Goal: Book appointment/travel/reservation: Book appointment/travel/reservation

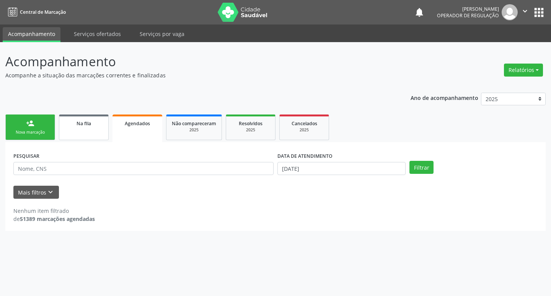
click at [93, 121] on div "Na fila" at bounding box center [84, 123] width 38 height 8
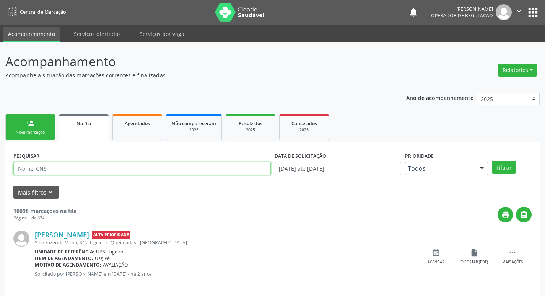
click at [71, 164] on input "text" at bounding box center [142, 168] width 258 height 13
type input "700206940257228"
click at [492, 161] on button "Filtrar" at bounding box center [504, 167] width 24 height 13
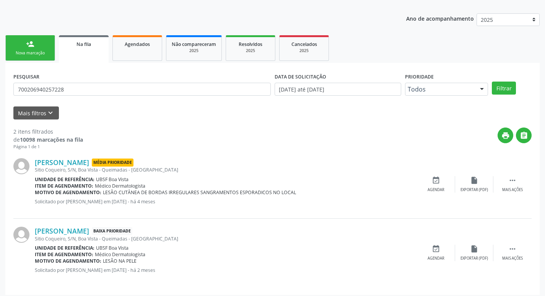
scroll to position [83, 0]
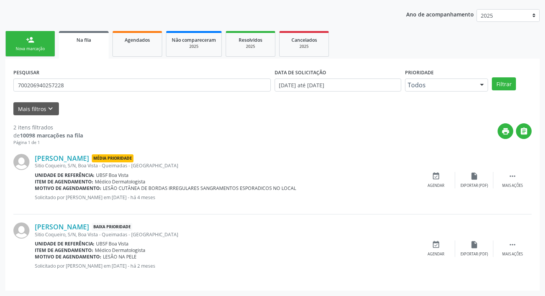
click at [440, 243] on icon "event_available" at bounding box center [436, 244] width 8 height 8
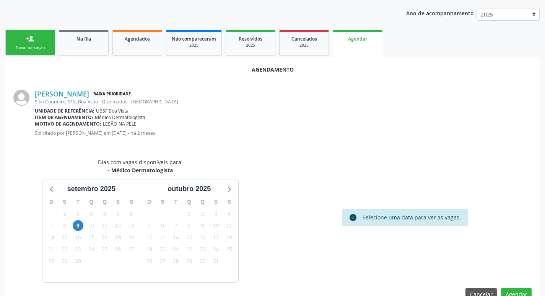
scroll to position [103, 0]
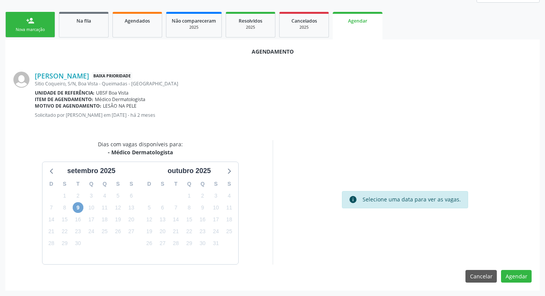
click at [77, 207] on span "9" at bounding box center [78, 207] width 11 height 11
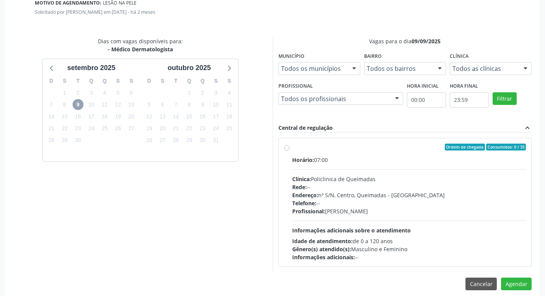
scroll to position [213, 0]
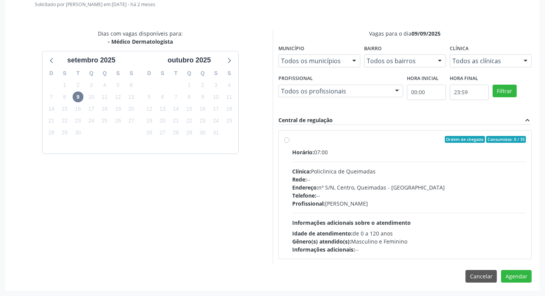
click at [410, 141] on div "Ordem de chegada Consumidos: 0 / 35" at bounding box center [409, 139] width 234 height 7
click at [290, 141] on input "Ordem de chegada Consumidos: 0 / 35 Horário: 07:00 Clínica: Policlinica de Quei…" at bounding box center [286, 139] width 5 height 7
radio input "true"
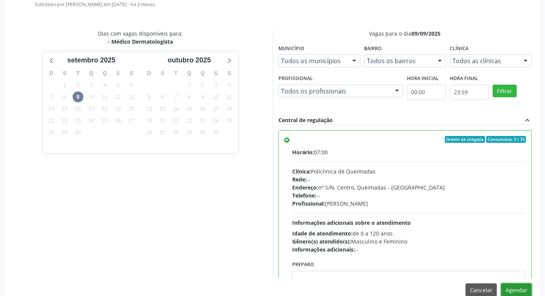
click at [522, 287] on button "Agendar" at bounding box center [516, 289] width 31 height 13
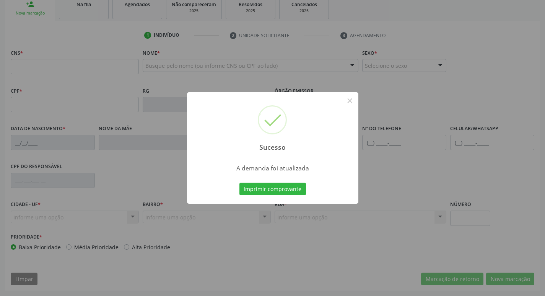
scroll to position [119, 0]
click at [261, 189] on button "Imprimir comprovante" at bounding box center [273, 189] width 67 height 13
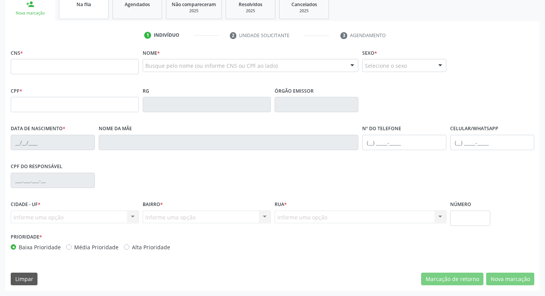
click at [77, 7] on span "Na fila" at bounding box center [84, 4] width 15 height 7
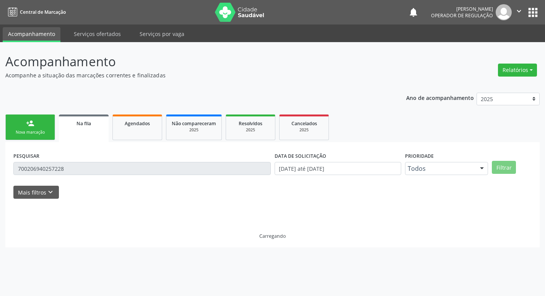
scroll to position [0, 0]
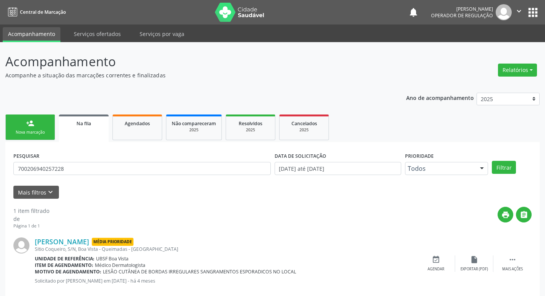
click at [65, 167] on input "700206940257228" at bounding box center [142, 168] width 258 height 13
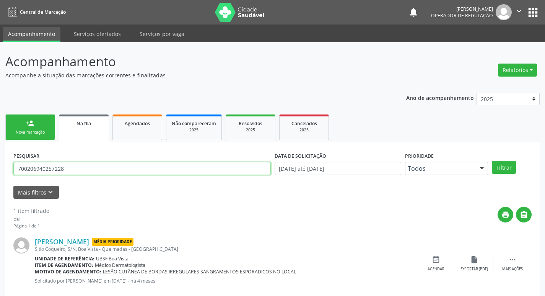
click at [65, 167] on input "700206940257228" at bounding box center [142, 168] width 258 height 13
type input "704201268051980"
click at [492, 161] on button "Filtrar" at bounding box center [504, 167] width 24 height 13
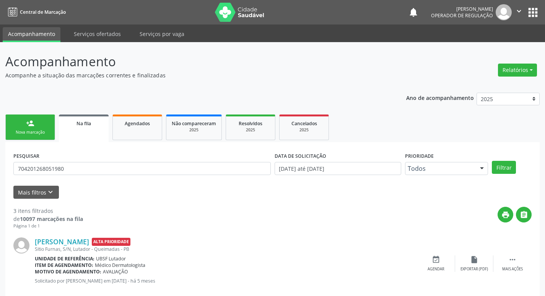
click at [39, 130] on div "Nova marcação" at bounding box center [30, 132] width 38 height 6
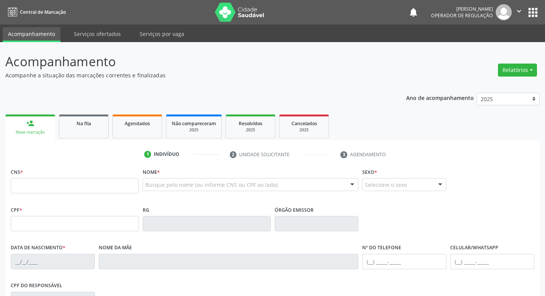
click at [92, 140] on div "1 Indivíduo 2 Unidade solicitante 3 Agendamento CNS * Nome * Busque pelo nome (…" at bounding box center [272, 274] width 535 height 269
click at [97, 120] on div "Na fila" at bounding box center [84, 123] width 38 height 8
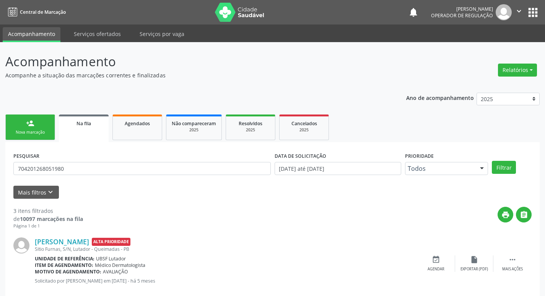
click at [73, 175] on div "PESQUISAR 704201268051980" at bounding box center [141, 165] width 261 height 30
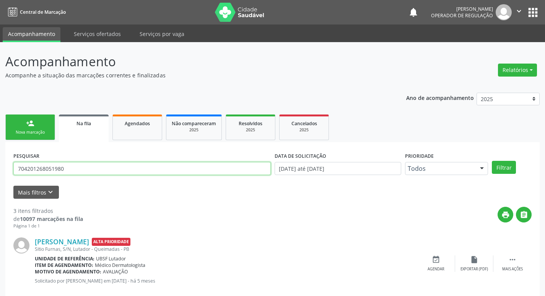
click at [80, 166] on input "704201268051980" at bounding box center [142, 168] width 258 height 13
type input "706609573535910"
click at [492, 161] on button "Filtrar" at bounding box center [504, 167] width 24 height 13
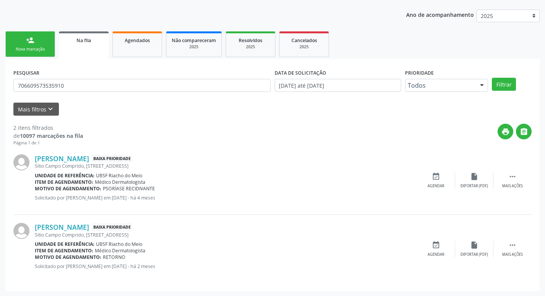
scroll to position [83, 0]
click at [437, 250] on div "event_available Agendar" at bounding box center [436, 248] width 38 height 16
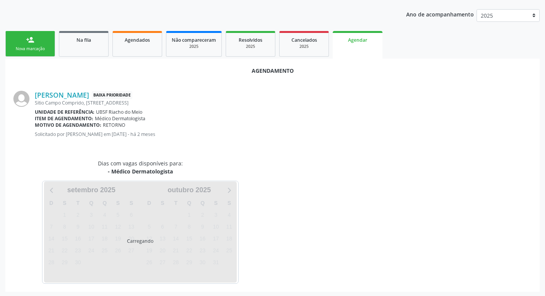
scroll to position [85, 0]
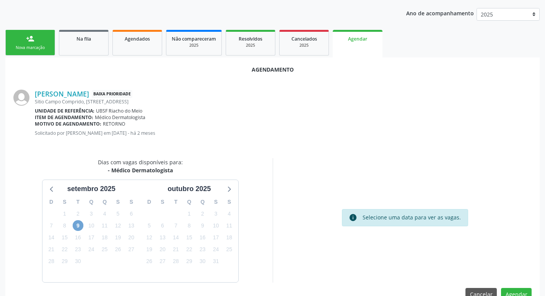
click at [76, 225] on span "9" at bounding box center [78, 225] width 11 height 11
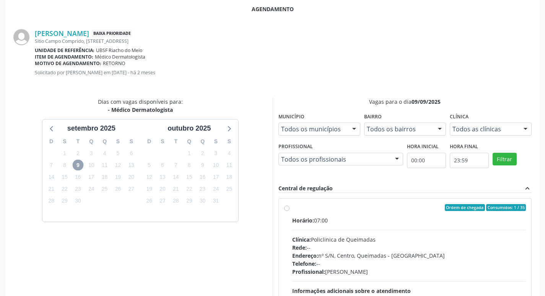
scroll to position [213, 0]
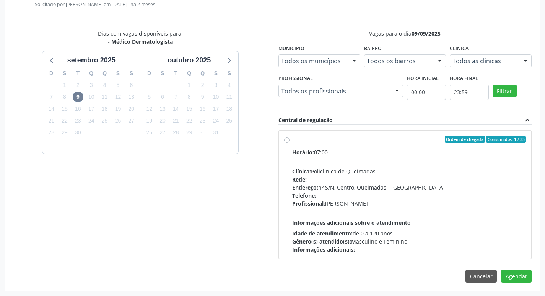
click at [456, 150] on div "Horário: 07:00" at bounding box center [409, 152] width 234 height 8
click at [290, 143] on input "Ordem de chegada Consumidos: 1 / 35 Horário: 07:00 Clínica: Policlinica de Quei…" at bounding box center [286, 139] width 5 height 7
radio input "true"
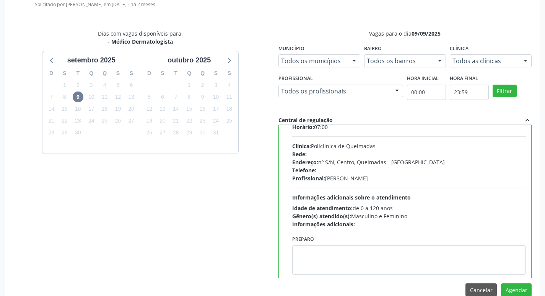
scroll to position [38, 0]
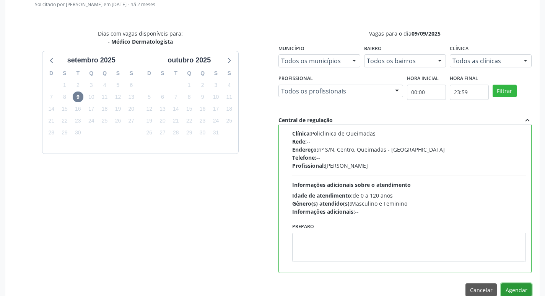
click at [511, 290] on button "Agendar" at bounding box center [516, 289] width 31 height 13
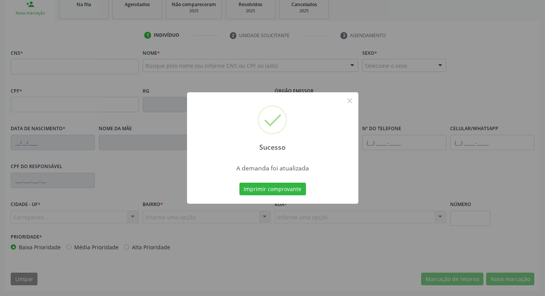
scroll to position [119, 0]
click at [266, 195] on button "Imprimir comprovante" at bounding box center [273, 189] width 67 height 13
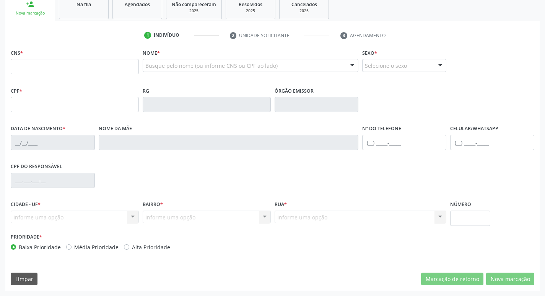
drag, startPoint x: 89, startPoint y: 8, endPoint x: 86, endPoint y: 53, distance: 45.2
click at [89, 7] on div "Na fila" at bounding box center [84, 4] width 38 height 8
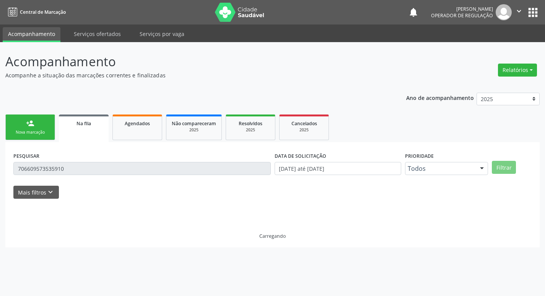
scroll to position [0, 0]
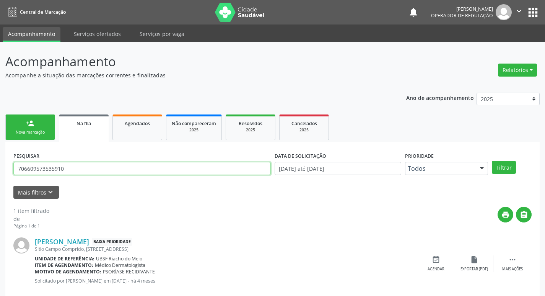
click at [87, 163] on input "706609573535910" at bounding box center [142, 168] width 258 height 13
type input "704804078652344"
click at [492, 161] on button "Filtrar" at bounding box center [504, 167] width 24 height 13
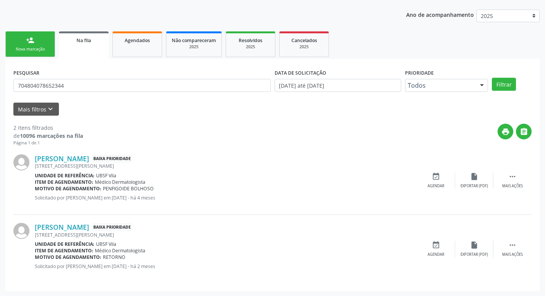
scroll to position [83, 0]
click at [442, 242] on div "event_available Agendar" at bounding box center [436, 248] width 38 height 16
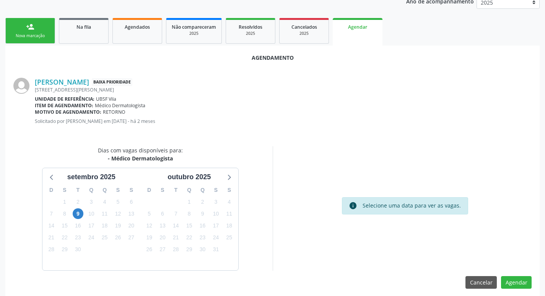
scroll to position [103, 0]
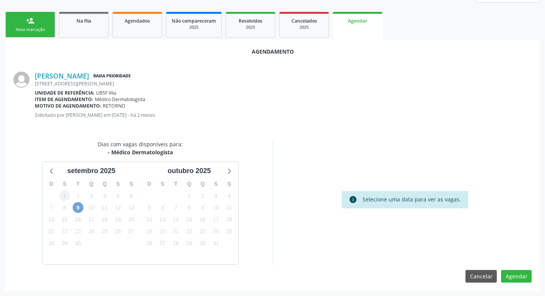
drag, startPoint x: 78, startPoint y: 205, endPoint x: 69, endPoint y: 195, distance: 13.6
click at [78, 205] on span "9" at bounding box center [78, 207] width 11 height 11
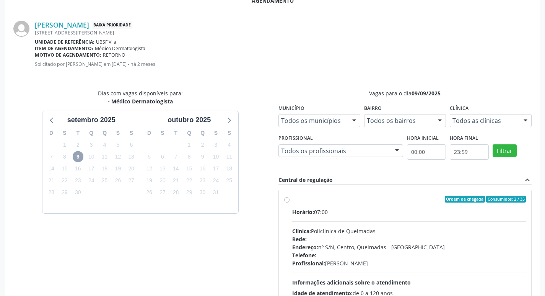
scroll to position [213, 0]
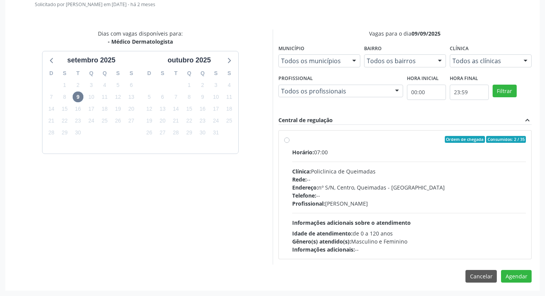
click at [417, 141] on div "Ordem de chegada Consumidos: 2 / 35" at bounding box center [409, 139] width 234 height 7
click at [290, 141] on input "Ordem de chegada Consumidos: 2 / 35 Horário: 07:00 Clínica: Policlinica de Quei…" at bounding box center [286, 139] width 5 height 7
radio input "true"
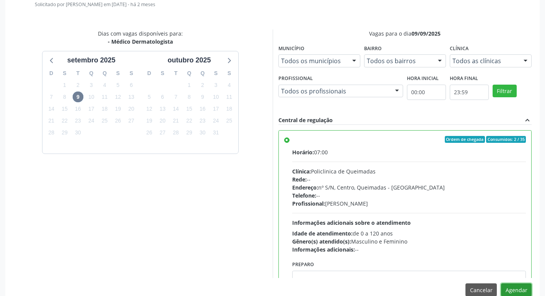
click at [519, 287] on button "Agendar" at bounding box center [516, 289] width 31 height 13
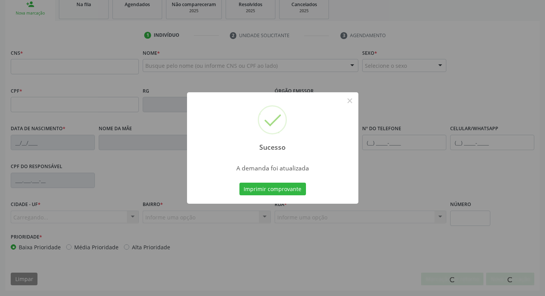
scroll to position [119, 0]
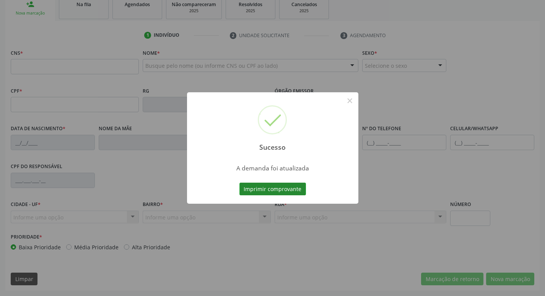
click at [292, 187] on button "Imprimir comprovante" at bounding box center [273, 189] width 67 height 13
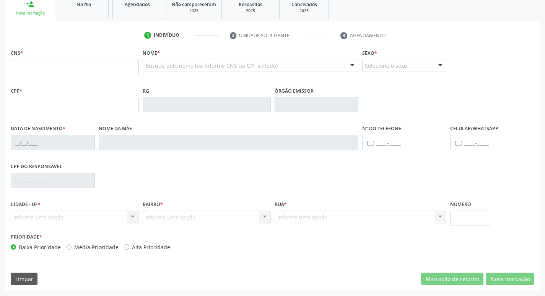
click at [91, 15] on link "Na fila" at bounding box center [84, 7] width 50 height 24
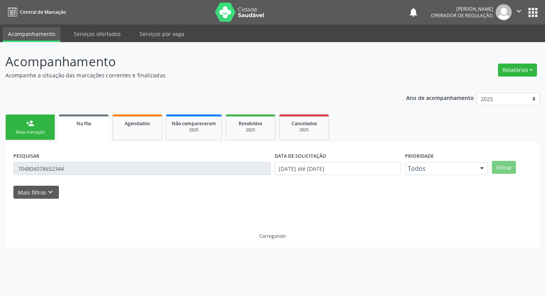
scroll to position [0, 0]
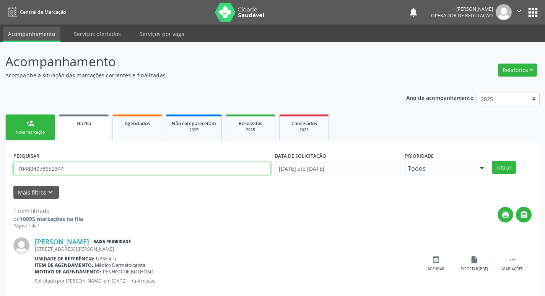
click at [86, 169] on input "704804078652344" at bounding box center [142, 168] width 258 height 13
type input "700501754901859"
click at [492, 161] on button "Filtrar" at bounding box center [504, 167] width 24 height 13
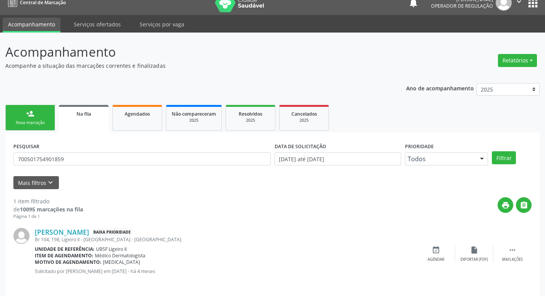
scroll to position [15, 0]
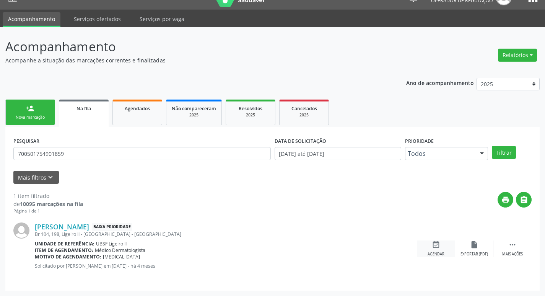
click at [440, 242] on icon "event_available" at bounding box center [436, 244] width 8 height 8
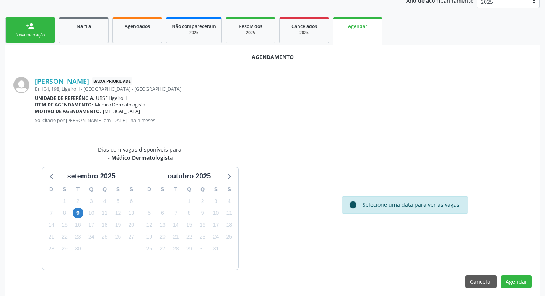
scroll to position [103, 0]
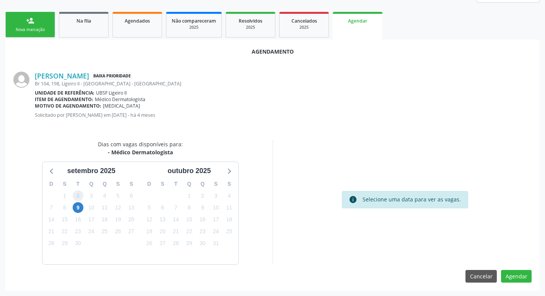
click at [80, 200] on span "2" at bounding box center [78, 195] width 11 height 11
click at [76, 210] on span "9" at bounding box center [78, 207] width 11 height 11
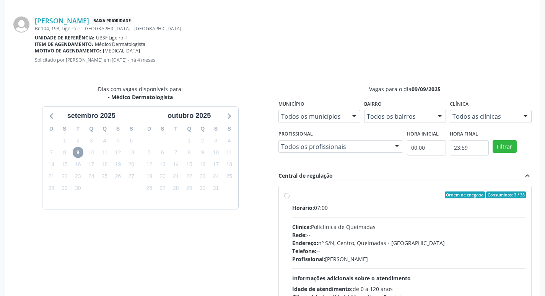
scroll to position [213, 0]
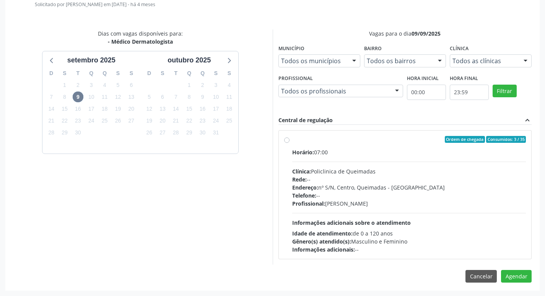
click at [384, 139] on div "Ordem de chegada Consumidos: 3 / 35" at bounding box center [409, 139] width 234 height 7
click at [290, 139] on input "Ordem de chegada Consumidos: 3 / 35 Horário: 07:00 Clínica: Policlinica de Quei…" at bounding box center [286, 139] width 5 height 7
radio input "true"
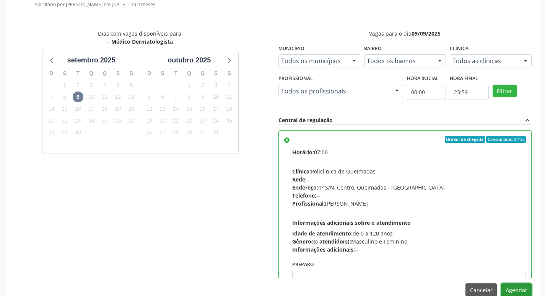
click at [511, 285] on button "Agendar" at bounding box center [516, 289] width 31 height 13
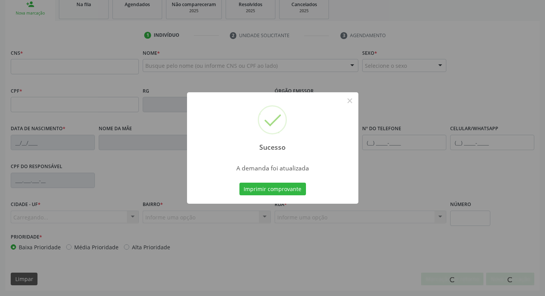
scroll to position [119, 0]
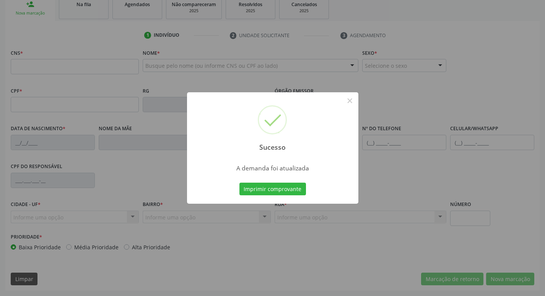
click at [243, 183] on button "Imprimir comprovante" at bounding box center [273, 189] width 67 height 13
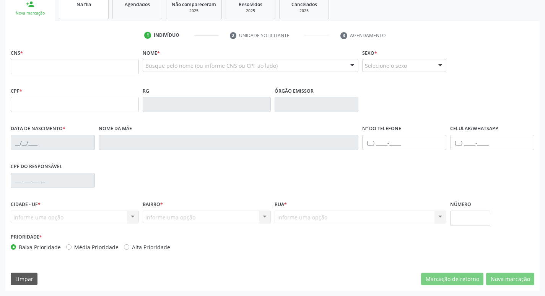
click at [88, 12] on link "Na fila" at bounding box center [84, 7] width 50 height 24
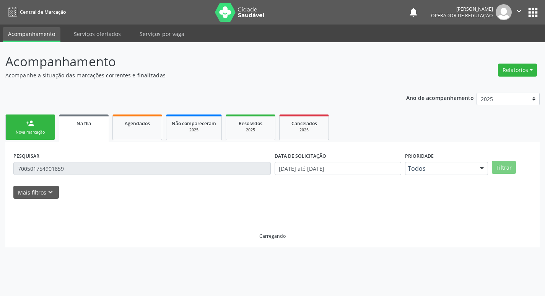
scroll to position [0, 0]
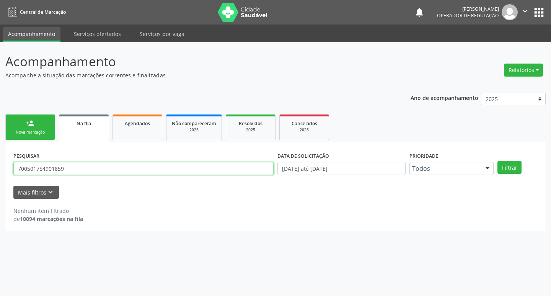
click at [88, 173] on input "700501754901859" at bounding box center [143, 168] width 260 height 13
type input "709609651122776"
click at [498, 161] on button "Filtrar" at bounding box center [510, 167] width 24 height 13
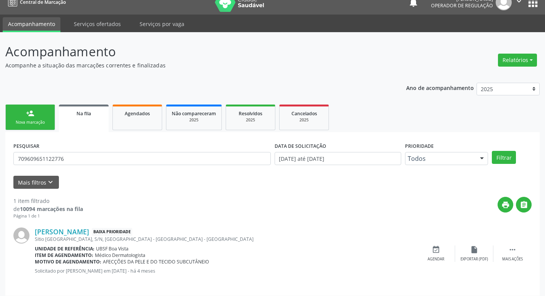
scroll to position [15, 0]
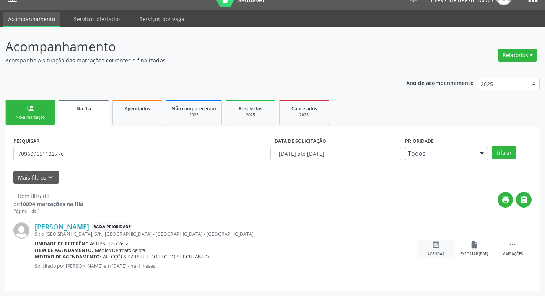
click at [439, 253] on div "Agendar" at bounding box center [436, 253] width 17 height 5
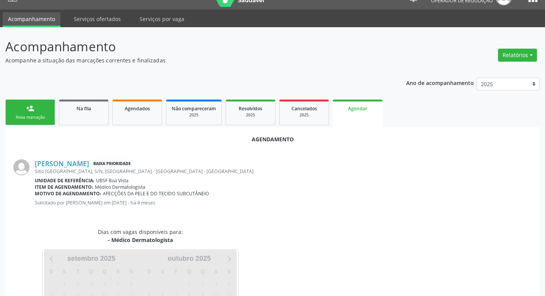
scroll to position [85, 0]
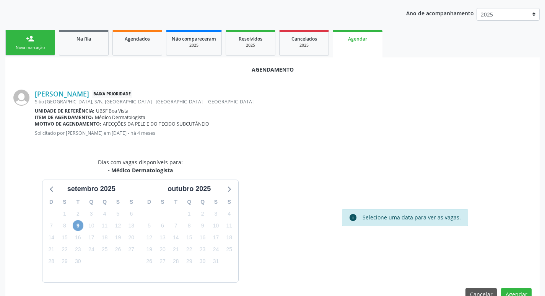
click at [79, 224] on span "9" at bounding box center [78, 225] width 11 height 11
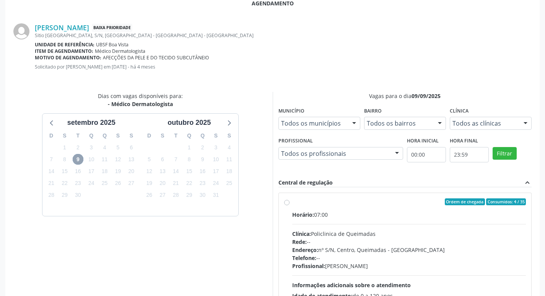
scroll to position [213, 0]
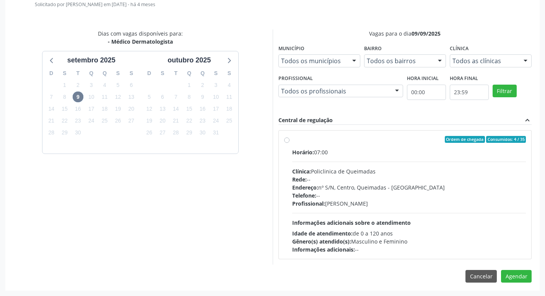
click at [428, 143] on label "Ordem de chegada Consumidos: 4 / 35 Horário: 07:00 Clínica: Policlinica de Quei…" at bounding box center [409, 194] width 234 height 117
click at [290, 143] on input "Ordem de chegada Consumidos: 4 / 35 Horário: 07:00 Clínica: Policlinica de Quei…" at bounding box center [286, 139] width 5 height 7
radio input "true"
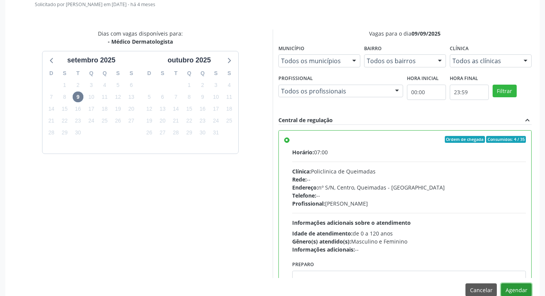
click at [520, 287] on button "Agendar" at bounding box center [516, 289] width 31 height 13
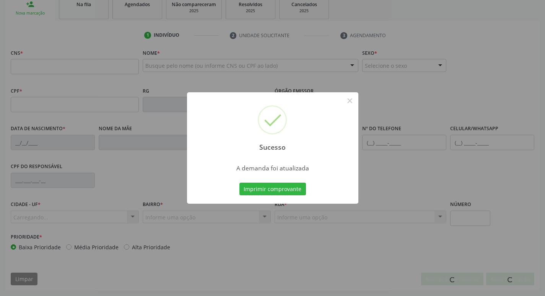
scroll to position [119, 0]
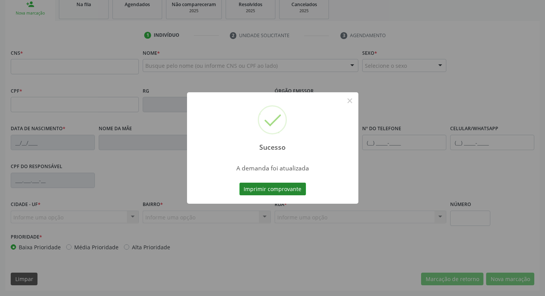
click at [295, 191] on button "Imprimir comprovante" at bounding box center [273, 189] width 67 height 13
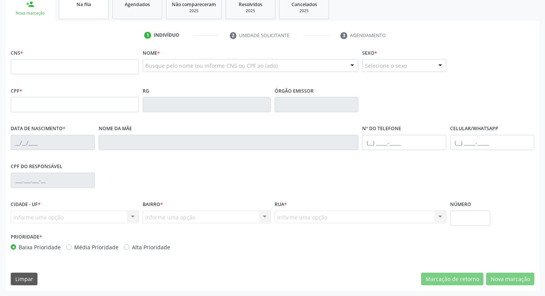
click at [88, 5] on span "Na fila" at bounding box center [84, 4] width 15 height 7
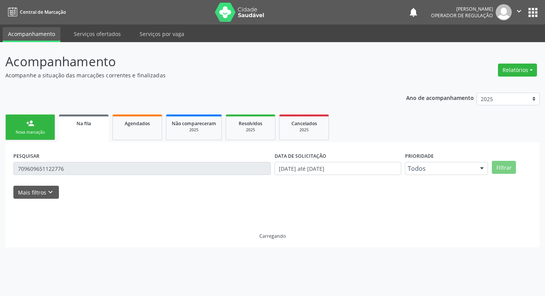
scroll to position [0, 0]
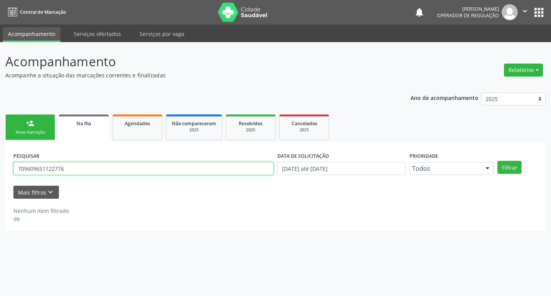
click at [66, 167] on input "709609651122776" at bounding box center [143, 168] width 260 height 13
type input "705405446995890"
click at [498, 161] on button "Filtrar" at bounding box center [510, 167] width 24 height 13
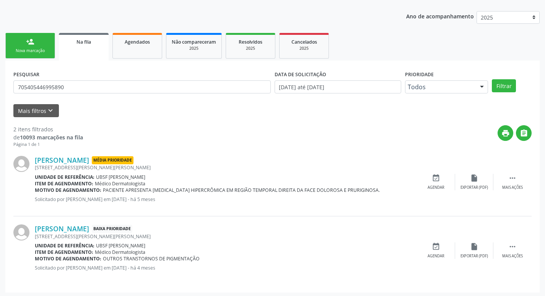
scroll to position [83, 0]
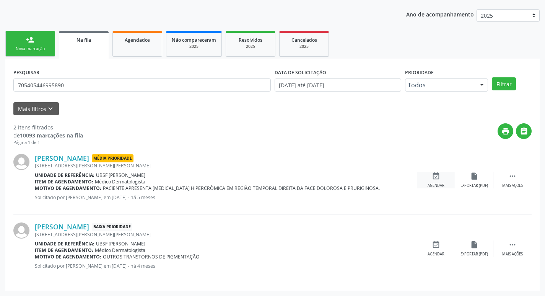
click at [451, 172] on div "event_available Agendar" at bounding box center [436, 180] width 38 height 16
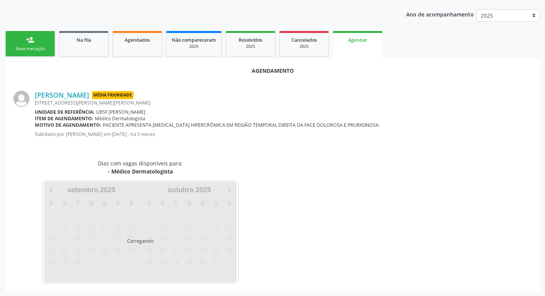
scroll to position [85, 0]
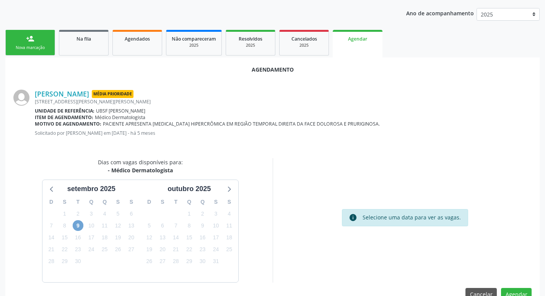
click at [80, 228] on span "9" at bounding box center [78, 225] width 11 height 11
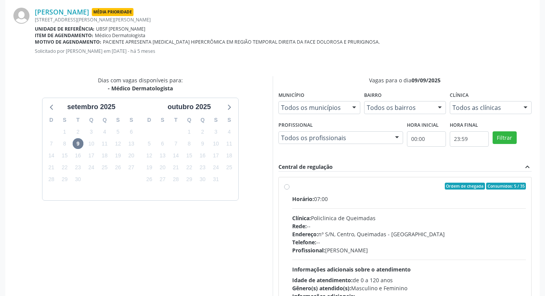
scroll to position [179, 0]
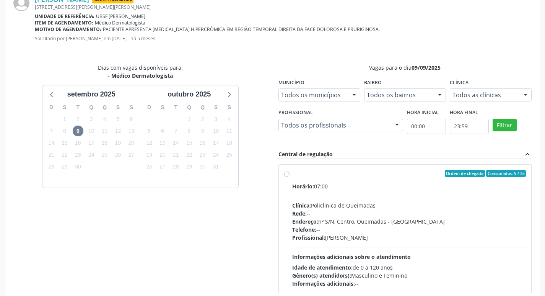
click at [375, 219] on div "Endereço: nº S/N, Centro, Queimadas - PB" at bounding box center [409, 221] width 234 height 8
click at [290, 177] on input "Ordem de chegada Consumidos: 5 / 35 Horário: 07:00 Clínica: Policlinica de Quei…" at bounding box center [286, 173] width 5 height 7
radio input "true"
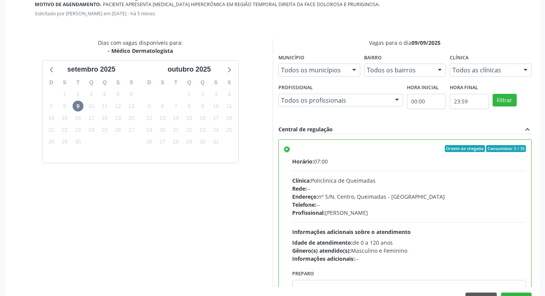
scroll to position [227, 0]
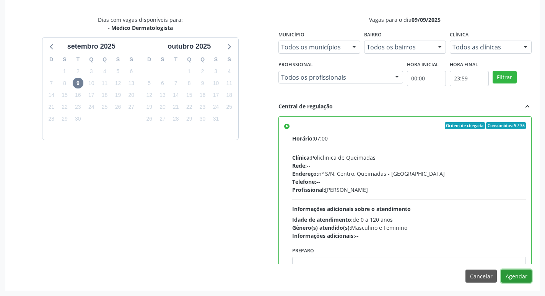
click at [519, 276] on button "Agendar" at bounding box center [516, 275] width 31 height 13
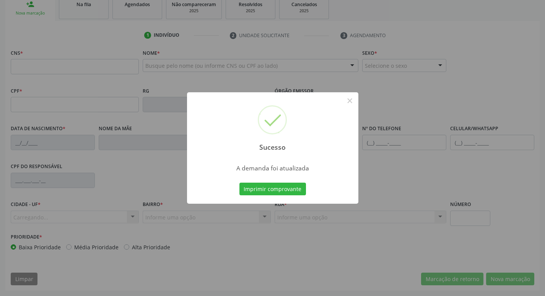
scroll to position [119, 0]
click at [284, 192] on button "Imprimir comprovante" at bounding box center [273, 189] width 67 height 13
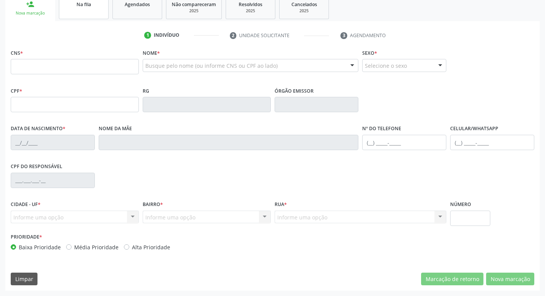
click at [88, 13] on link "Na fila" at bounding box center [84, 7] width 50 height 24
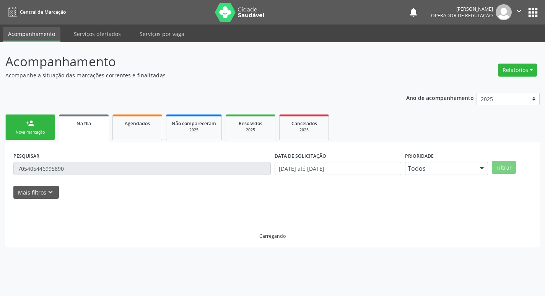
scroll to position [0, 0]
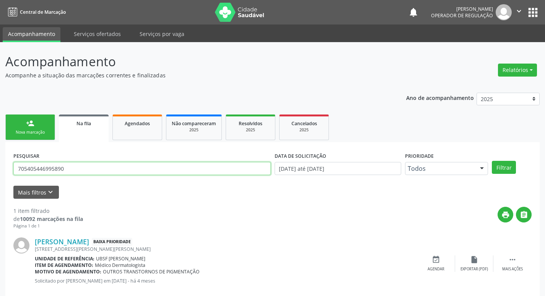
click at [80, 166] on input "705405446995890" at bounding box center [142, 168] width 258 height 13
type input "704308591837392"
click at [492, 161] on button "Filtrar" at bounding box center [504, 167] width 24 height 13
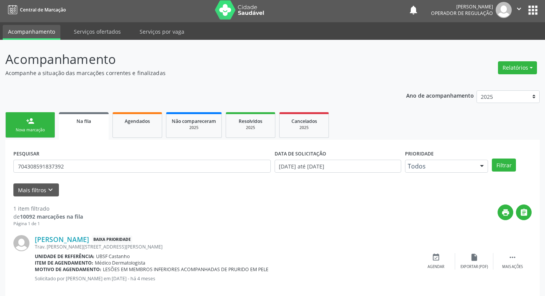
scroll to position [15, 0]
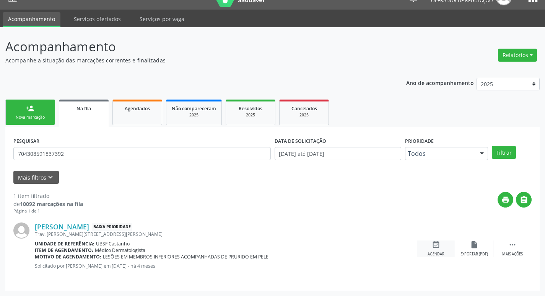
click at [437, 242] on icon "event_available" at bounding box center [436, 244] width 8 height 8
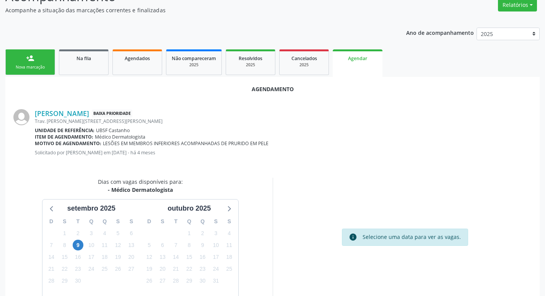
scroll to position [103, 0]
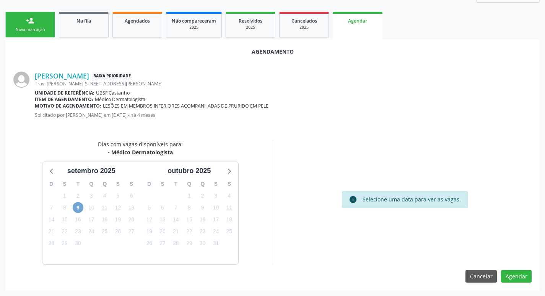
click at [76, 210] on span "9" at bounding box center [78, 207] width 11 height 11
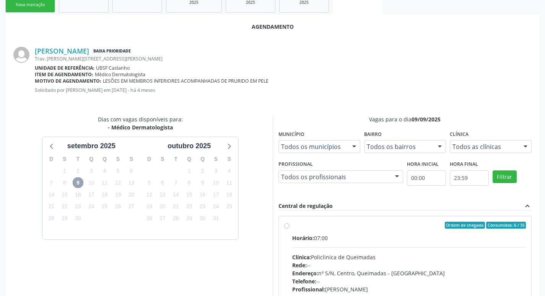
scroll to position [141, 0]
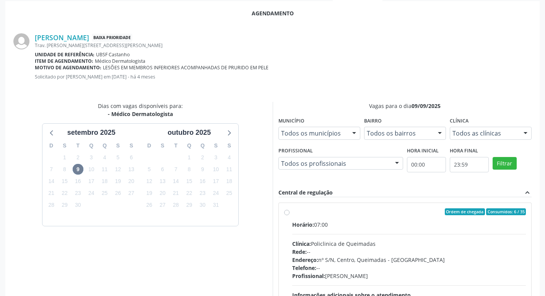
click at [344, 214] on div "Ordem de chegada Consumidos: 6 / 35" at bounding box center [409, 211] width 234 height 7
click at [290, 214] on input "Ordem de chegada Consumidos: 6 / 35 Horário: 07:00 Clínica: Policlinica de Quei…" at bounding box center [286, 211] width 5 height 7
radio input "true"
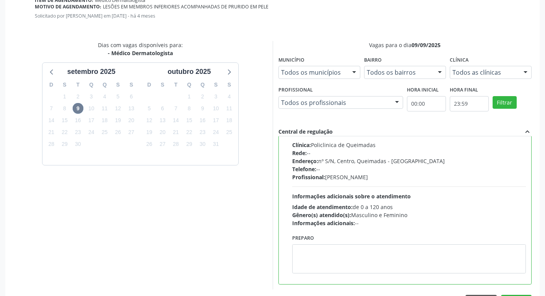
scroll to position [227, 0]
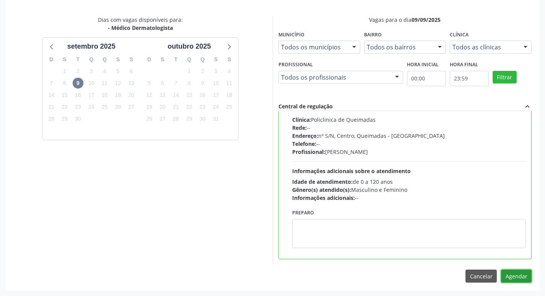
click at [507, 278] on button "Agendar" at bounding box center [516, 275] width 31 height 13
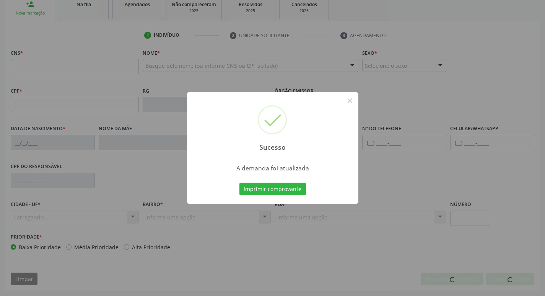
scroll to position [119, 0]
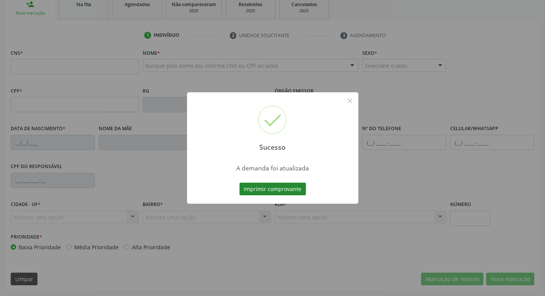
click at [291, 188] on button "Imprimir comprovante" at bounding box center [273, 189] width 67 height 13
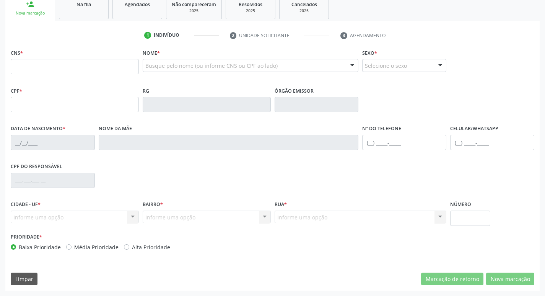
drag, startPoint x: 134, startPoint y: 19, endPoint x: 83, endPoint y: 13, distance: 50.9
click at [134, 19] on link "Agendados" at bounding box center [138, 7] width 50 height 24
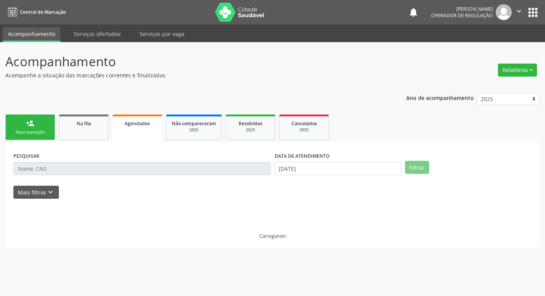
scroll to position [0, 0]
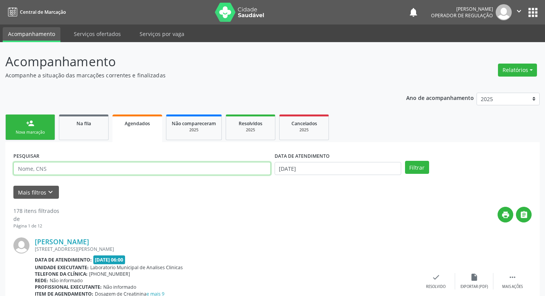
click at [72, 163] on input "text" at bounding box center [142, 168] width 258 height 13
type input "701207058648817"
click at [405, 161] on button "Filtrar" at bounding box center [417, 167] width 24 height 13
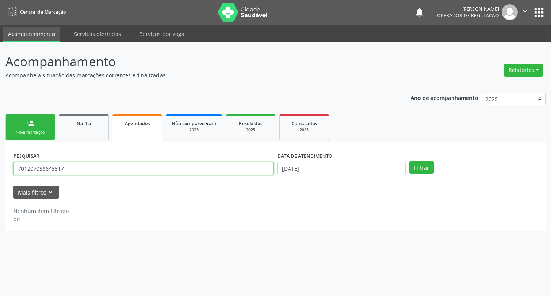
drag, startPoint x: 67, startPoint y: 171, endPoint x: 65, endPoint y: 167, distance: 4.7
click at [66, 168] on input "701207058648817" at bounding box center [143, 168] width 260 height 13
click at [65, 166] on input "701207058648817" at bounding box center [143, 168] width 260 height 13
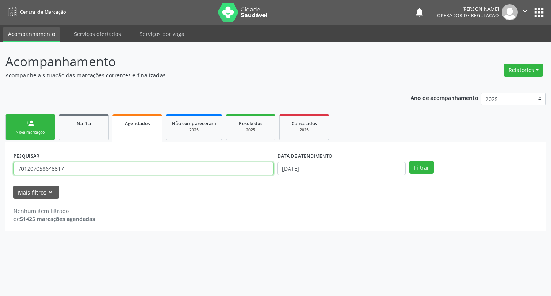
click at [65, 166] on input "701207058648817" at bounding box center [143, 168] width 260 height 13
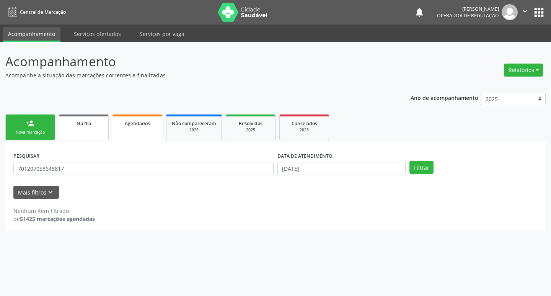
click at [101, 119] on div "Na fila" at bounding box center [84, 123] width 38 height 8
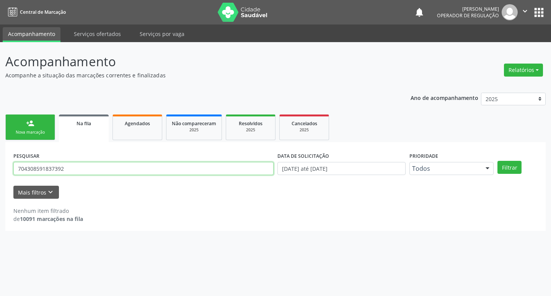
click at [103, 168] on input "704308591837392" at bounding box center [143, 168] width 260 height 13
click at [103, 167] on input "704308591837392" at bounding box center [143, 168] width 260 height 13
paste input "701207058648817"
type input "701207058648817"
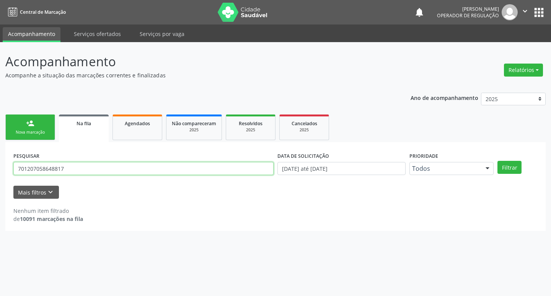
click at [498, 161] on button "Filtrar" at bounding box center [510, 167] width 24 height 13
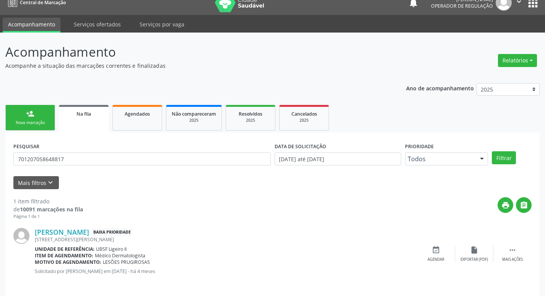
scroll to position [15, 0]
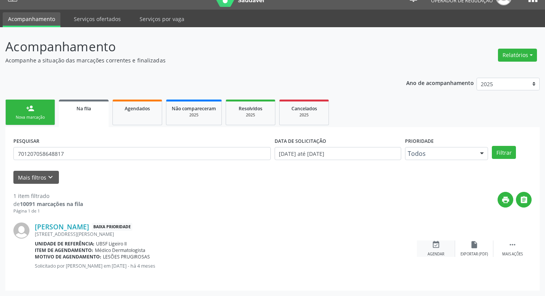
click at [444, 253] on div "Agendar" at bounding box center [436, 253] width 17 height 5
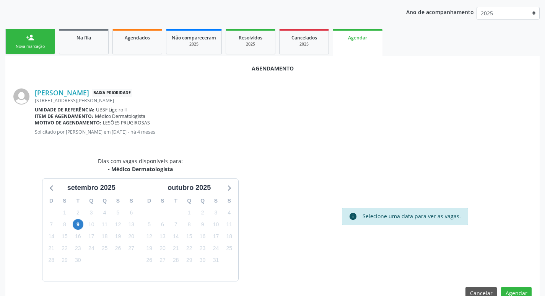
scroll to position [103, 0]
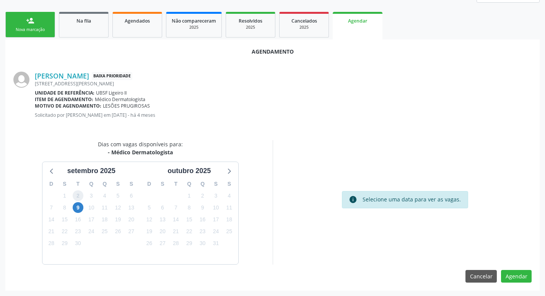
click at [78, 202] on div "D S T Q Q S S 31 1 2 3 4 5 6 7 8 9 10 11 12 13 14 15 16 17 18 19 20 21 22 23 24…" at bounding box center [91, 220] width 98 height 88
click at [79, 207] on span "9" at bounding box center [78, 207] width 11 height 11
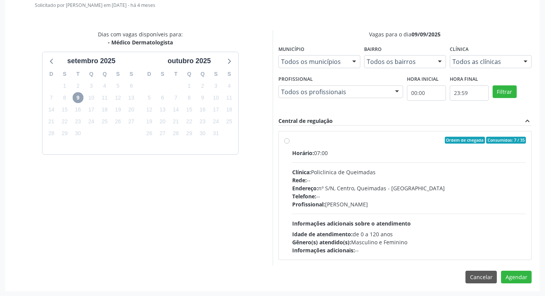
scroll to position [213, 0]
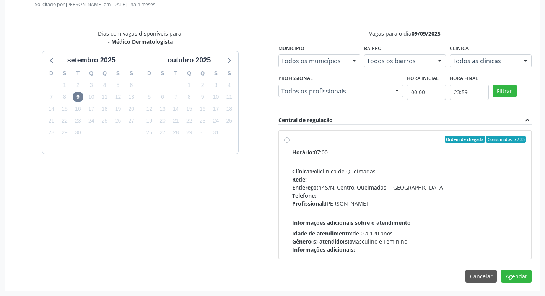
click at [337, 147] on label "Ordem de chegada Consumidos: 7 / 35 Horário: 07:00 Clínica: Policlinica de Quei…" at bounding box center [409, 194] width 234 height 117
click at [290, 143] on input "Ordem de chegada Consumidos: 7 / 35 Horário: 07:00 Clínica: Policlinica de Quei…" at bounding box center [286, 139] width 5 height 7
radio input "true"
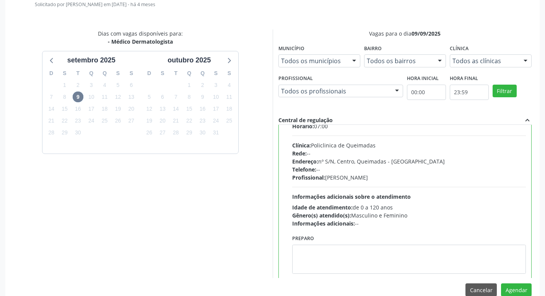
scroll to position [38, 0]
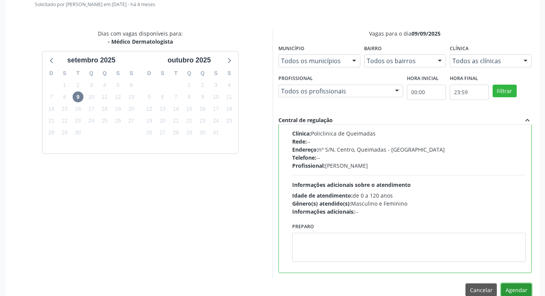
click at [513, 289] on button "Agendar" at bounding box center [516, 289] width 31 height 13
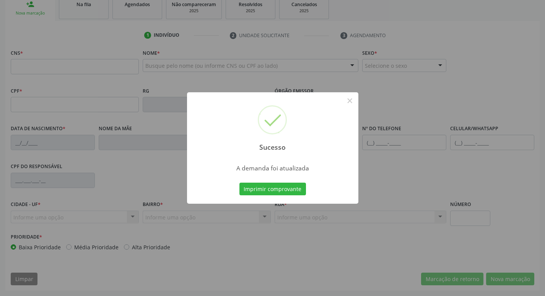
scroll to position [119, 0]
click at [265, 186] on button "Imprimir comprovante" at bounding box center [273, 189] width 67 height 13
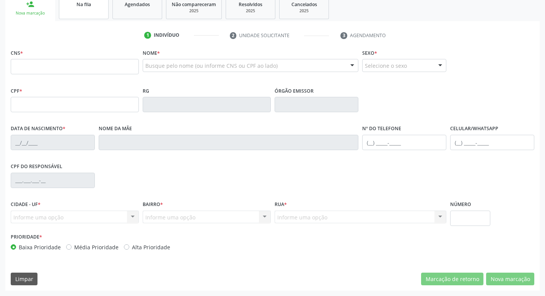
click at [86, 9] on link "Na fila" at bounding box center [84, 7] width 50 height 24
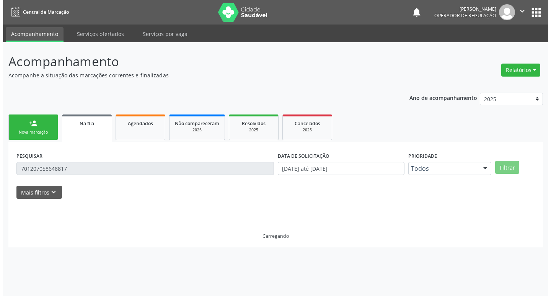
scroll to position [0, 0]
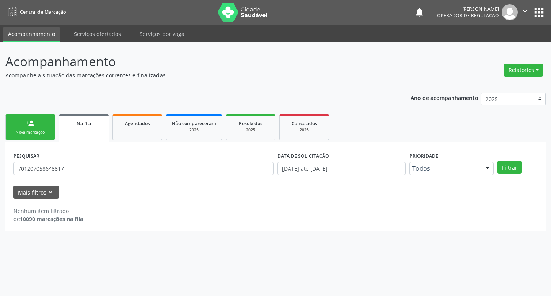
click at [90, 161] on div "PESQUISAR 701207058648817" at bounding box center [143, 165] width 264 height 30
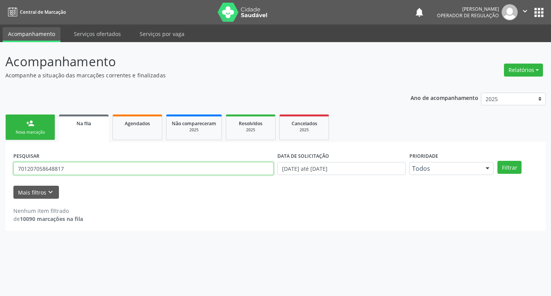
click at [88, 168] on input "701207058648817" at bounding box center [143, 168] width 260 height 13
type input "703608069492833"
click at [498, 161] on button "Filtrar" at bounding box center [510, 167] width 24 height 13
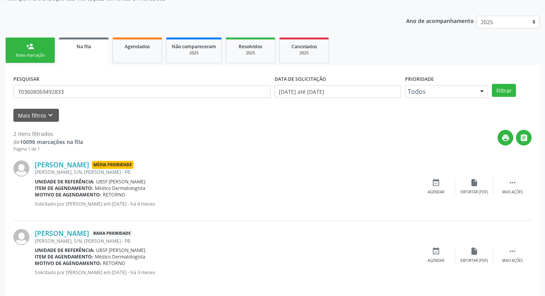
scroll to position [83, 0]
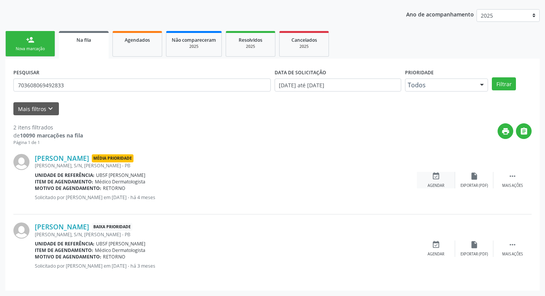
click at [447, 183] on div "event_available Agendar" at bounding box center [436, 180] width 38 height 16
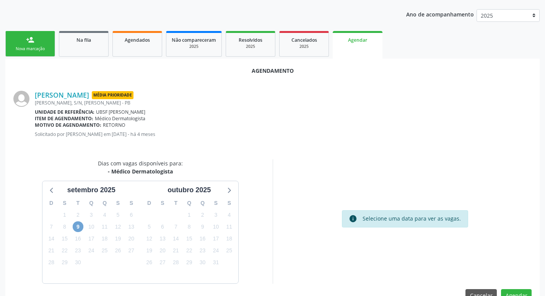
click at [80, 227] on span "9" at bounding box center [78, 226] width 11 height 11
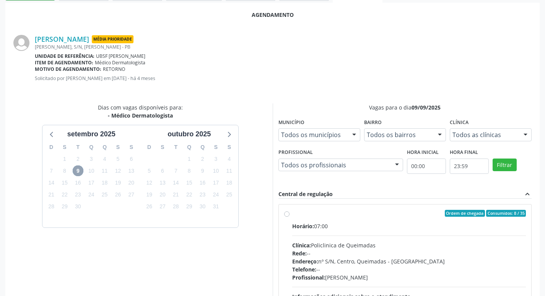
scroll to position [213, 0]
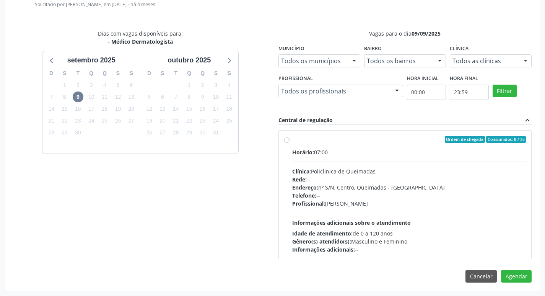
click at [347, 150] on div "Horário: 07:00" at bounding box center [409, 152] width 234 height 8
click at [290, 143] on input "Ordem de chegada Consumidos: 8 / 35 Horário: 07:00 Clínica: Policlinica de Quei…" at bounding box center [286, 139] width 5 height 7
radio input "true"
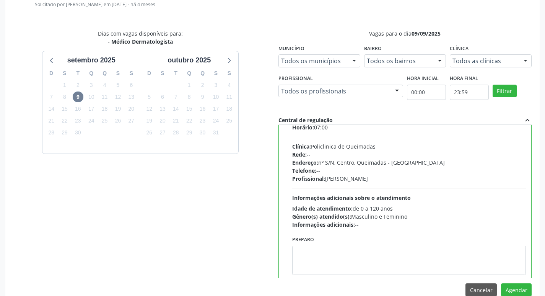
scroll to position [38, 0]
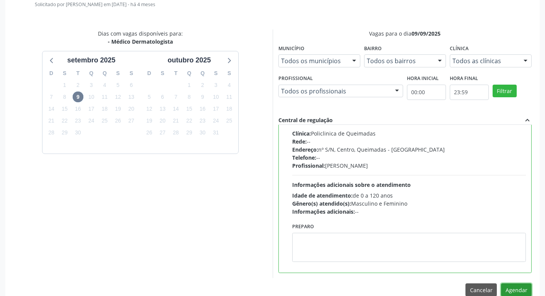
click at [517, 286] on button "Agendar" at bounding box center [516, 289] width 31 height 13
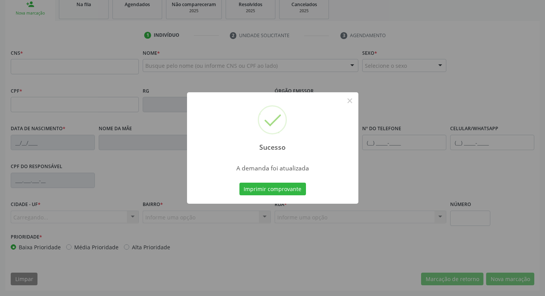
scroll to position [119, 0]
click at [294, 190] on button "Imprimir comprovante" at bounding box center [273, 189] width 67 height 13
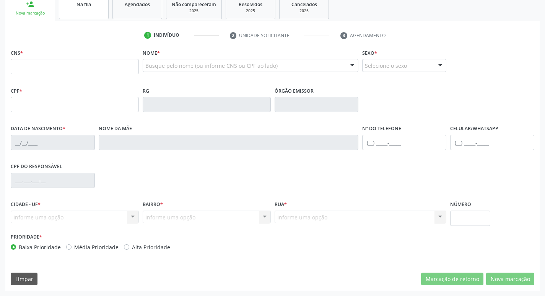
click at [95, 10] on link "Na fila" at bounding box center [84, 7] width 50 height 24
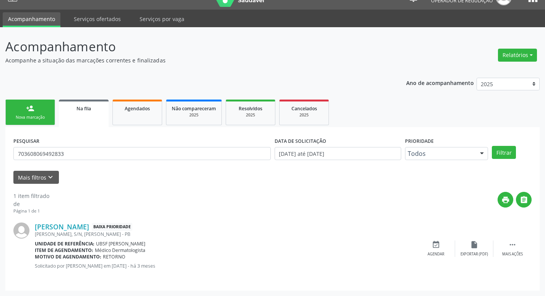
scroll to position [0, 0]
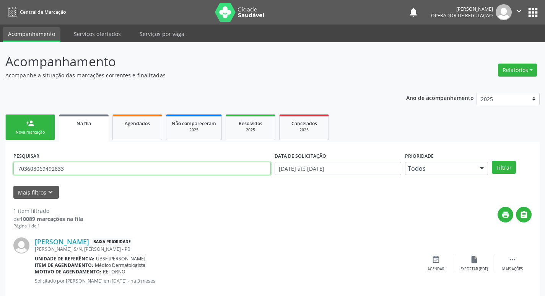
click at [95, 170] on input "703608069492833" at bounding box center [142, 168] width 258 height 13
type input "701101814292480"
click at [492, 161] on button "Filtrar" at bounding box center [504, 167] width 24 height 13
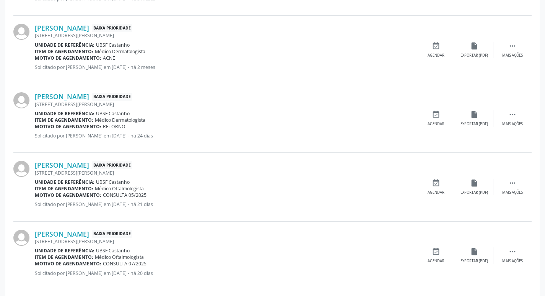
scroll to position [556, 0]
click at [437, 117] on icon "event_available" at bounding box center [436, 115] width 8 height 8
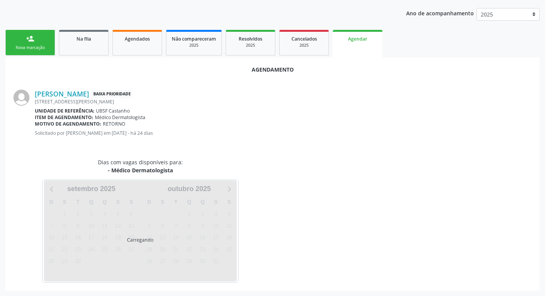
scroll to position [103, 0]
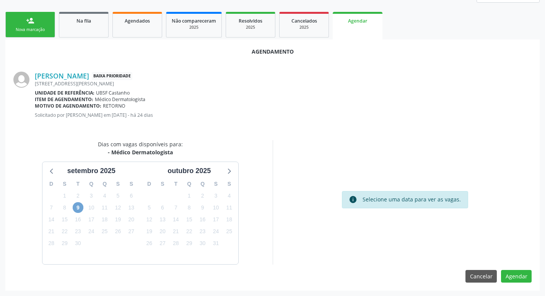
click at [75, 208] on span "9" at bounding box center [78, 207] width 11 height 11
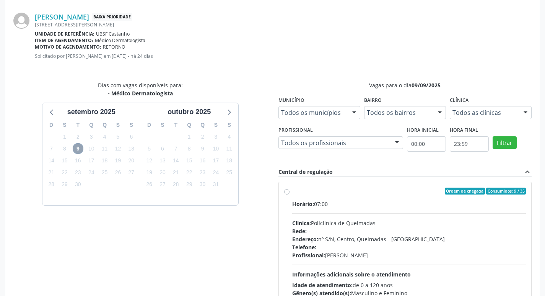
scroll to position [213, 0]
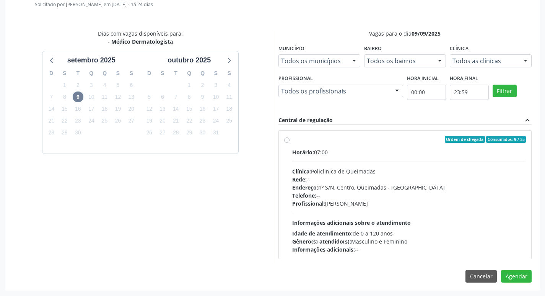
click at [349, 139] on div "Ordem de chegada Consumidos: 9 / 35" at bounding box center [409, 139] width 234 height 7
click at [290, 139] on input "Ordem de chegada Consumidos: 9 / 35 Horário: 07:00 Clínica: Policlinica de Quei…" at bounding box center [286, 139] width 5 height 7
radio input "true"
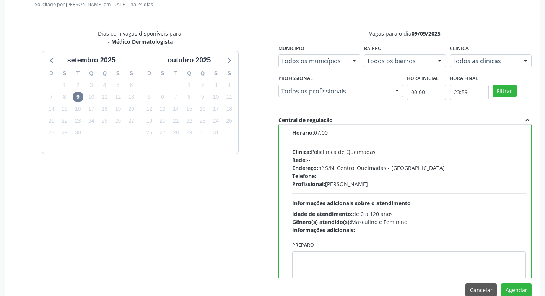
scroll to position [38, 0]
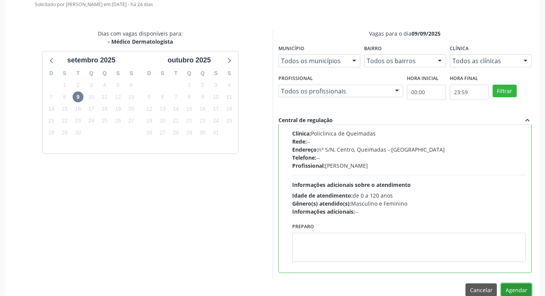
click at [515, 289] on button "Agendar" at bounding box center [516, 289] width 31 height 13
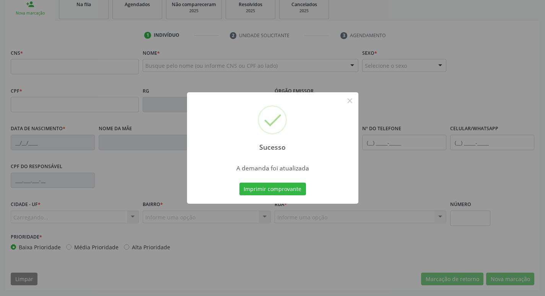
scroll to position [119, 0]
click at [279, 185] on button "Imprimir comprovante" at bounding box center [273, 189] width 67 height 13
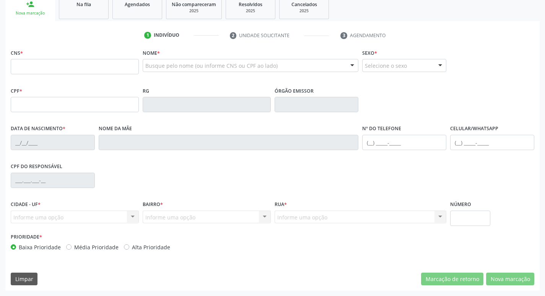
click at [213, 32] on div "Sucesso × A demanda foi atualizada Imprimir comprovante Cancel" at bounding box center [272, 148] width 545 height 296
click at [84, 7] on div "Sucesso × A demanda foi atualizada Imprimir comprovante Cancel" at bounding box center [272, 148] width 545 height 296
click at [87, 14] on link "Na fila" at bounding box center [84, 7] width 50 height 24
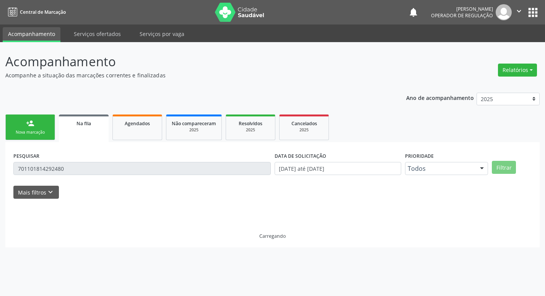
scroll to position [0, 0]
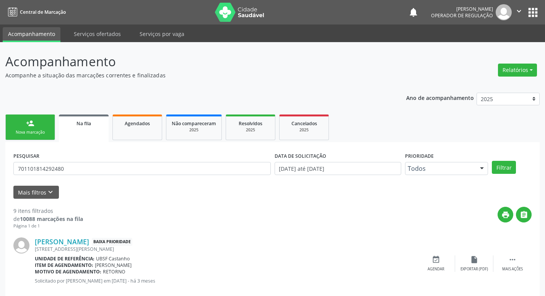
click at [88, 159] on div "PESQUISAR 701101814292480" at bounding box center [141, 165] width 261 height 30
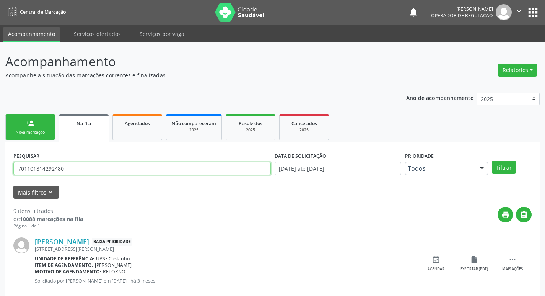
click at [89, 166] on input "701101814292480" at bounding box center [142, 168] width 258 height 13
type input "898004689136698"
click at [492, 161] on button "Filtrar" at bounding box center [504, 167] width 24 height 13
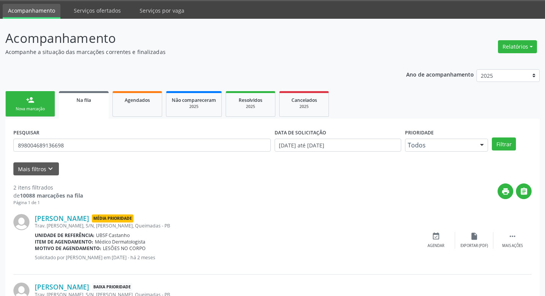
scroll to position [83, 0]
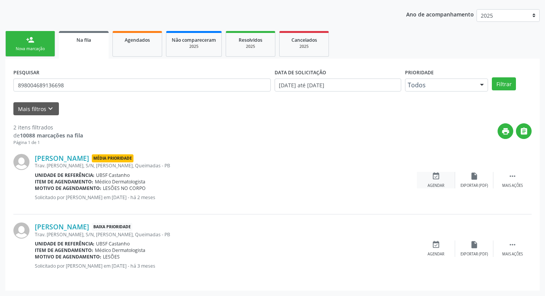
click at [434, 184] on div "Agendar" at bounding box center [436, 185] width 17 height 5
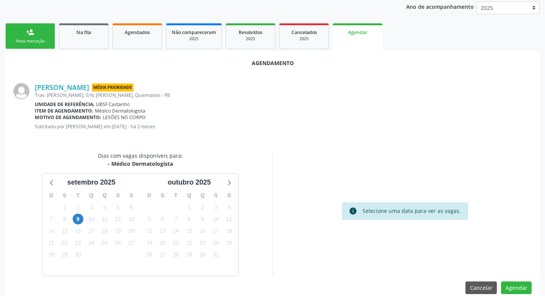
scroll to position [103, 0]
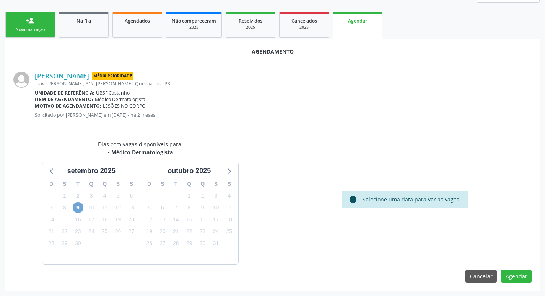
click at [80, 207] on span "9" at bounding box center [78, 207] width 11 height 11
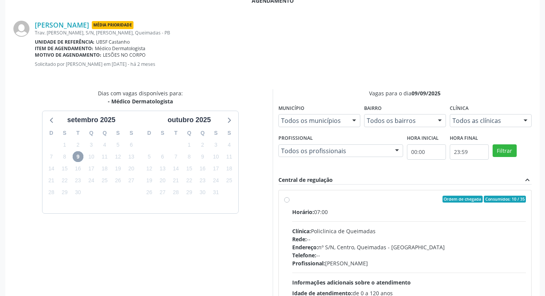
scroll to position [213, 0]
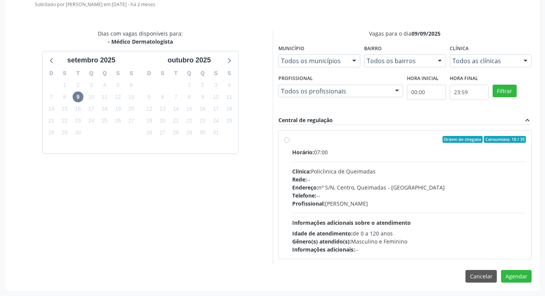
click at [444, 144] on label "Ordem de chegada Consumidos: 10 / 35 Horário: 07:00 Clínica: Policlinica de Que…" at bounding box center [409, 194] width 234 height 117
click at [290, 143] on input "Ordem de chegada Consumidos: 10 / 35 Horário: 07:00 Clínica: Policlinica de Que…" at bounding box center [286, 139] width 5 height 7
radio input "true"
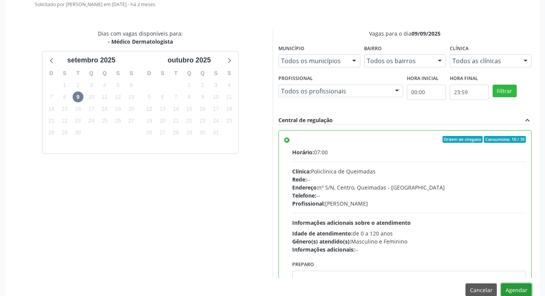
click at [507, 289] on button "Agendar" at bounding box center [516, 289] width 31 height 13
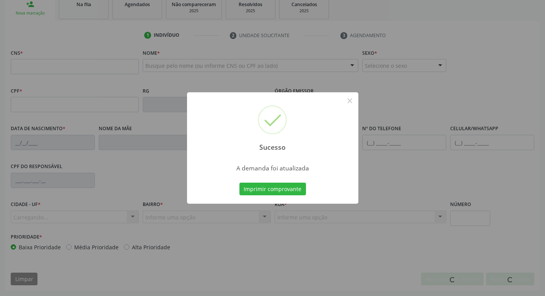
scroll to position [119, 0]
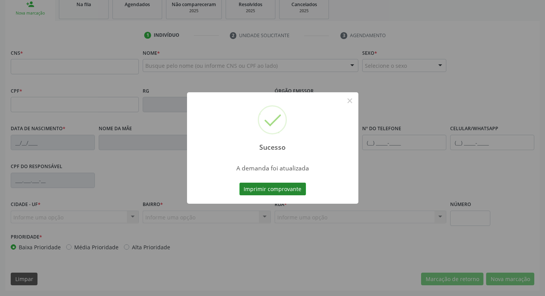
click at [302, 192] on button "Imprimir comprovante" at bounding box center [273, 189] width 67 height 13
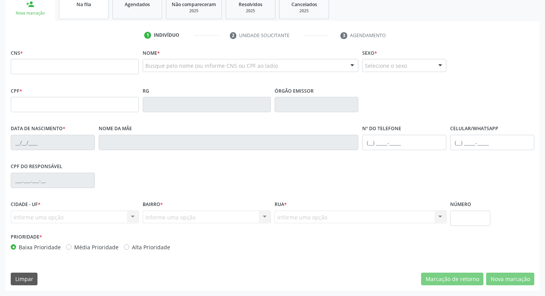
click at [95, 8] on div "Na fila" at bounding box center [84, 4] width 38 height 8
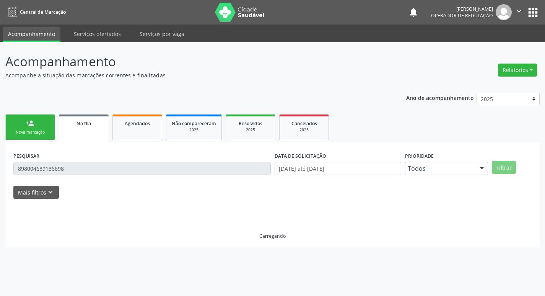
scroll to position [0, 0]
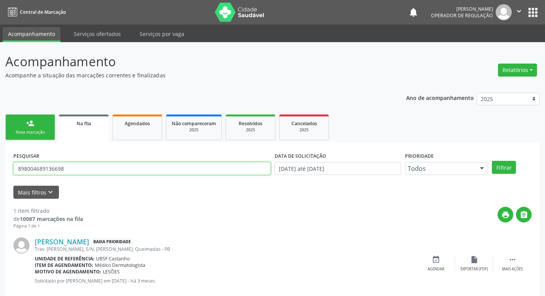
click at [95, 174] on input "898004689136698" at bounding box center [142, 168] width 258 height 13
click at [492, 161] on button "Filtrar" at bounding box center [504, 167] width 24 height 13
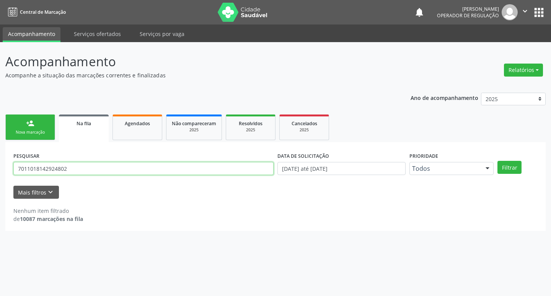
click at [97, 171] on input "7011018142924802" at bounding box center [143, 168] width 260 height 13
type input "701101814292480"
click at [498, 161] on button "Filtrar" at bounding box center [510, 167] width 24 height 13
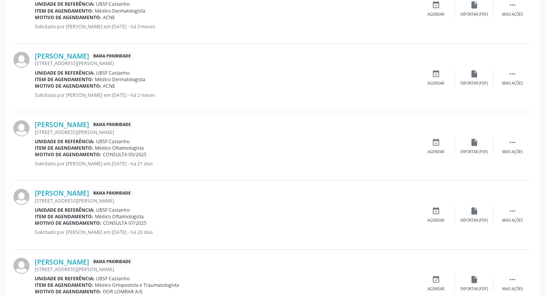
scroll to position [487, 0]
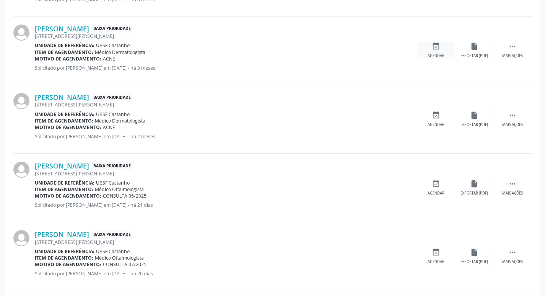
click at [444, 47] on div "event_available Agendar" at bounding box center [436, 50] width 38 height 16
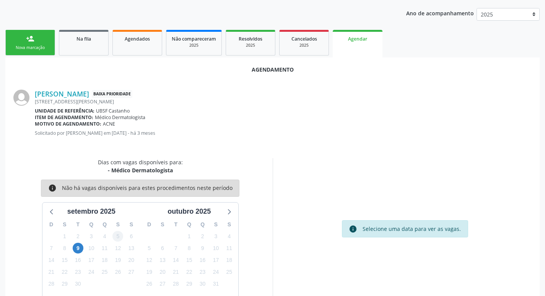
scroll to position [103, 0]
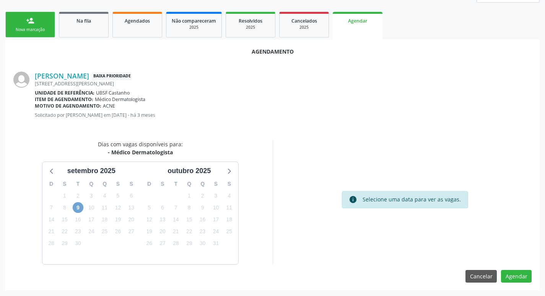
click at [83, 207] on span "9" at bounding box center [78, 207] width 11 height 11
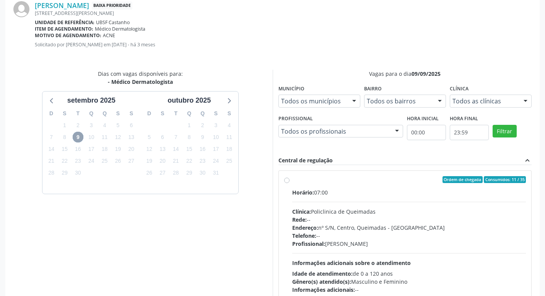
scroll to position [179, 0]
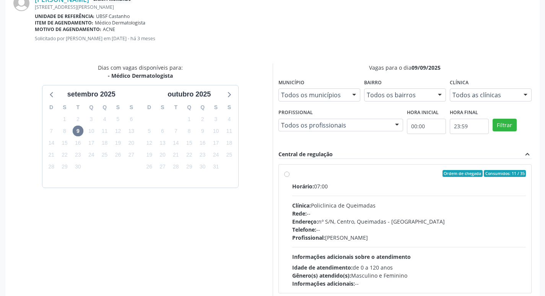
click at [385, 167] on div "Ordem de chegada Consumidos: 11 / 35 Horário: 07:00 Clínica: Policlinica de Que…" at bounding box center [405, 229] width 253 height 128
radio input "true"
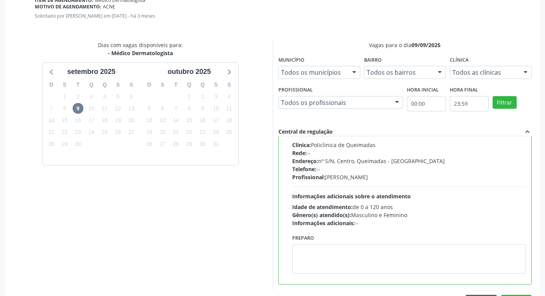
scroll to position [227, 0]
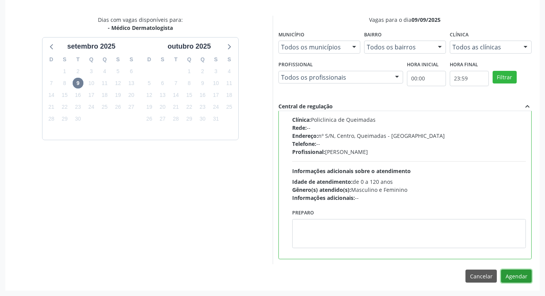
click at [523, 279] on button "Agendar" at bounding box center [516, 275] width 31 height 13
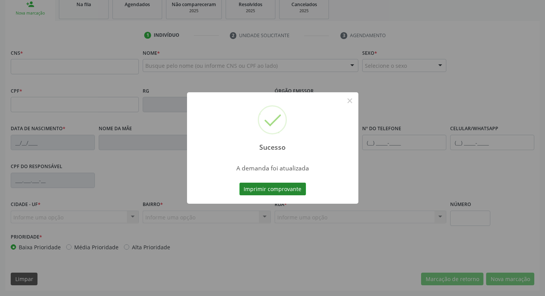
click at [250, 186] on button "Imprimir comprovante" at bounding box center [273, 189] width 67 height 13
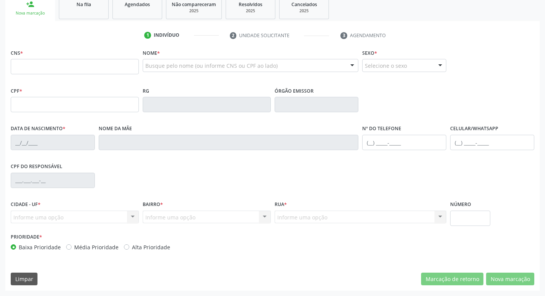
click at [75, 2] on div "Na fila" at bounding box center [84, 4] width 38 height 8
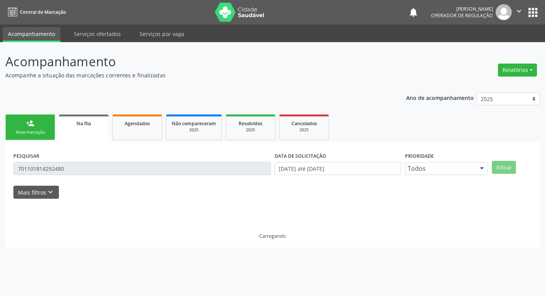
scroll to position [0, 0]
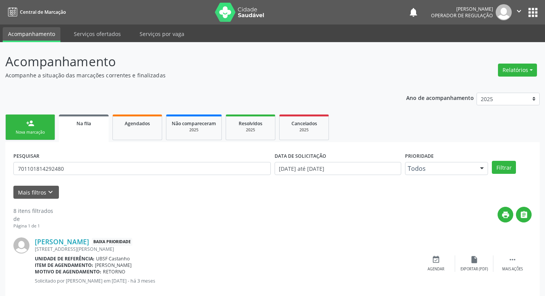
click at [80, 158] on div "PESQUISAR 701101814292480" at bounding box center [141, 165] width 261 height 30
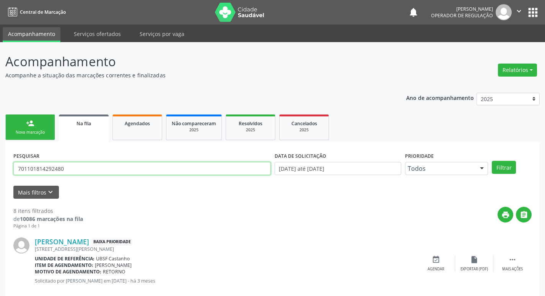
click at [83, 171] on input "701101814292480" at bounding box center [142, 168] width 258 height 13
type input "706308726994179"
click at [492, 161] on button "Filtrar" at bounding box center [504, 167] width 24 height 13
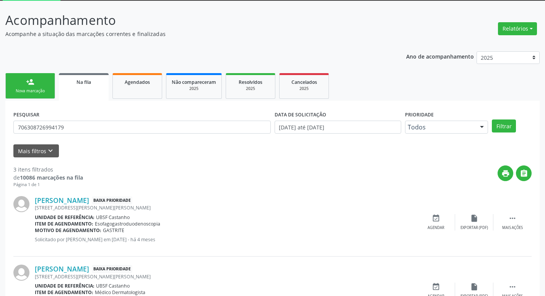
scroll to position [152, 0]
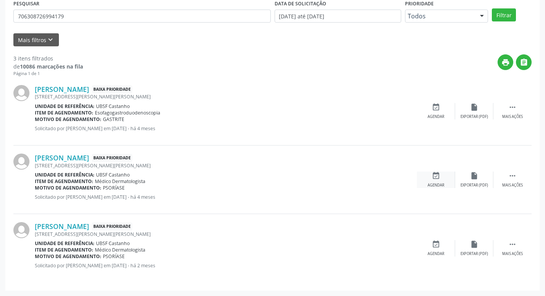
click at [441, 181] on div "event_available Agendar" at bounding box center [436, 179] width 38 height 16
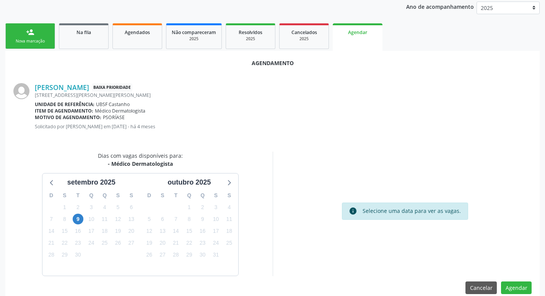
scroll to position [103, 0]
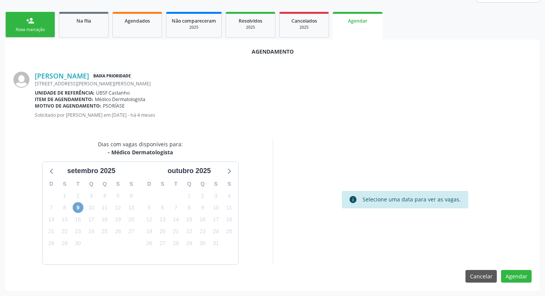
click at [75, 207] on span "9" at bounding box center [78, 207] width 11 height 11
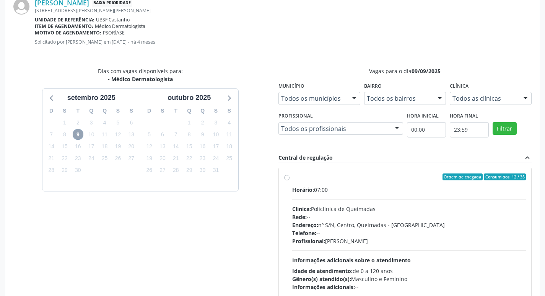
scroll to position [213, 0]
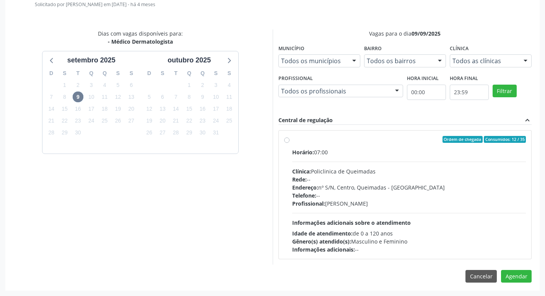
click at [386, 134] on div "Central de regulação expand_less Ordem de chegada Consumidos: 12 / 35 Horário: …" at bounding box center [406, 190] width 254 height 148
drag, startPoint x: 389, startPoint y: 140, endPoint x: 380, endPoint y: 139, distance: 8.8
click at [389, 140] on div "Ordem de chegada Consumidos: 12 / 35" at bounding box center [409, 139] width 234 height 7
click at [290, 140] on input "Ordem de chegada Consumidos: 12 / 35 Horário: 07:00 Clínica: Policlinica de Que…" at bounding box center [286, 139] width 5 height 7
radio input "true"
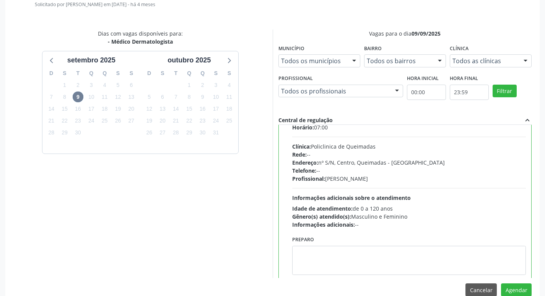
scroll to position [38, 0]
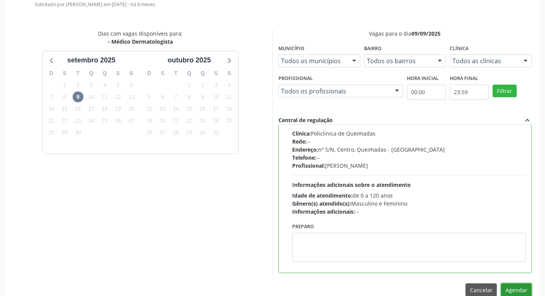
click at [516, 286] on button "Agendar" at bounding box center [516, 289] width 31 height 13
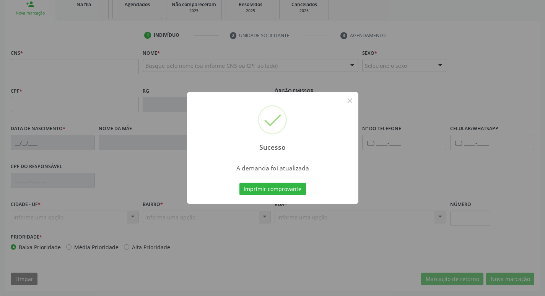
scroll to position [119, 0]
click at [266, 185] on button "Imprimir comprovante" at bounding box center [273, 189] width 67 height 13
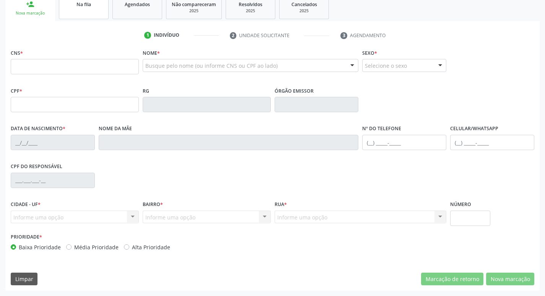
click at [81, 5] on span "Na fila" at bounding box center [84, 4] width 15 height 7
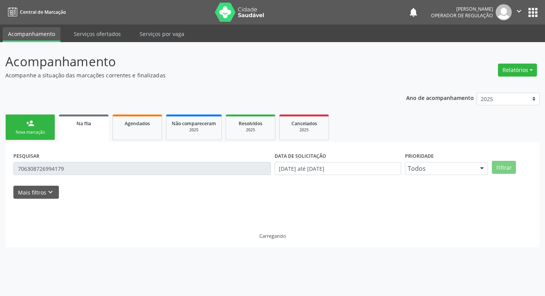
scroll to position [0, 0]
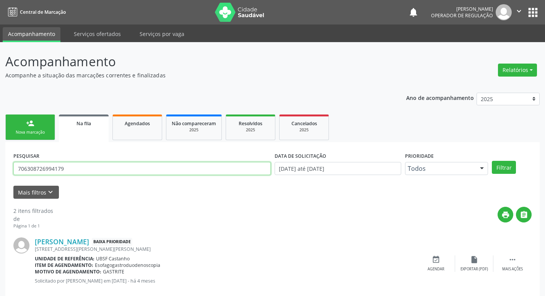
click at [65, 169] on input "706308726994179" at bounding box center [142, 168] width 258 height 13
type input "706505366546299"
click at [492, 161] on button "Filtrar" at bounding box center [504, 167] width 24 height 13
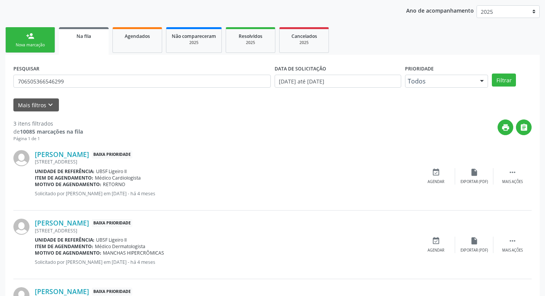
scroll to position [152, 0]
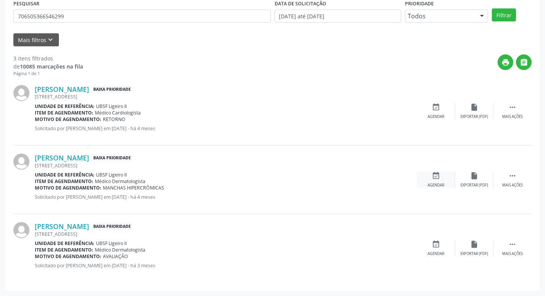
click at [431, 179] on div "event_available Agendar" at bounding box center [436, 179] width 38 height 16
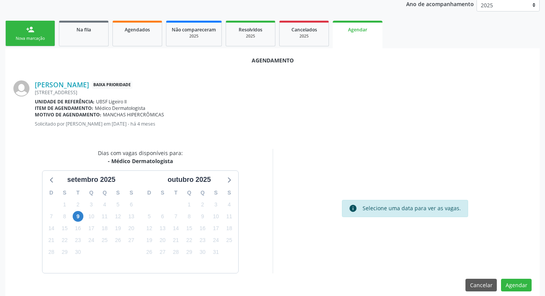
scroll to position [103, 0]
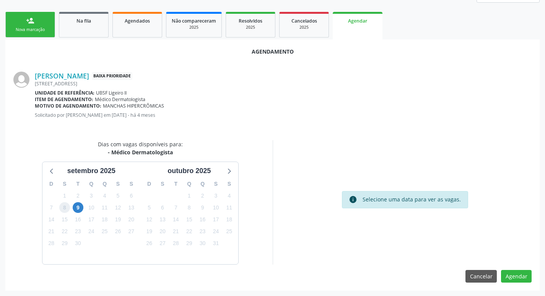
click at [66, 207] on span "8" at bounding box center [64, 207] width 11 height 11
click at [73, 207] on span "9" at bounding box center [78, 207] width 11 height 11
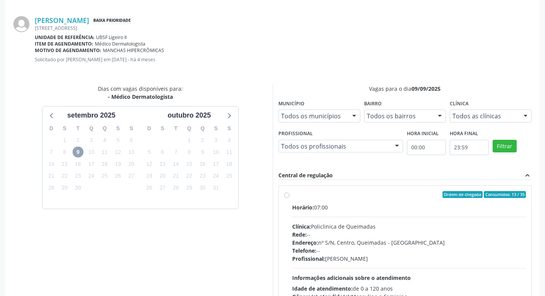
scroll to position [213, 0]
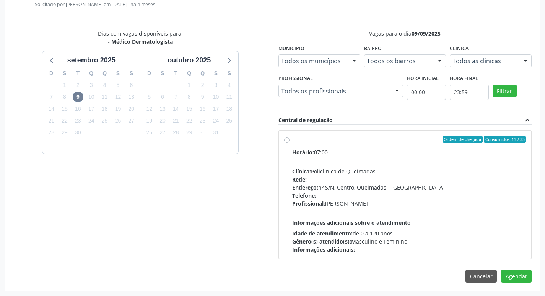
click at [361, 145] on label "Ordem de chegada Consumidos: 13 / 35 Horário: 07:00 Clínica: Policlinica de Que…" at bounding box center [409, 194] width 234 height 117
click at [290, 143] on input "Ordem de chegada Consumidos: 13 / 35 Horário: 07:00 Clínica: Policlinica de Que…" at bounding box center [286, 139] width 5 height 7
radio input "true"
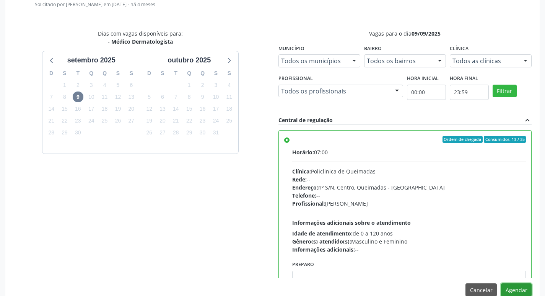
click at [518, 291] on button "Agendar" at bounding box center [516, 289] width 31 height 13
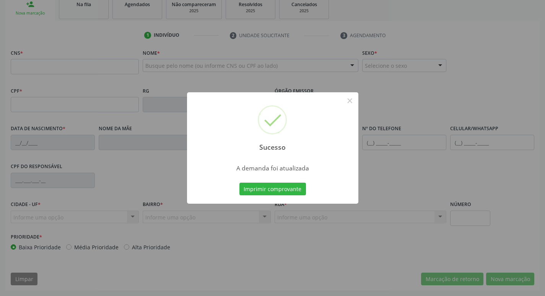
scroll to position [119, 0]
click at [276, 184] on button "Imprimir comprovante" at bounding box center [273, 189] width 67 height 13
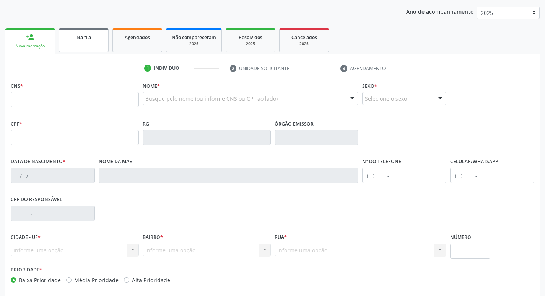
scroll to position [42, 0]
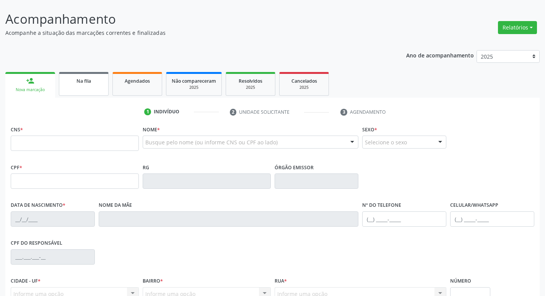
click at [95, 82] on div "Na fila" at bounding box center [84, 81] width 38 height 8
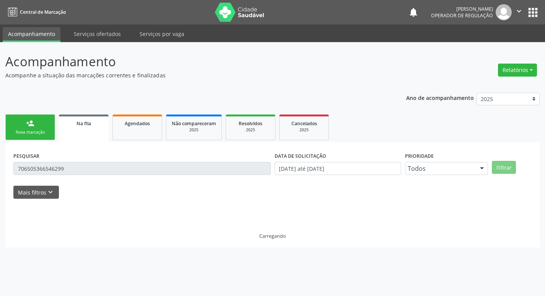
scroll to position [0, 0]
drag, startPoint x: 80, startPoint y: 183, endPoint x: 77, endPoint y: 176, distance: 7.2
click at [80, 183] on form "PESQUISAR 706505366546299 DATA DE SOLICITAÇÃO 01/01/2021 até 01/09/2025 Priorid…" at bounding box center [275, 174] width 524 height 49
click at [72, 166] on input "706505366546299" at bounding box center [143, 168] width 260 height 13
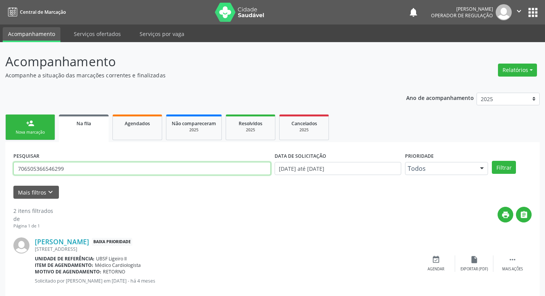
click at [72, 166] on input "706505366546299" at bounding box center [142, 168] width 258 height 13
type input "707603276158090"
click at [492, 161] on button "Filtrar" at bounding box center [504, 167] width 24 height 13
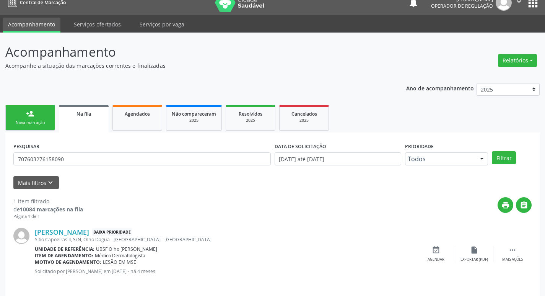
scroll to position [15, 0]
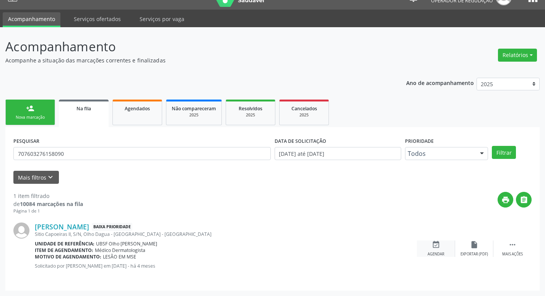
click at [431, 243] on div "event_available Agendar" at bounding box center [436, 248] width 38 height 16
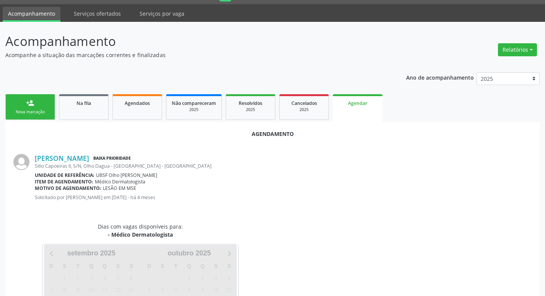
scroll to position [85, 0]
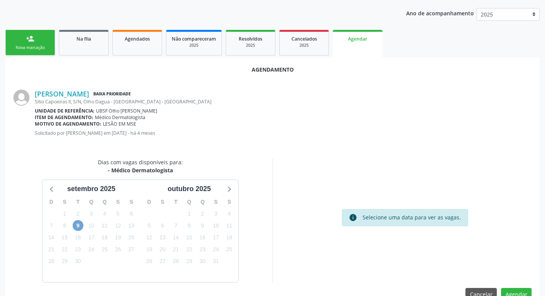
click at [75, 227] on span "9" at bounding box center [78, 225] width 11 height 11
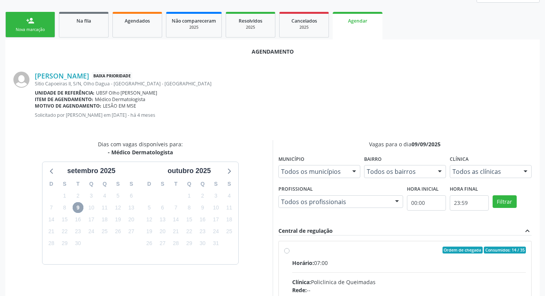
scroll to position [213, 0]
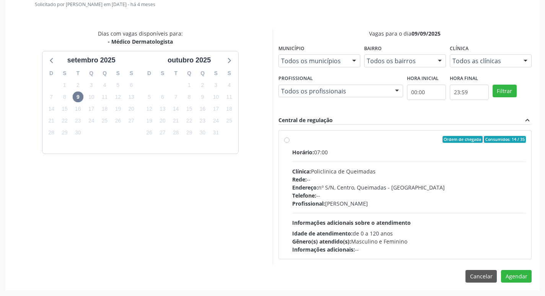
click at [327, 142] on div "Ordem de chegada Consumidos: 14 / 35" at bounding box center [409, 139] width 234 height 7
click at [290, 142] on input "Ordem de chegada Consumidos: 14 / 35 Horário: 07:00 Clínica: Policlinica de Que…" at bounding box center [286, 139] width 5 height 7
radio input "true"
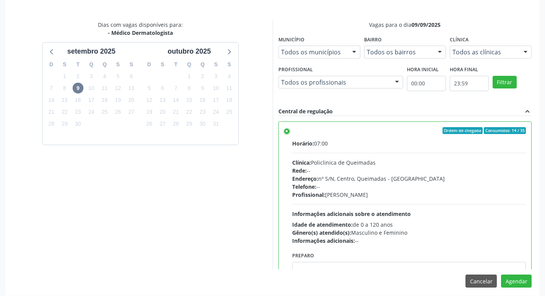
scroll to position [227, 0]
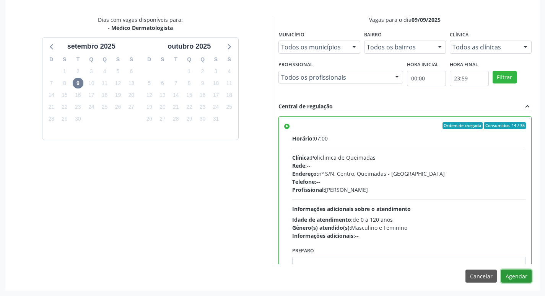
click at [514, 274] on button "Agendar" at bounding box center [516, 275] width 31 height 13
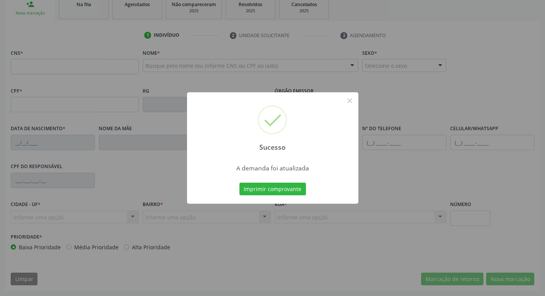
scroll to position [119, 0]
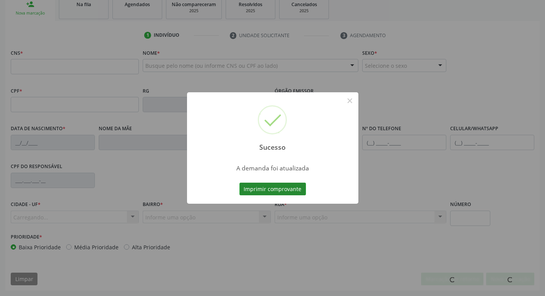
click at [280, 198] on div "Sucesso × A demanda foi atualizada Imprimir comprovante Cancel" at bounding box center [272, 148] width 171 height 112
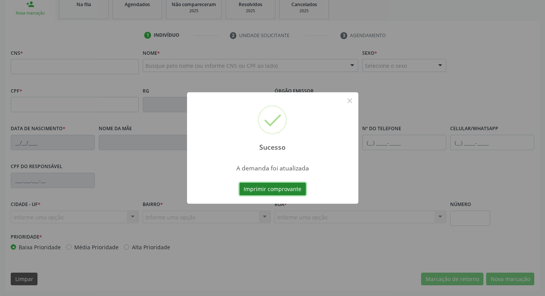
click at [281, 192] on button "Imprimir comprovante" at bounding box center [273, 189] width 67 height 13
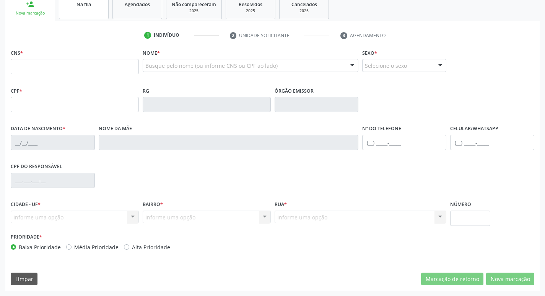
click at [94, 16] on link "Na fila" at bounding box center [84, 7] width 50 height 24
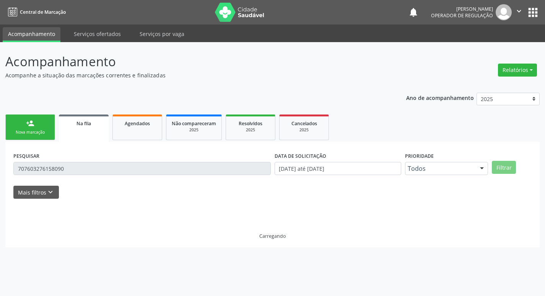
scroll to position [0, 0]
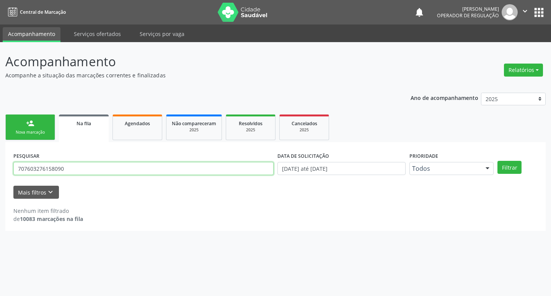
click at [89, 168] on input "707603276158090" at bounding box center [143, 168] width 260 height 13
type input "709008831957617"
click at [498, 161] on button "Filtrar" at bounding box center [510, 167] width 24 height 13
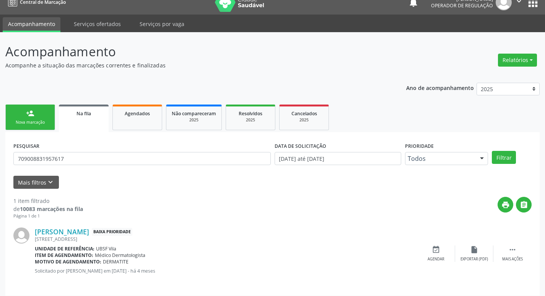
scroll to position [15, 0]
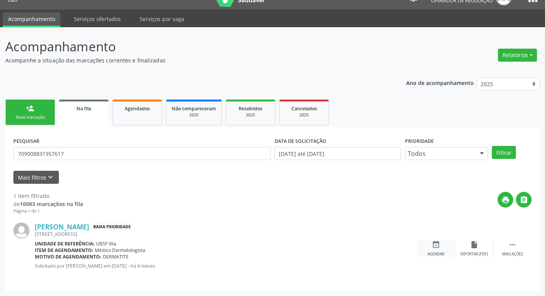
click at [433, 253] on div "Agendar" at bounding box center [436, 253] width 17 height 5
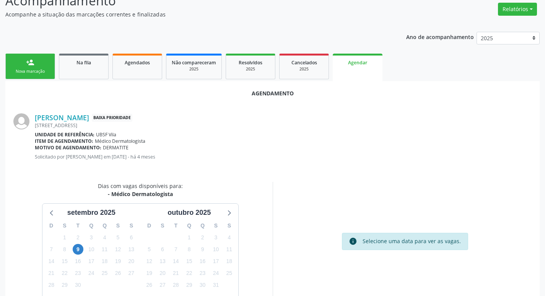
scroll to position [103, 0]
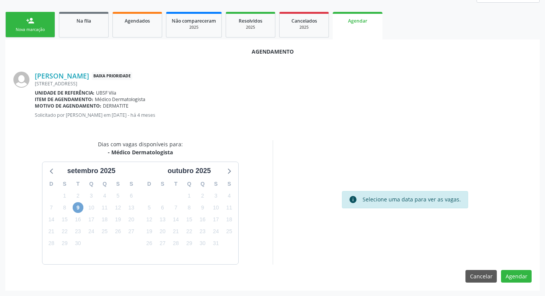
click at [75, 205] on span "9" at bounding box center [78, 207] width 11 height 11
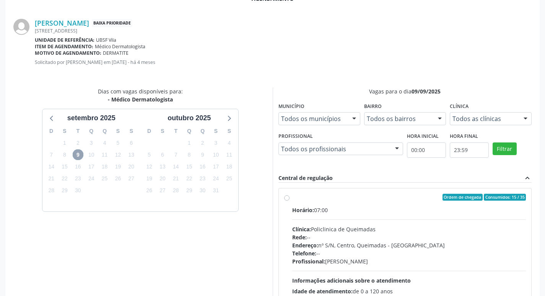
scroll to position [213, 0]
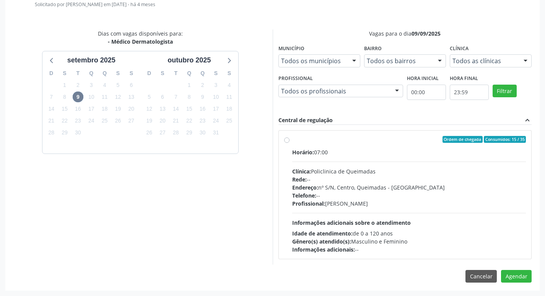
click at [364, 147] on label "Ordem de chegada Consumidos: 15 / 35 Horário: 07:00 Clínica: Policlinica de Que…" at bounding box center [409, 194] width 234 height 117
click at [290, 143] on input "Ordem de chegada Consumidos: 15 / 35 Horário: 07:00 Clínica: Policlinica de Que…" at bounding box center [286, 139] width 5 height 7
radio input "true"
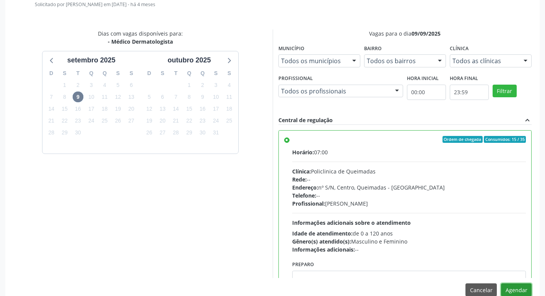
click at [517, 286] on button "Agendar" at bounding box center [516, 289] width 31 height 13
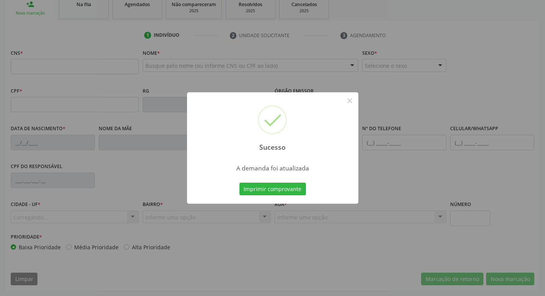
scroll to position [119, 0]
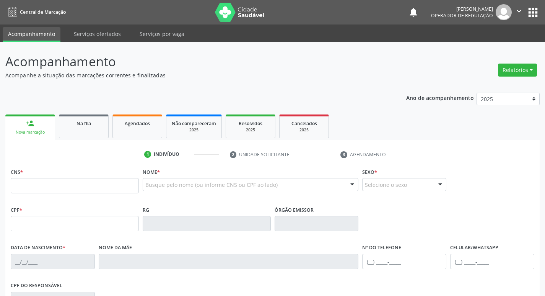
scroll to position [119, 0]
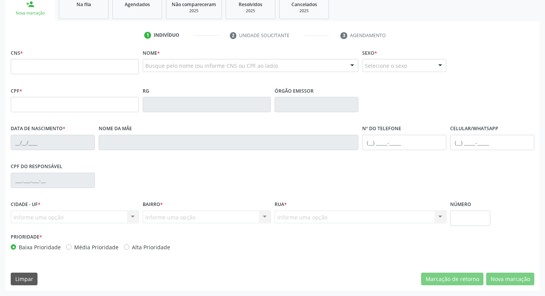
click at [88, 7] on span "Na fila" at bounding box center [84, 4] width 15 height 7
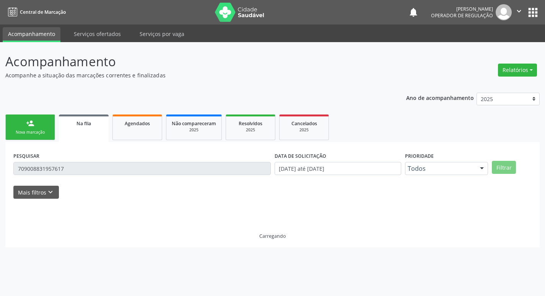
scroll to position [0, 0]
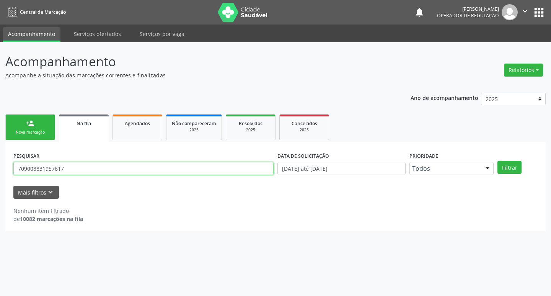
click at [75, 166] on input "709008831957617" at bounding box center [143, 168] width 260 height 13
type input "7"
type input "705200473743071"
click at [498, 161] on button "Filtrar" at bounding box center [510, 167] width 24 height 13
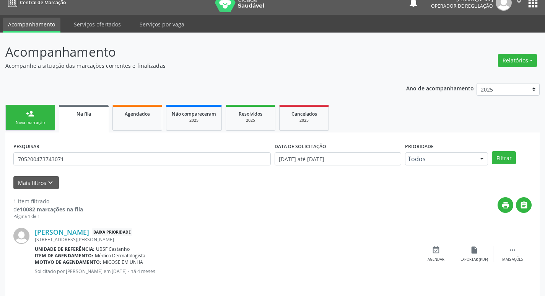
scroll to position [15, 0]
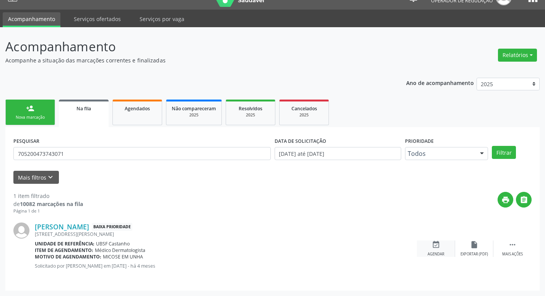
click at [439, 250] on div "event_available Agendar" at bounding box center [436, 248] width 38 height 16
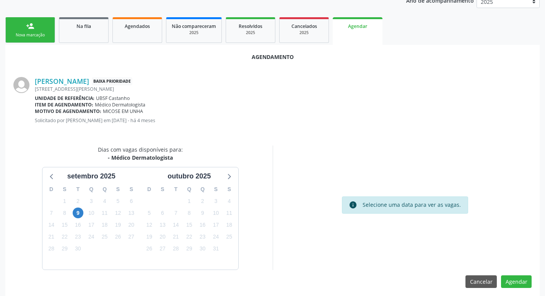
scroll to position [103, 0]
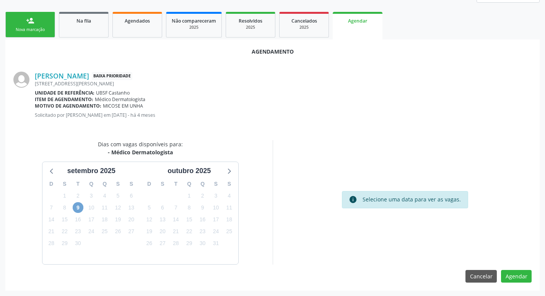
click at [78, 209] on span "9" at bounding box center [78, 207] width 11 height 11
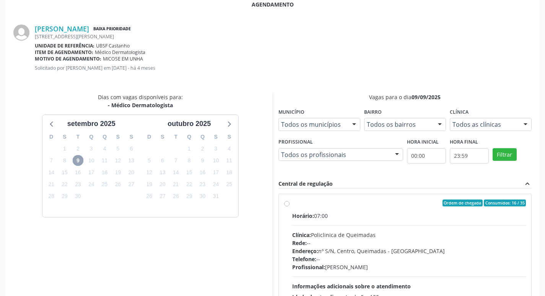
scroll to position [213, 0]
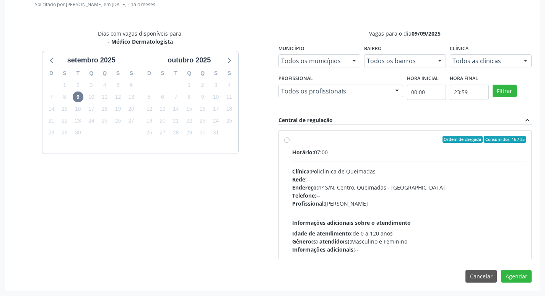
click at [308, 148] on span "Horário:" at bounding box center [303, 151] width 22 height 7
click at [290, 143] on input "Ordem de chegada Consumidos: 16 / 35 Horário: 07:00 Clínica: Policlinica de Que…" at bounding box center [286, 139] width 5 height 7
radio input "true"
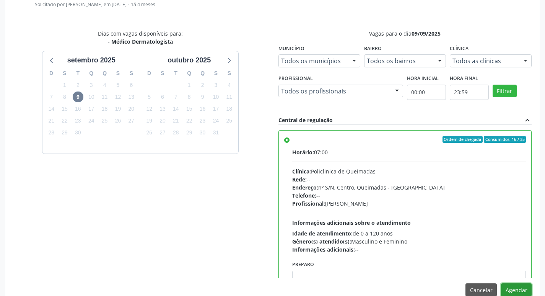
click at [507, 291] on button "Agendar" at bounding box center [516, 289] width 31 height 13
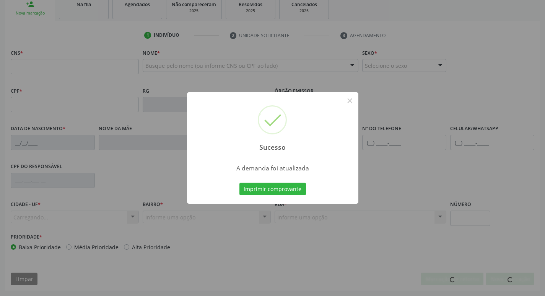
scroll to position [119, 0]
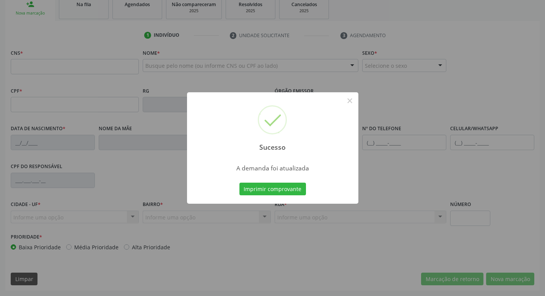
click at [141, 46] on div "Sucesso × A demanda foi atualizada Imprimir comprovante Cancel" at bounding box center [272, 148] width 545 height 296
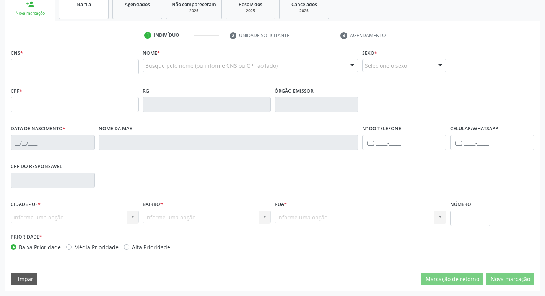
click at [93, 5] on div "Na fila" at bounding box center [84, 4] width 38 height 8
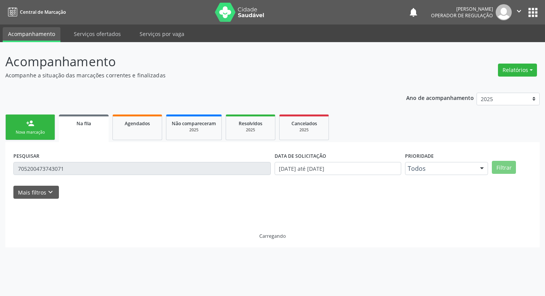
scroll to position [0, 0]
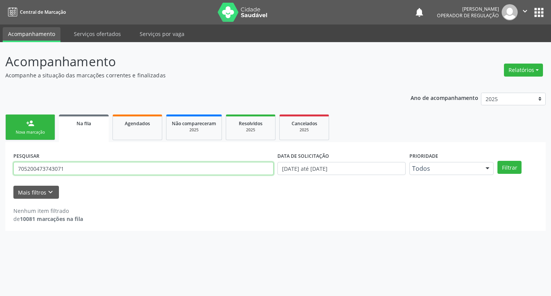
click at [62, 173] on input "705200473743071" at bounding box center [143, 168] width 260 height 13
type input "705200473743071"
click at [498, 161] on button "Filtrar" at bounding box center [510, 167] width 24 height 13
click at [72, 167] on input "705200473743071" at bounding box center [143, 168] width 260 height 13
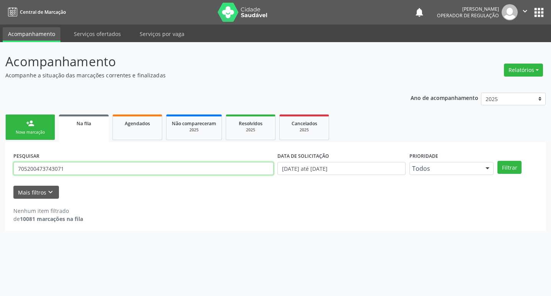
click at [72, 167] on input "705200473743071" at bounding box center [143, 168] width 260 height 13
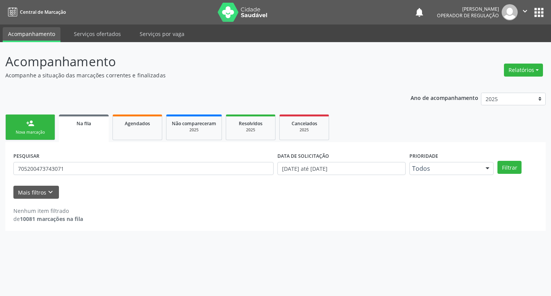
click at [45, 123] on link "person_add Nova marcação" at bounding box center [30, 127] width 50 height 26
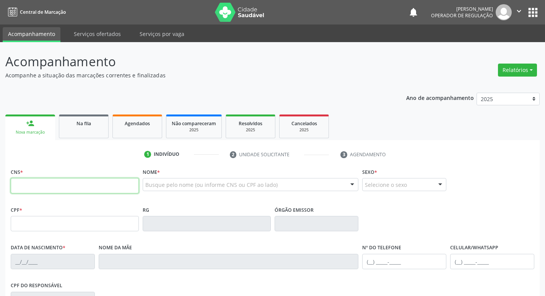
click at [64, 191] on input "text" at bounding box center [75, 185] width 128 height 15
paste input "705 2004 7374 3071"
type input "705 2004 7374 3071"
type input "122.821.017-90"
type input "11/03/1981"
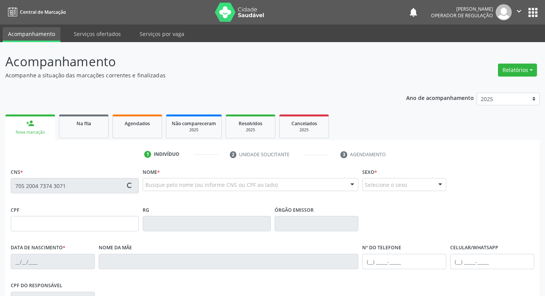
type input "Mariza Bezerra"
type input "(83) 99351-5842"
type input "051.489.924-76"
type input "S/N"
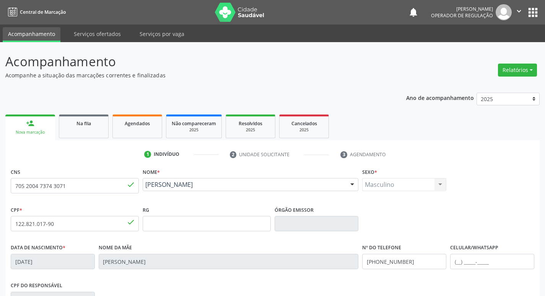
click at [507, 272] on fieldset "Celular/WhatsApp" at bounding box center [492, 258] width 84 height 33
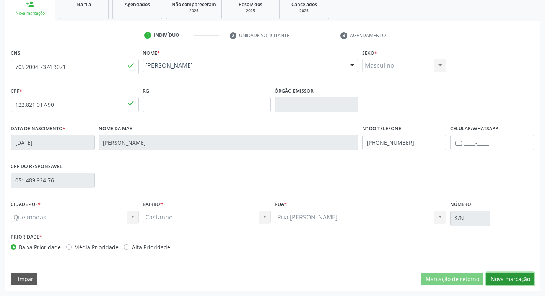
click at [508, 277] on button "Nova marcação" at bounding box center [510, 278] width 48 height 13
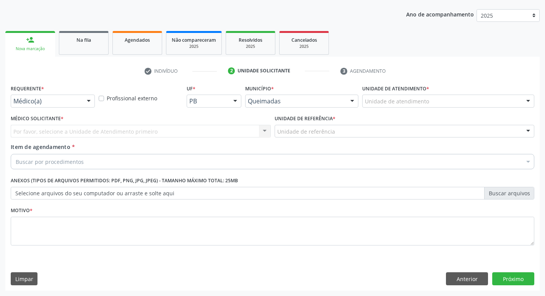
scroll to position [83, 0]
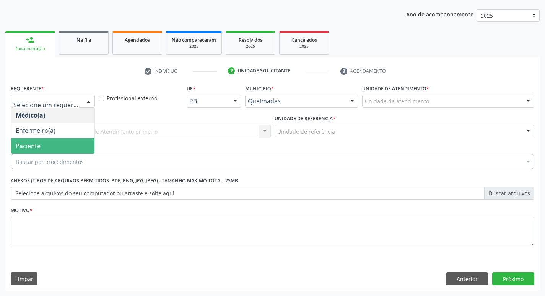
click at [45, 145] on span "Paciente" at bounding box center [52, 145] width 83 height 15
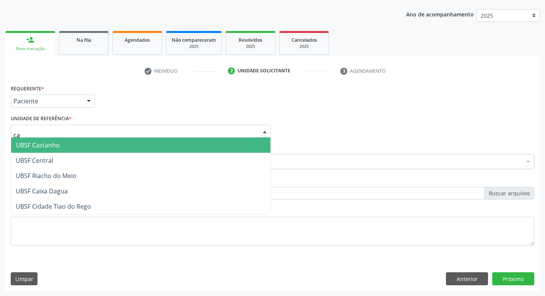
type input "cas"
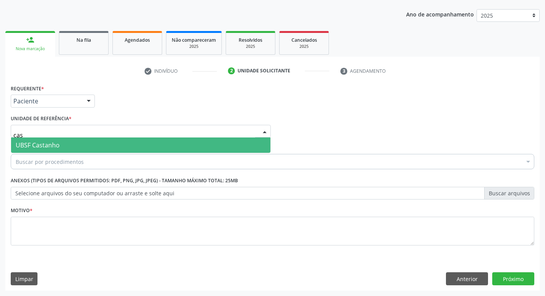
click at [47, 142] on span "UBSF Castanho" at bounding box center [38, 145] width 44 height 8
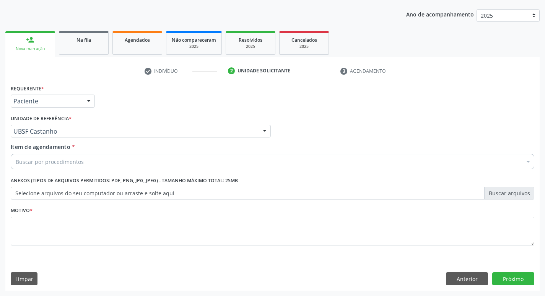
click at [49, 166] on div "Buscar por procedimentos" at bounding box center [273, 161] width 524 height 15
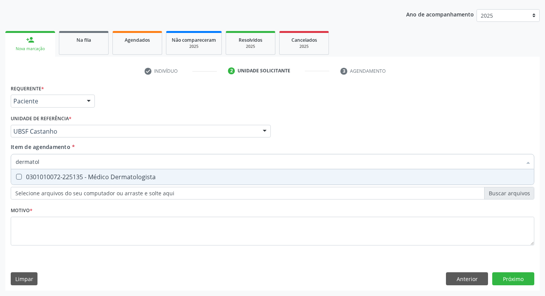
type input "dermatolo"
click at [52, 180] on div "0301010072-225135 - Médico Dermatologista" at bounding box center [273, 177] width 514 height 6
checkbox Dermatologista "true"
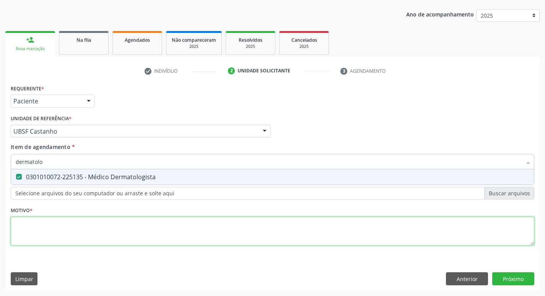
click at [49, 237] on div "Requerente * Paciente Médico(a) Enfermeiro(a) Paciente Nenhum resultado encontr…" at bounding box center [273, 169] width 524 height 173
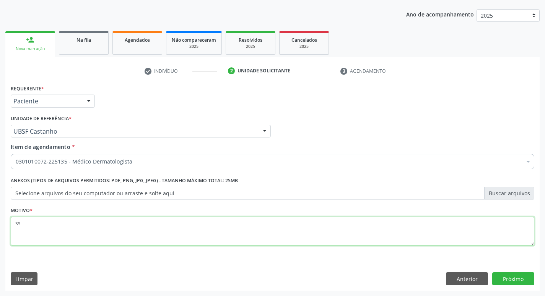
type textarea "s"
type textarea "avaliação"
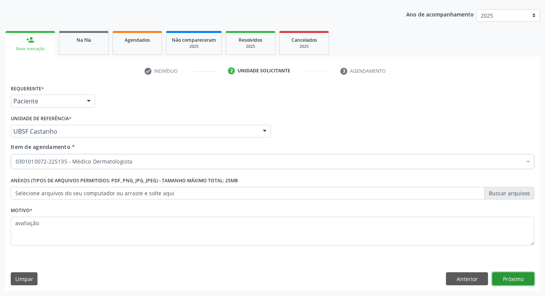
click at [519, 278] on button "Próximo" at bounding box center [514, 278] width 42 height 13
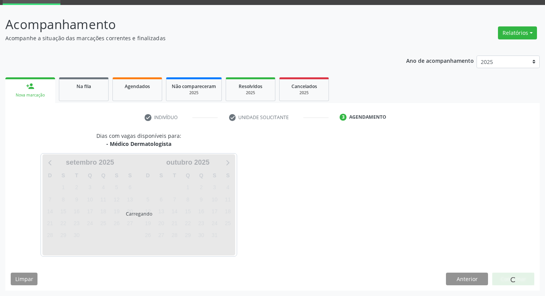
scroll to position [37, 0]
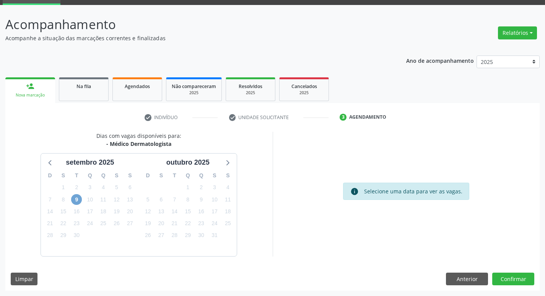
click at [78, 197] on span "9" at bounding box center [76, 199] width 11 height 11
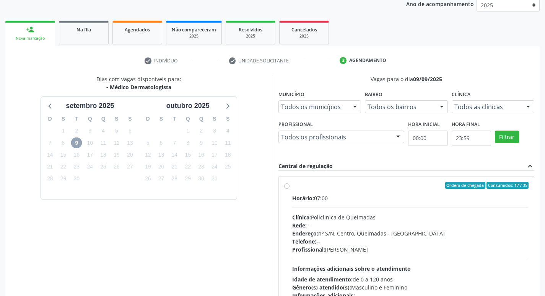
scroll to position [148, 0]
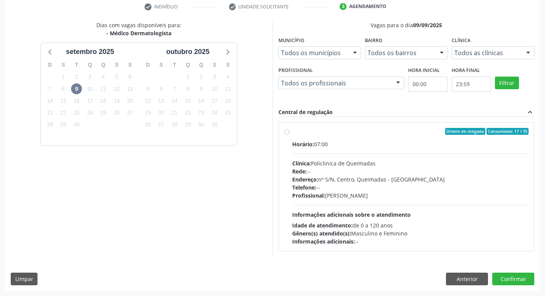
click at [453, 137] on label "Ordem de chegada Consumidos: 17 / 35 Horário: 07:00 Clínica: Policlinica de Que…" at bounding box center [410, 186] width 237 height 117
click at [290, 135] on input "Ordem de chegada Consumidos: 17 / 35 Horário: 07:00 Clínica: Policlinica de Que…" at bounding box center [286, 131] width 5 height 7
radio input "true"
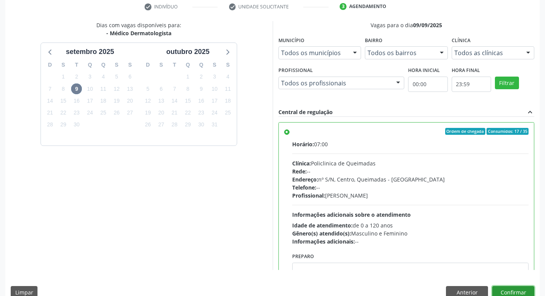
click at [511, 292] on button "Confirmar" at bounding box center [514, 292] width 42 height 13
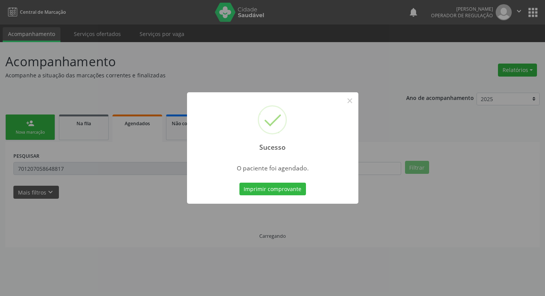
scroll to position [0, 0]
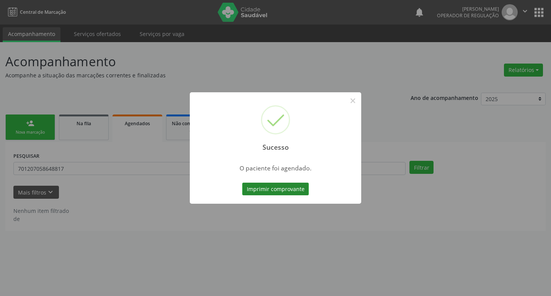
click at [289, 186] on button "Imprimir comprovante" at bounding box center [275, 189] width 67 height 13
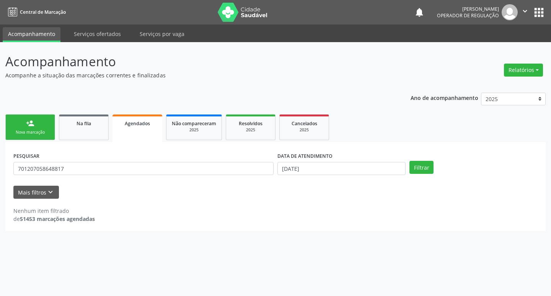
click at [30, 124] on div "person_add" at bounding box center [30, 123] width 8 height 8
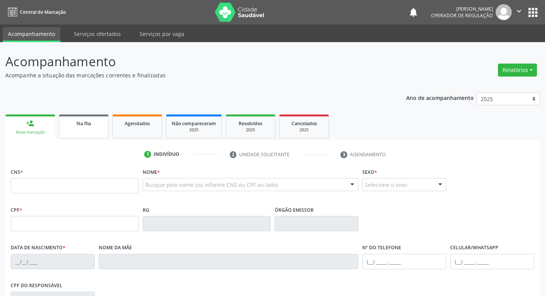
click at [78, 130] on link "Na fila" at bounding box center [84, 126] width 50 height 24
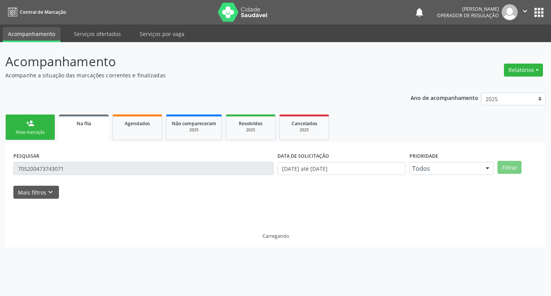
click at [97, 166] on input "705200473743071" at bounding box center [143, 168] width 260 height 13
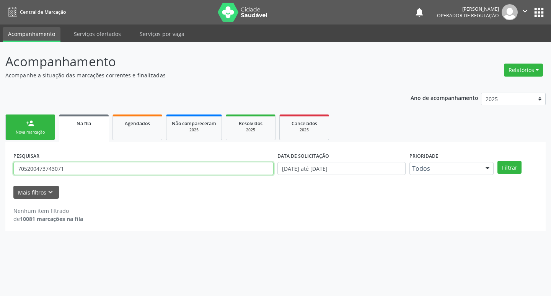
click at [97, 166] on input "705200473743071" at bounding box center [143, 168] width 260 height 13
type input "704103197496678"
click at [498, 161] on button "Filtrar" at bounding box center [510, 167] width 24 height 13
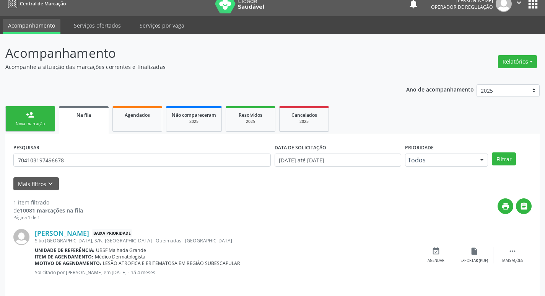
scroll to position [15, 0]
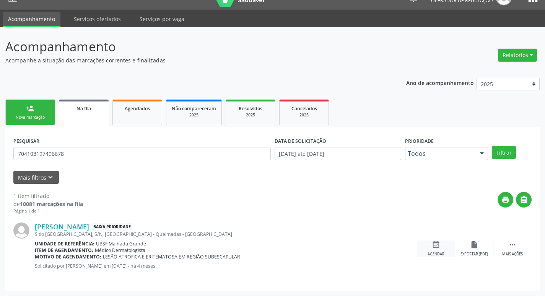
click at [441, 248] on div "event_available Agendar" at bounding box center [436, 248] width 38 height 16
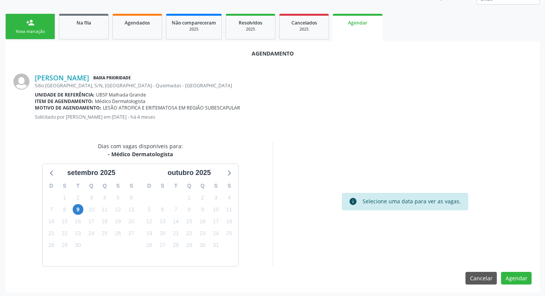
scroll to position [103, 0]
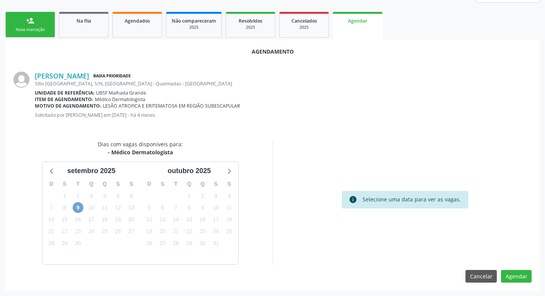
click at [81, 206] on span "9" at bounding box center [78, 207] width 11 height 11
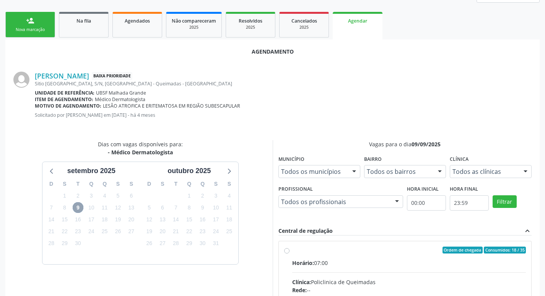
scroll to position [213, 0]
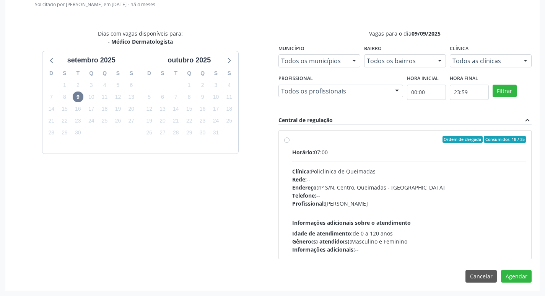
click at [363, 150] on div "Horário: 07:00" at bounding box center [409, 152] width 234 height 8
click at [290, 143] on input "Ordem de chegada Consumidos: 18 / 35 Horário: 07:00 Clínica: Policlinica de Que…" at bounding box center [286, 139] width 5 height 7
radio input "true"
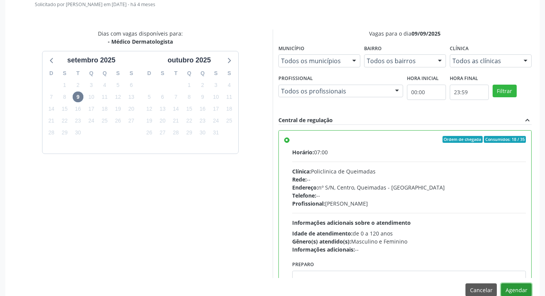
click at [526, 283] on button "Agendar" at bounding box center [516, 289] width 31 height 13
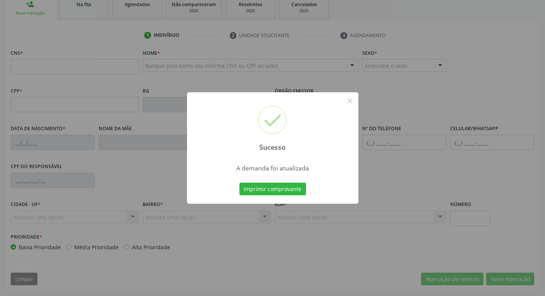
scroll to position [119, 0]
click at [290, 191] on button "Imprimir comprovante" at bounding box center [273, 189] width 67 height 13
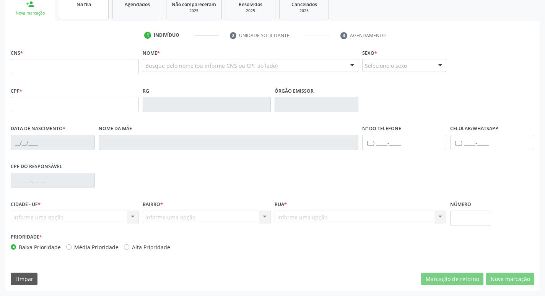
click at [87, 6] on span "Na fila" at bounding box center [84, 4] width 15 height 7
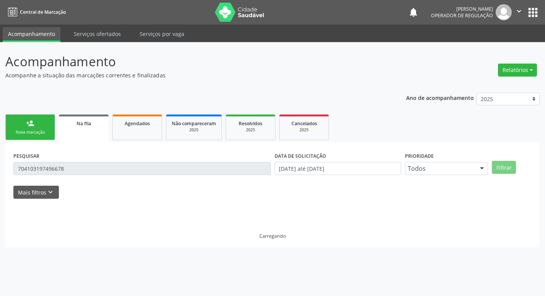
scroll to position [0, 0]
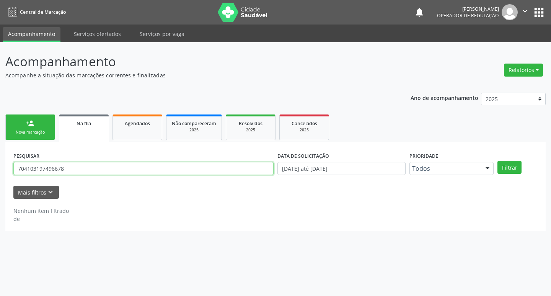
click at [90, 173] on input "704103197496678" at bounding box center [143, 168] width 260 height 13
type input "705007492478653"
click at [498, 161] on button "Filtrar" at bounding box center [510, 167] width 24 height 13
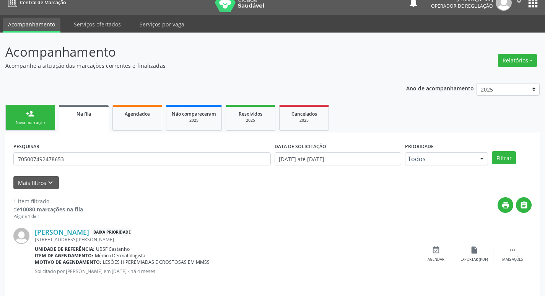
scroll to position [15, 0]
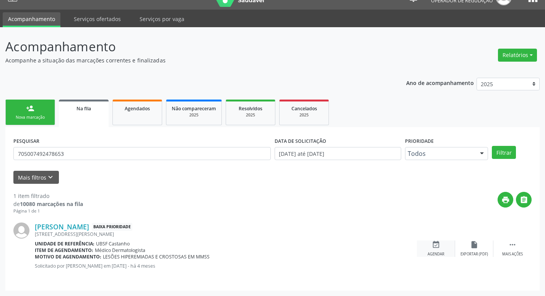
click at [439, 247] on icon "event_available" at bounding box center [436, 244] width 8 height 8
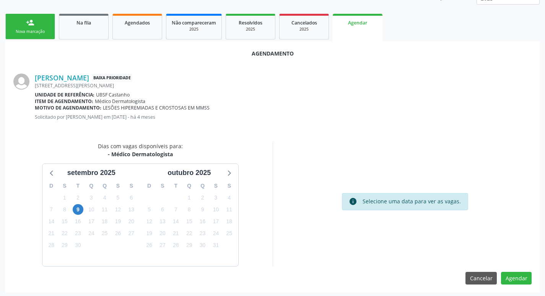
scroll to position [103, 0]
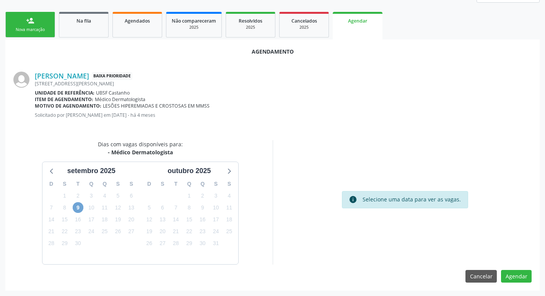
click at [79, 207] on span "9" at bounding box center [78, 207] width 11 height 11
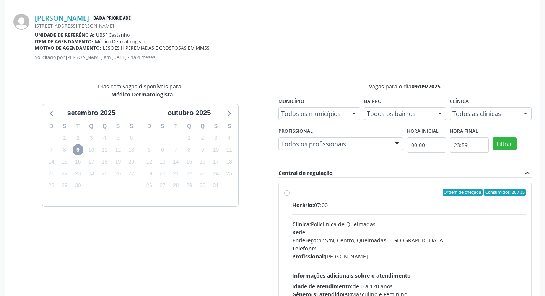
scroll to position [213, 0]
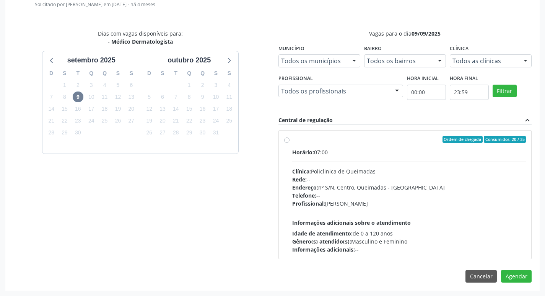
click at [413, 141] on div "Ordem de chegada Consumidos: 20 / 35" at bounding box center [409, 139] width 234 height 7
click at [290, 141] on input "Ordem de chegada Consumidos: 20 / 35 Horário: 07:00 Clínica: Policlinica de Que…" at bounding box center [286, 139] width 5 height 7
radio input "true"
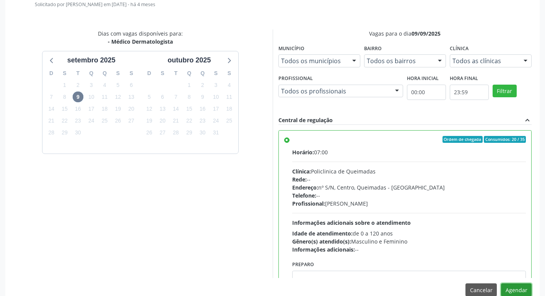
click at [509, 286] on button "Agendar" at bounding box center [516, 289] width 31 height 13
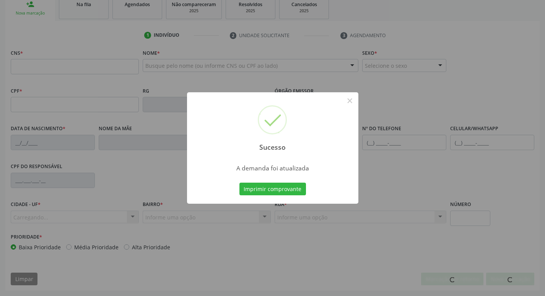
scroll to position [119, 0]
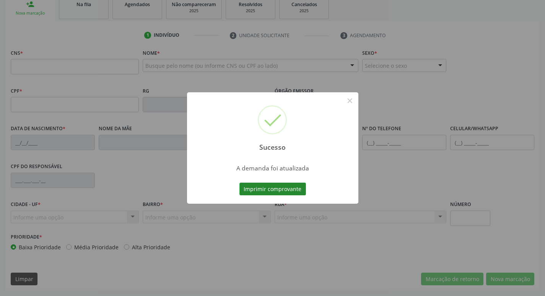
drag, startPoint x: 256, startPoint y: 197, endPoint x: 261, endPoint y: 188, distance: 9.8
click at [258, 194] on div "Imprimir comprovante Cancel" at bounding box center [273, 189] width 70 height 16
click at [261, 188] on button "Imprimir comprovante" at bounding box center [273, 189] width 67 height 13
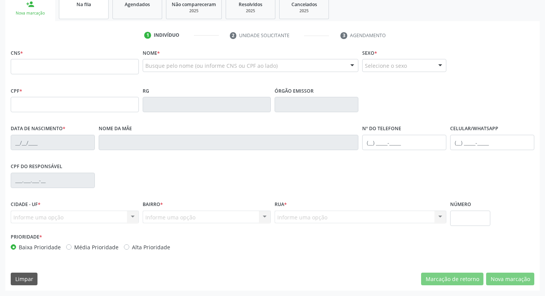
click at [91, 10] on link "Na fila" at bounding box center [84, 7] width 50 height 24
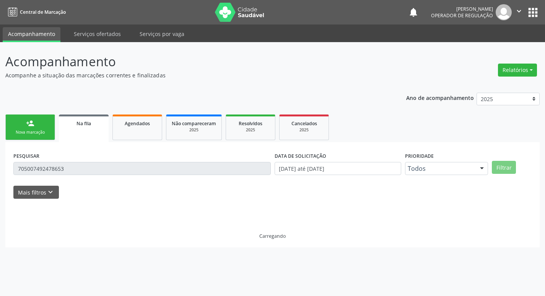
scroll to position [0, 0]
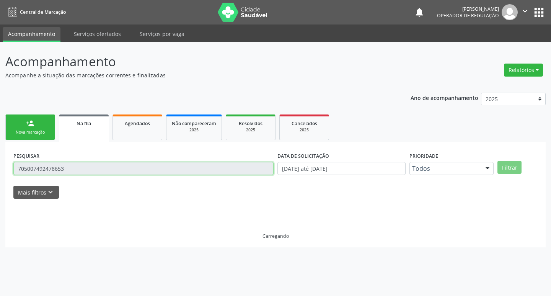
click at [78, 163] on input "705007492478653" at bounding box center [143, 168] width 260 height 13
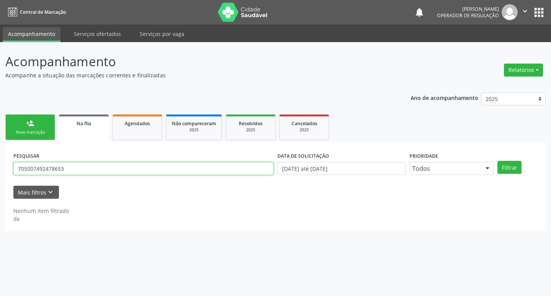
click at [78, 164] on input "705007492478653" at bounding box center [143, 168] width 260 height 13
type input "700008469792509"
click at [498, 161] on button "Filtrar" at bounding box center [510, 167] width 24 height 13
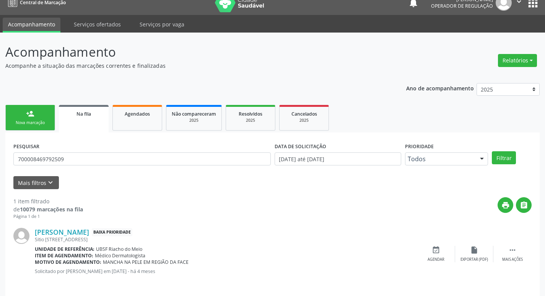
scroll to position [15, 0]
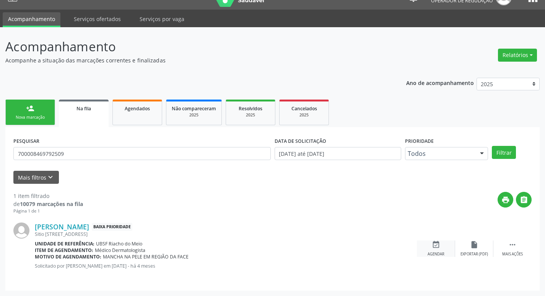
click at [431, 248] on div "event_available Agendar" at bounding box center [436, 248] width 38 height 16
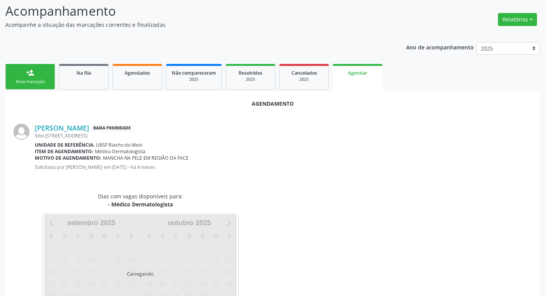
scroll to position [85, 0]
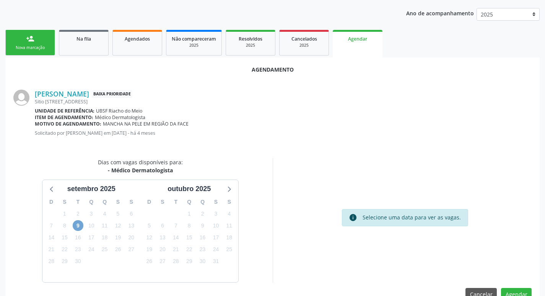
click at [77, 222] on span "9" at bounding box center [78, 225] width 11 height 11
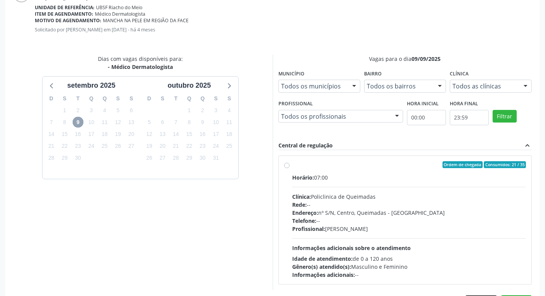
scroll to position [213, 0]
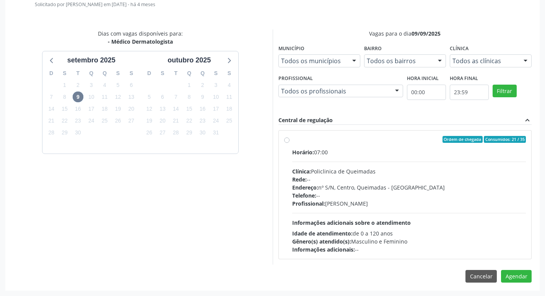
click at [426, 138] on div "Ordem de chegada Consumidos: 21 / 35" at bounding box center [409, 139] width 234 height 7
click at [290, 138] on input "Ordem de chegada Consumidos: 21 / 35 Horário: 07:00 Clínica: Policlinica de Que…" at bounding box center [286, 139] width 5 height 7
radio input "true"
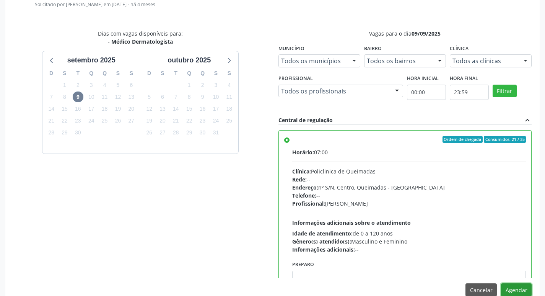
click at [516, 289] on button "Agendar" at bounding box center [516, 289] width 31 height 13
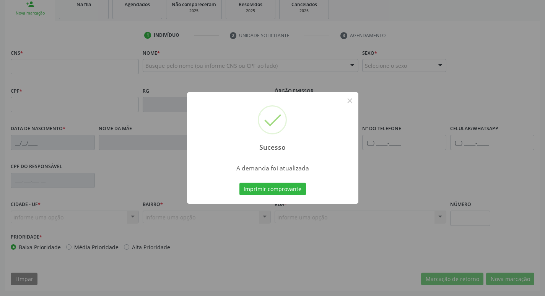
scroll to position [119, 0]
click at [245, 198] on div "Sucesso × A demanda foi atualizada Imprimir comprovante Cancel" at bounding box center [272, 148] width 171 height 112
click at [247, 189] on button "Imprimir comprovante" at bounding box center [273, 189] width 67 height 13
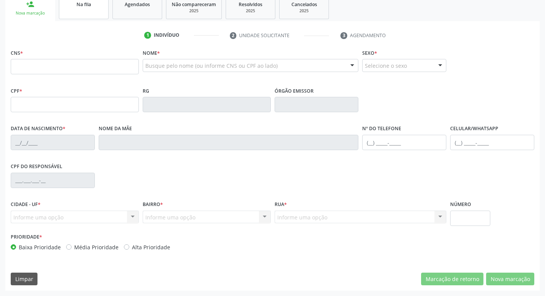
click at [89, 11] on link "Na fila" at bounding box center [84, 7] width 50 height 24
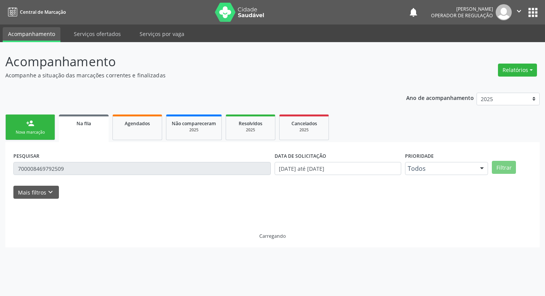
scroll to position [0, 0]
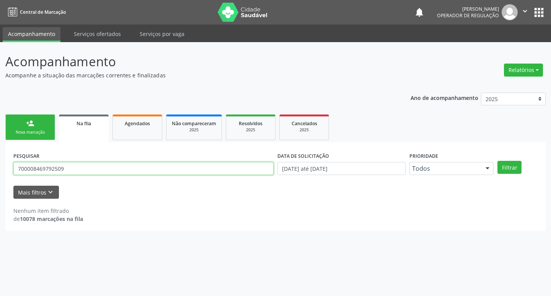
click at [90, 170] on input "700008469792509" at bounding box center [143, 168] width 260 height 13
type input "707808697882715"
click at [498, 161] on button "Filtrar" at bounding box center [510, 167] width 24 height 13
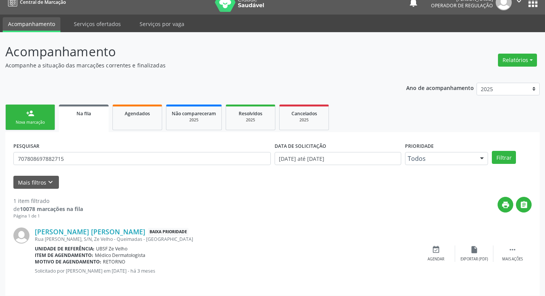
scroll to position [15, 0]
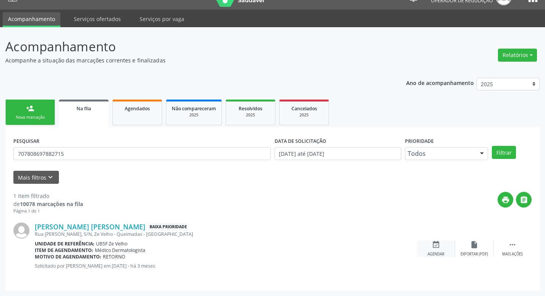
click at [440, 251] on div "Agendar" at bounding box center [436, 253] width 17 height 5
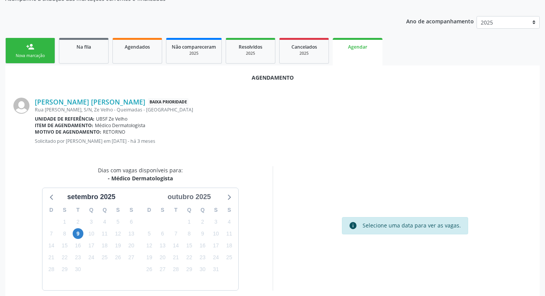
scroll to position [103, 0]
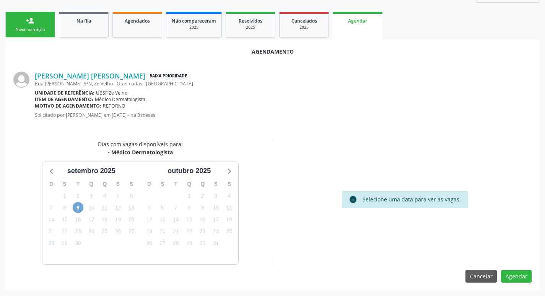
click at [75, 208] on span "9" at bounding box center [78, 207] width 11 height 11
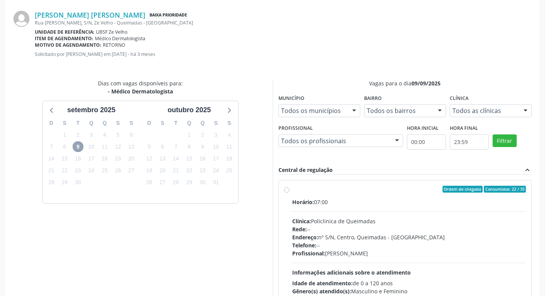
scroll to position [213, 0]
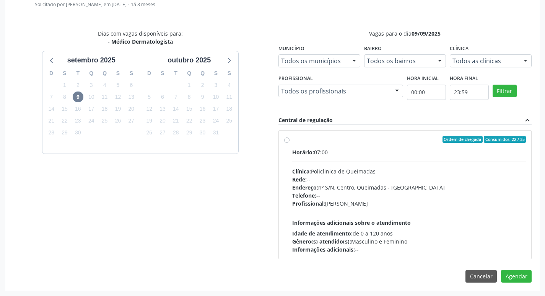
click at [373, 138] on div "Ordem de chegada Consumidos: 22 / 35" at bounding box center [409, 139] width 234 height 7
click at [290, 138] on input "Ordem de chegada Consumidos: 22 / 35 Horário: 07:00 Clínica: Policlinica de Que…" at bounding box center [286, 139] width 5 height 7
radio input "true"
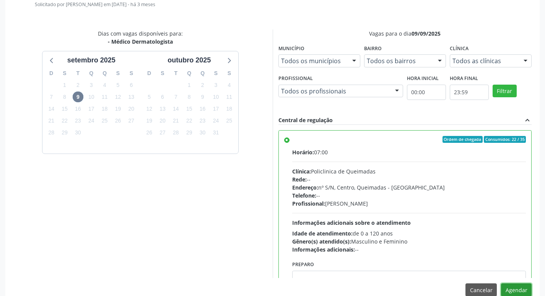
click at [512, 288] on button "Agendar" at bounding box center [516, 289] width 31 height 13
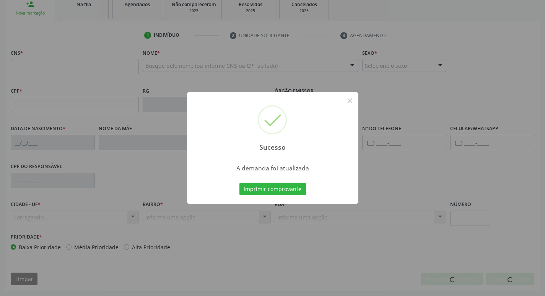
scroll to position [119, 0]
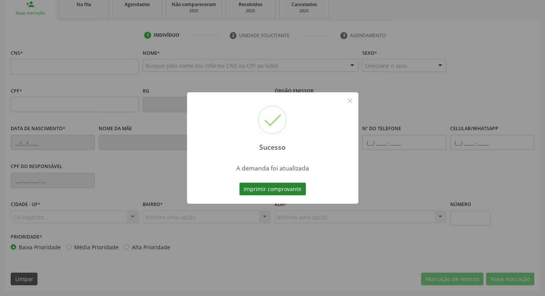
click at [294, 189] on button "Imprimir comprovante" at bounding box center [273, 189] width 67 height 13
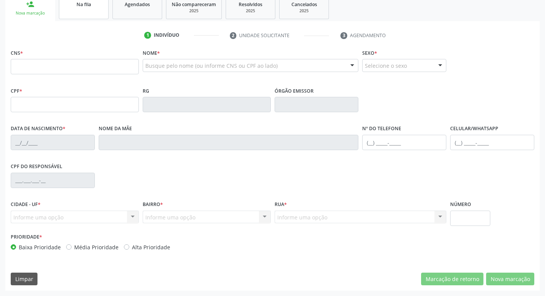
click at [69, 16] on link "Na fila" at bounding box center [84, 7] width 50 height 24
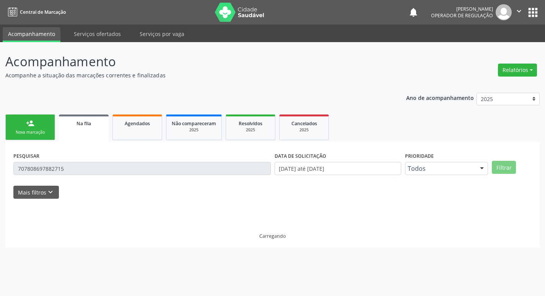
scroll to position [0, 0]
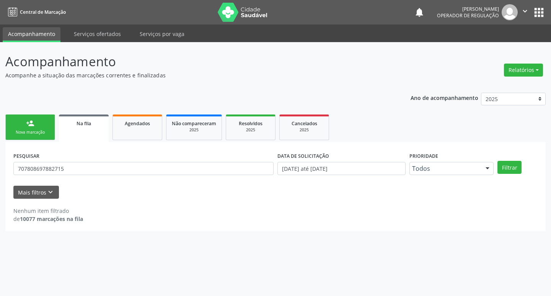
drag, startPoint x: 77, startPoint y: 160, endPoint x: 73, endPoint y: 172, distance: 12.7
click at [76, 164] on div "PESQUISAR 707808697882715" at bounding box center [143, 165] width 264 height 30
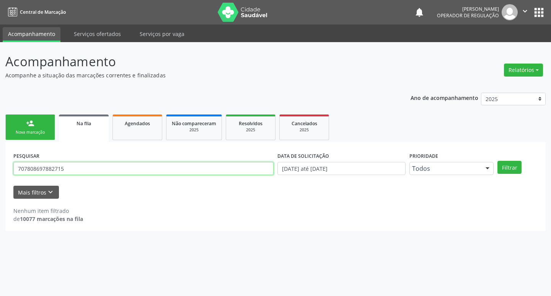
click at [73, 172] on input "707808697882715" at bounding box center [143, 168] width 260 height 13
type input "705405407987696"
click at [498, 161] on button "Filtrar" at bounding box center [510, 167] width 24 height 13
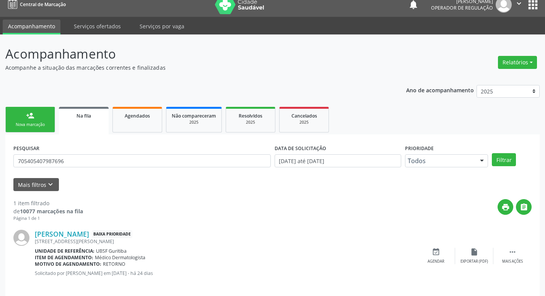
scroll to position [15, 0]
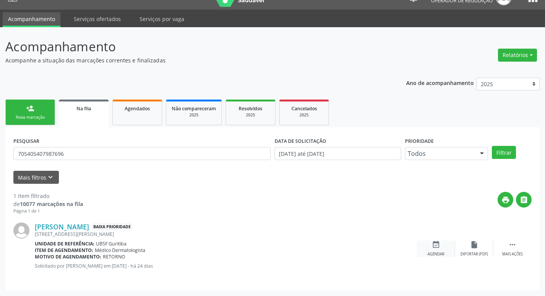
click at [442, 247] on div "event_available Agendar" at bounding box center [436, 248] width 38 height 16
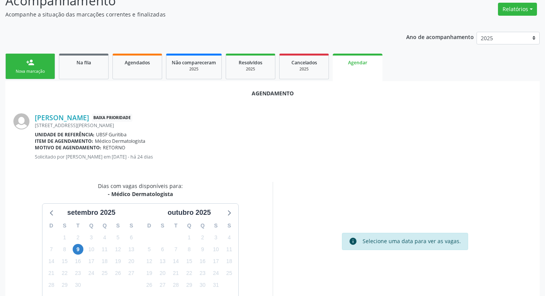
scroll to position [103, 0]
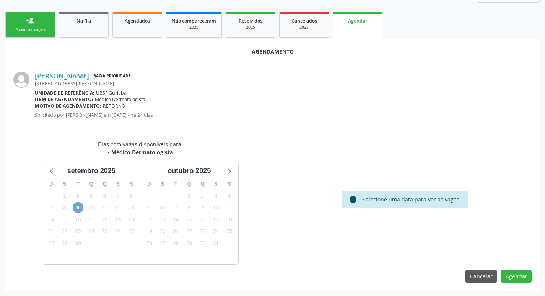
click at [76, 207] on span "9" at bounding box center [78, 207] width 11 height 11
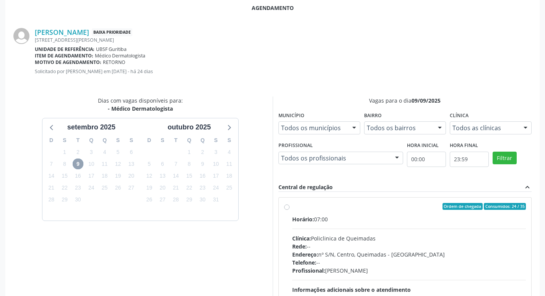
scroll to position [213, 0]
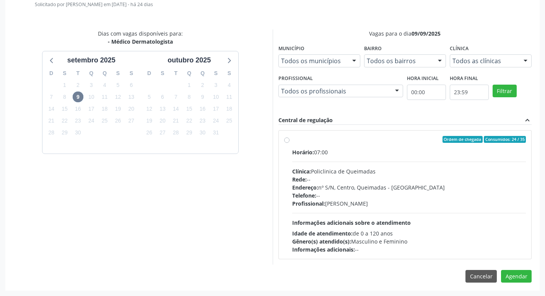
click at [399, 132] on div "Ordem de chegada Consumidos: 24 / 35 Horário: 07:00 Clínica: Policlinica de Que…" at bounding box center [405, 194] width 253 height 128
radio input "true"
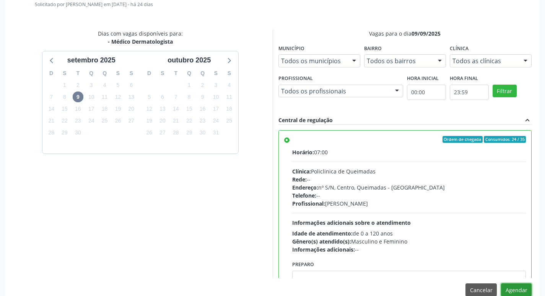
click at [525, 285] on button "Agendar" at bounding box center [516, 289] width 31 height 13
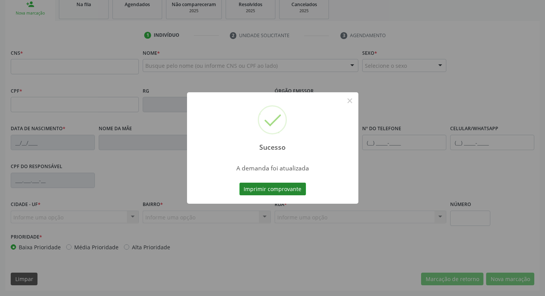
click at [289, 190] on button "Imprimir comprovante" at bounding box center [273, 189] width 67 height 13
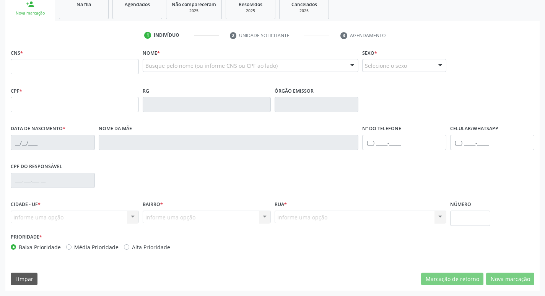
click at [88, 0] on div "Na fila" at bounding box center [84, 4] width 38 height 8
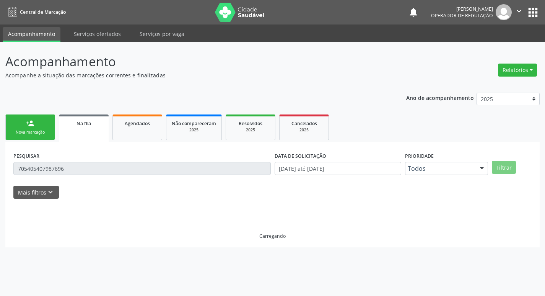
scroll to position [0, 0]
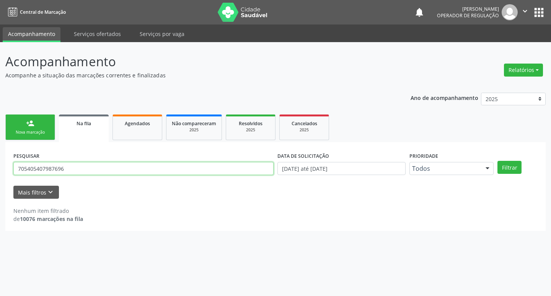
click at [76, 166] on input "705405407987696" at bounding box center [143, 168] width 260 height 13
type input "706900149294137"
click at [498, 161] on button "Filtrar" at bounding box center [510, 167] width 24 height 13
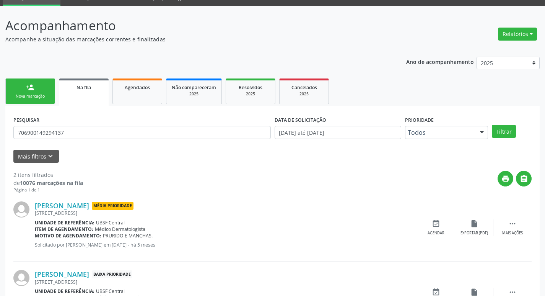
scroll to position [83, 0]
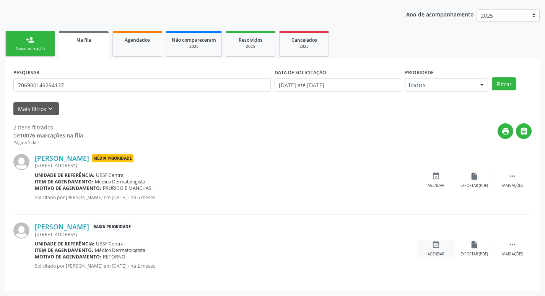
click at [438, 246] on icon "event_available" at bounding box center [436, 244] width 8 height 8
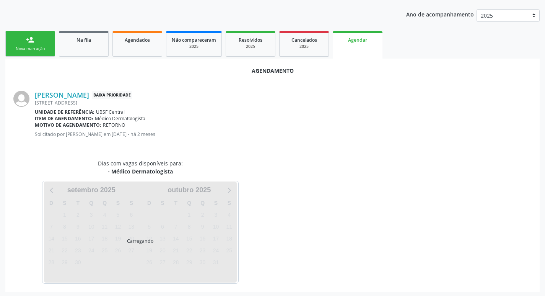
scroll to position [85, 0]
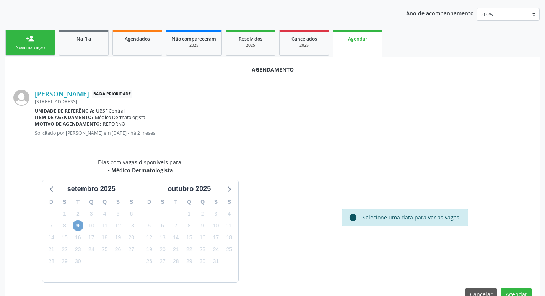
click at [82, 226] on span "9" at bounding box center [78, 225] width 11 height 11
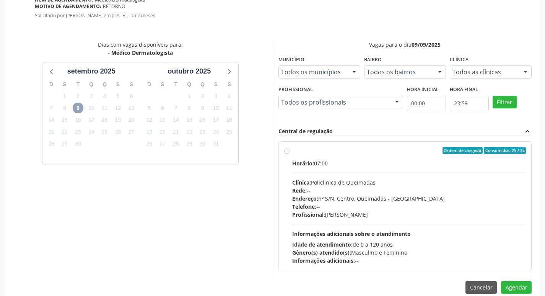
scroll to position [213, 0]
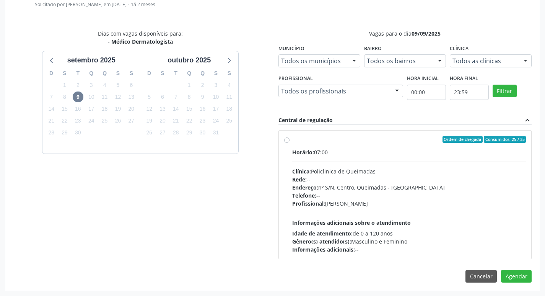
click at [391, 166] on div "Horário: 07:00 Clínica: Policlinica de Queimadas Rede: -- Endereço: nº S/N, Cen…" at bounding box center [409, 200] width 234 height 105
click at [290, 143] on input "Ordem de chegada Consumidos: 25 / 35 Horário: 07:00 Clínica: Policlinica de Que…" at bounding box center [286, 139] width 5 height 7
radio input "true"
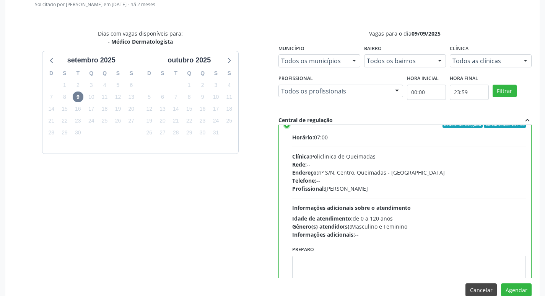
scroll to position [38, 0]
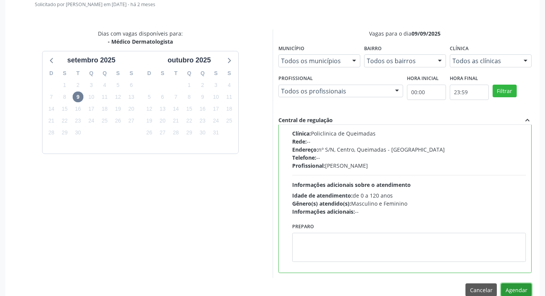
click at [517, 286] on button "Agendar" at bounding box center [516, 289] width 31 height 13
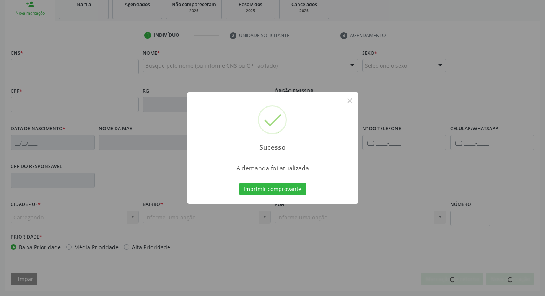
scroll to position [119, 0]
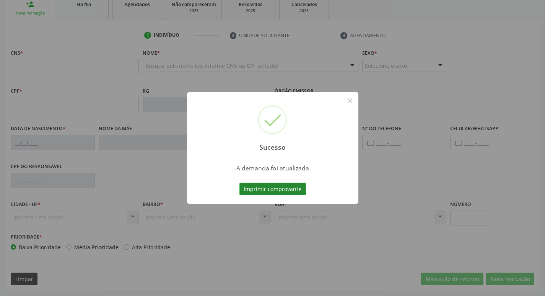
click at [246, 189] on button "Imprimir comprovante" at bounding box center [273, 189] width 67 height 13
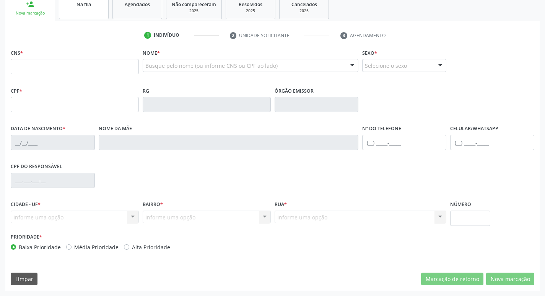
click at [85, 6] on span "Na fila" at bounding box center [84, 4] width 15 height 7
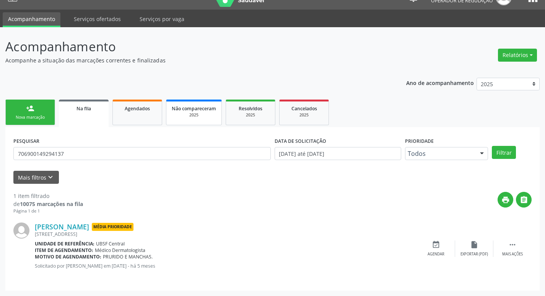
scroll to position [0, 0]
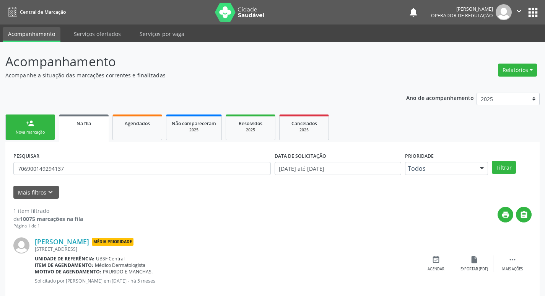
click at [72, 129] on link "Na fila" at bounding box center [84, 128] width 50 height 28
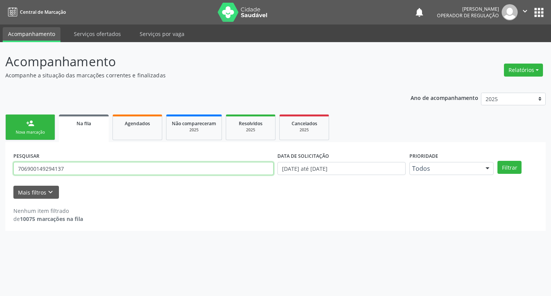
click at [79, 167] on input "706900149294137" at bounding box center [143, 168] width 260 height 13
type input "705407422551595"
click at [498, 161] on button "Filtrar" at bounding box center [510, 167] width 24 height 13
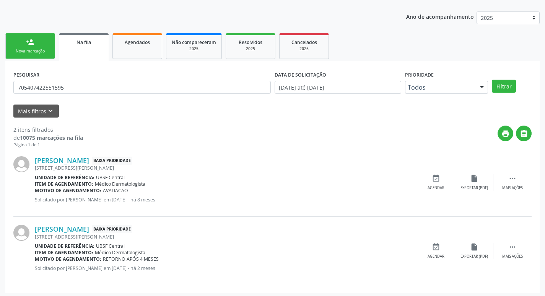
scroll to position [83, 0]
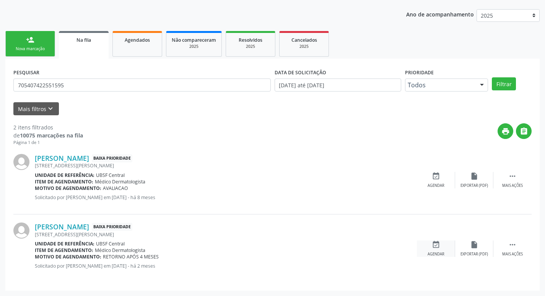
click at [428, 250] on div "event_available Agendar" at bounding box center [436, 248] width 38 height 16
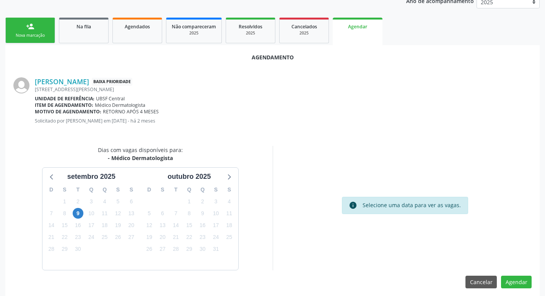
scroll to position [103, 0]
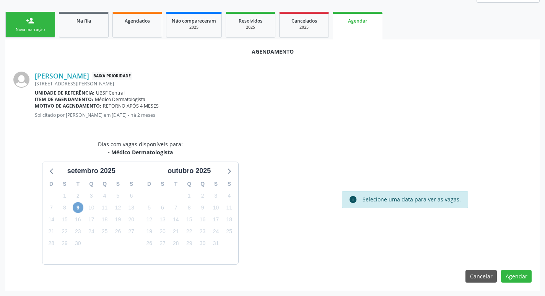
click at [76, 209] on span "9" at bounding box center [78, 207] width 11 height 11
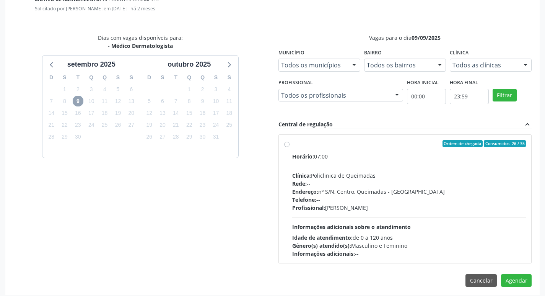
scroll to position [213, 0]
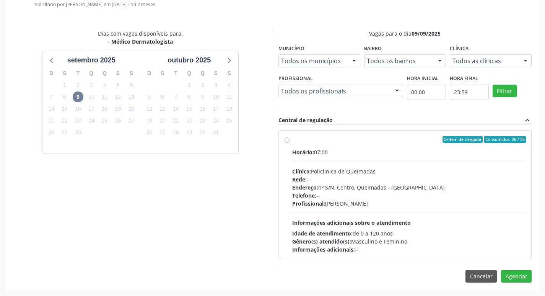
click at [434, 134] on div "Ordem de chegada Consumidos: 26 / 35 Horário: 07:00 Clínica: Policlinica de Que…" at bounding box center [405, 194] width 253 height 128
radio input "true"
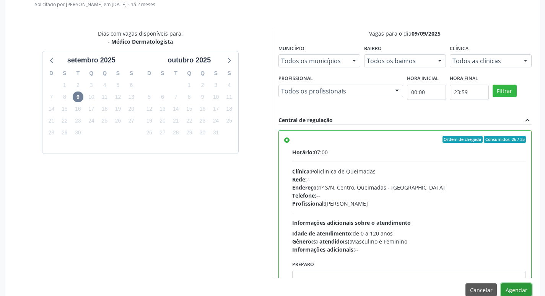
click at [513, 288] on button "Agendar" at bounding box center [516, 289] width 31 height 13
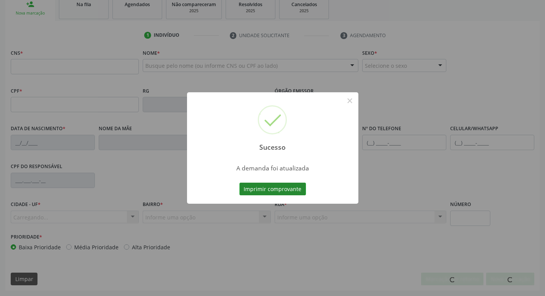
click at [275, 189] on button "Imprimir comprovante" at bounding box center [273, 189] width 67 height 13
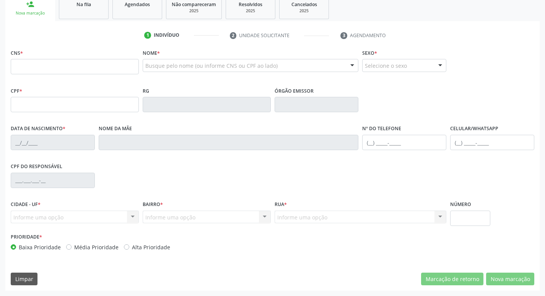
scroll to position [119, 0]
click at [90, 17] on link "Na fila" at bounding box center [84, 7] width 50 height 24
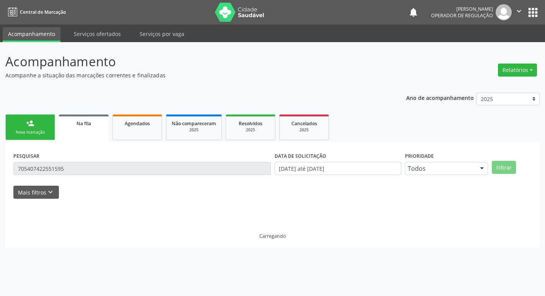
scroll to position [0, 0]
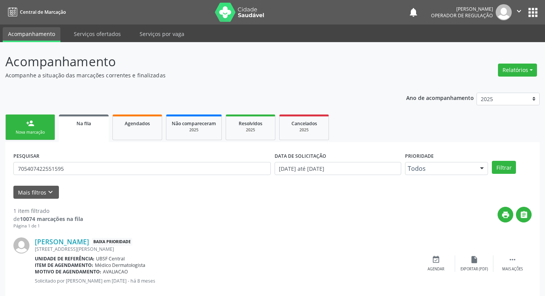
click at [76, 176] on div "PESQUISAR 705407422551595" at bounding box center [141, 165] width 261 height 30
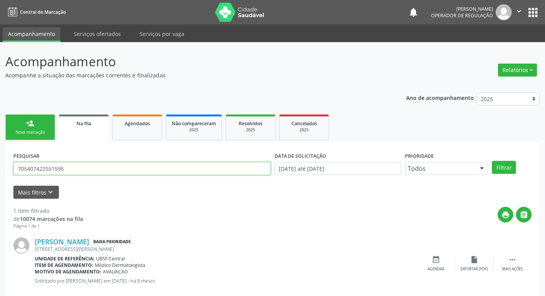
click at [76, 172] on input "705407422551595" at bounding box center [142, 168] width 258 height 13
click at [75, 172] on input "705407422551595" at bounding box center [142, 168] width 258 height 13
type input "706000851170041"
click at [492, 161] on button "Filtrar" at bounding box center [504, 167] width 24 height 13
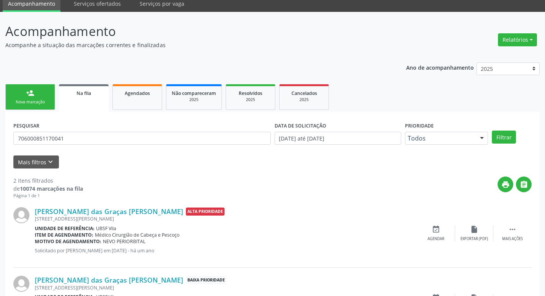
scroll to position [83, 0]
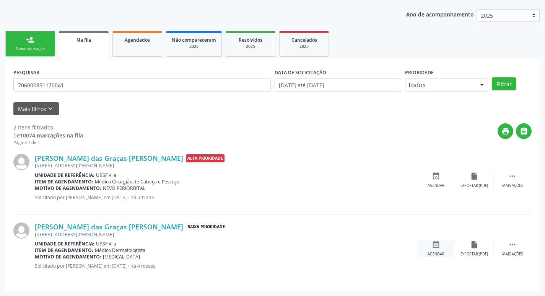
click at [438, 248] on icon "event_available" at bounding box center [436, 244] width 8 height 8
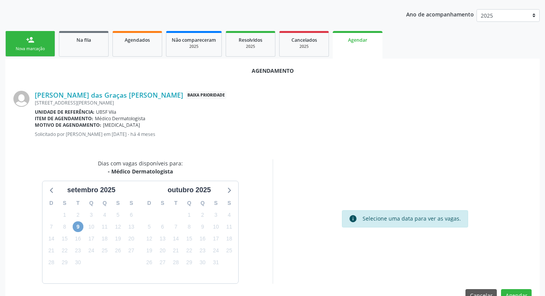
click at [81, 229] on span "9" at bounding box center [78, 226] width 11 height 11
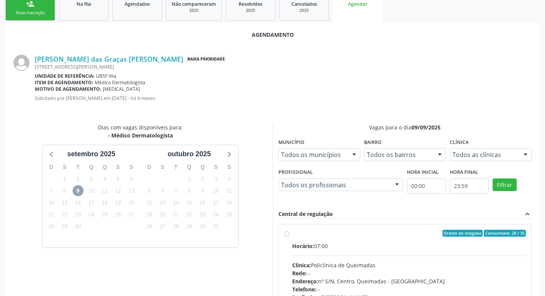
scroll to position [179, 0]
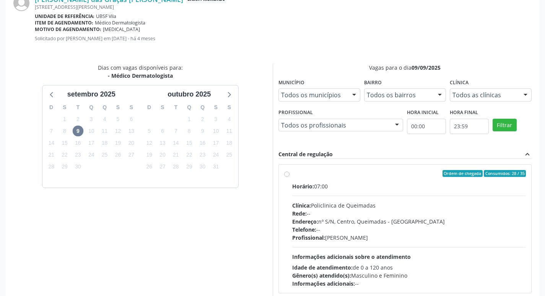
click at [362, 180] on label "Ordem de chegada Consumidos: 28 / 35 Horário: 07:00 Clínica: Policlinica de Que…" at bounding box center [409, 228] width 234 height 117
click at [290, 177] on input "Ordem de chegada Consumidos: 28 / 35 Horário: 07:00 Clínica: Policlinica de Que…" at bounding box center [286, 173] width 5 height 7
radio input "true"
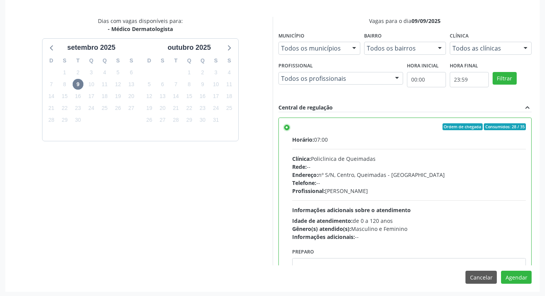
scroll to position [227, 0]
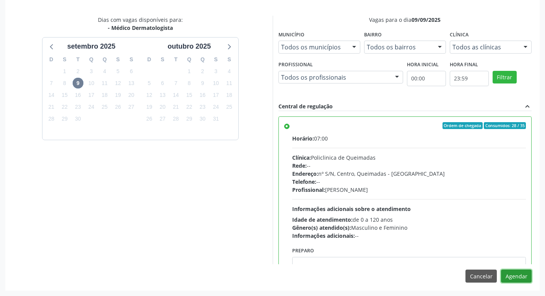
click at [511, 277] on button "Agendar" at bounding box center [516, 275] width 31 height 13
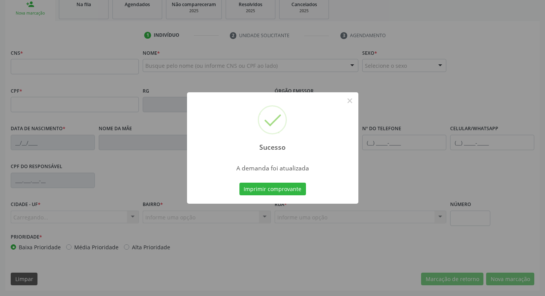
scroll to position [119, 0]
click at [280, 190] on button "Imprimir comprovante" at bounding box center [273, 189] width 67 height 13
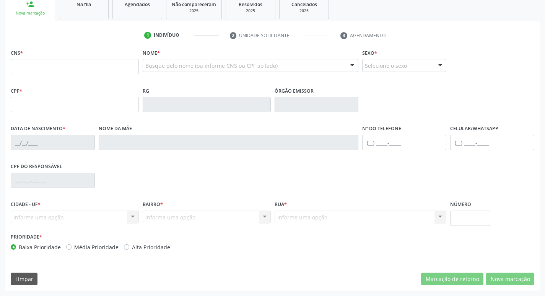
click at [92, 2] on div "Na fila" at bounding box center [84, 4] width 38 height 8
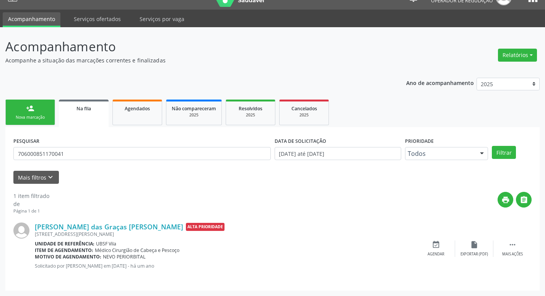
scroll to position [0, 0]
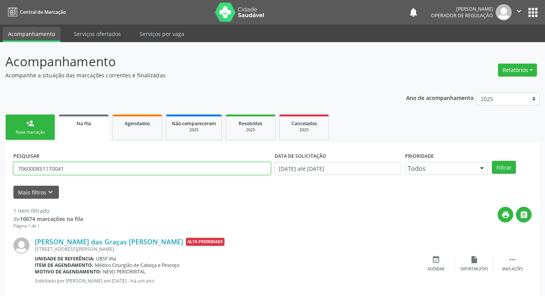
click at [85, 166] on input "706000851170041" at bounding box center [142, 168] width 258 height 13
type input "708204655987349"
click at [492, 161] on button "Filtrar" at bounding box center [504, 167] width 24 height 13
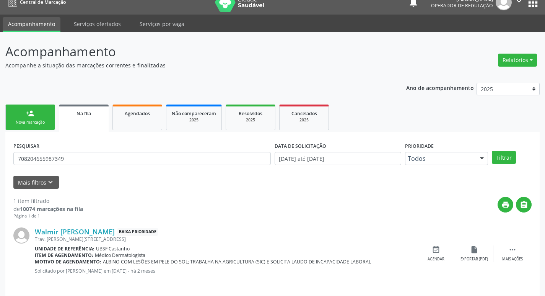
scroll to position [15, 0]
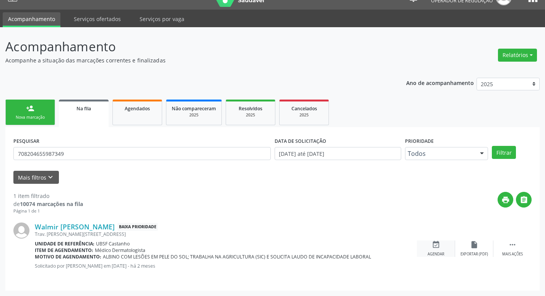
click at [437, 250] on div "event_available Agendar" at bounding box center [436, 248] width 38 height 16
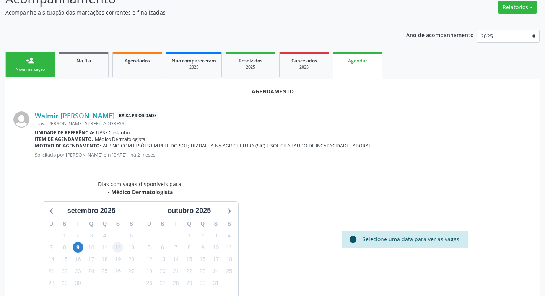
scroll to position [103, 0]
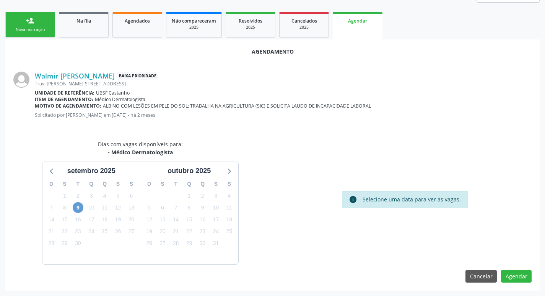
click at [82, 206] on div "9" at bounding box center [77, 208] width 13 height 12
click at [78, 210] on span "9" at bounding box center [78, 207] width 11 height 11
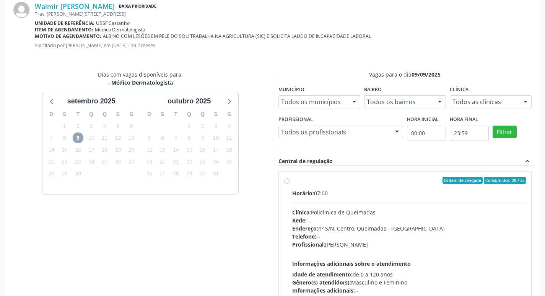
scroll to position [213, 0]
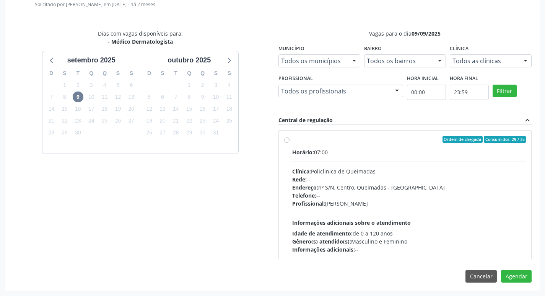
click at [390, 140] on div "Ordem de chegada Consumidos: 29 / 35" at bounding box center [409, 139] width 234 height 7
click at [290, 140] on input "Ordem de chegada Consumidos: 29 / 35 Horário: 07:00 Clínica: Policlinica de Que…" at bounding box center [286, 139] width 5 height 7
radio input "true"
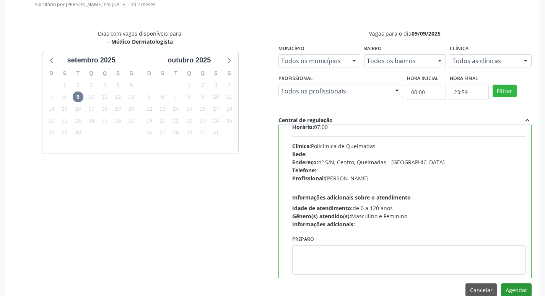
scroll to position [38, 0]
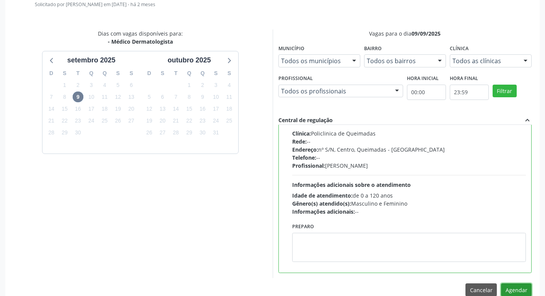
click at [525, 287] on button "Agendar" at bounding box center [516, 289] width 31 height 13
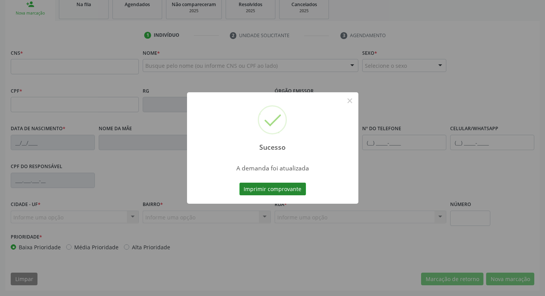
click at [285, 191] on div "Sucesso × A demanda foi atualizada Imprimir comprovante Cancel" at bounding box center [272, 148] width 545 height 296
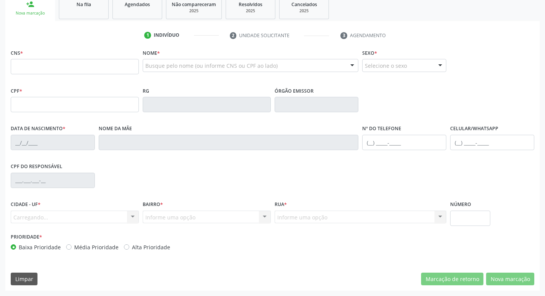
scroll to position [119, 0]
click at [285, 188] on div "Sucesso × A demanda foi atualizada Imprimir comprovante Cancel" at bounding box center [272, 148] width 545 height 296
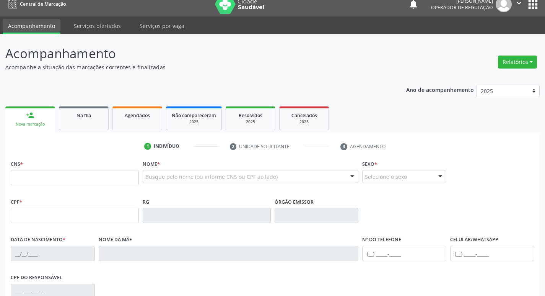
scroll to position [4, 0]
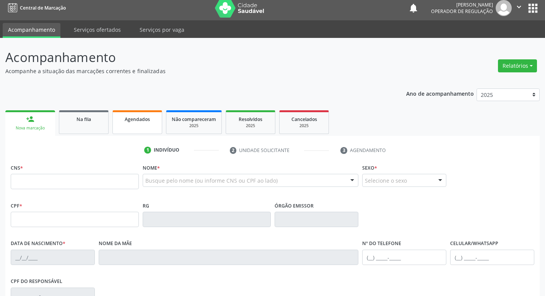
click at [122, 123] on link "Agendados" at bounding box center [138, 122] width 50 height 24
click at [122, 123] on div "Agendados" at bounding box center [137, 119] width 38 height 8
click at [136, 122] on span "Agendados" at bounding box center [137, 119] width 25 height 7
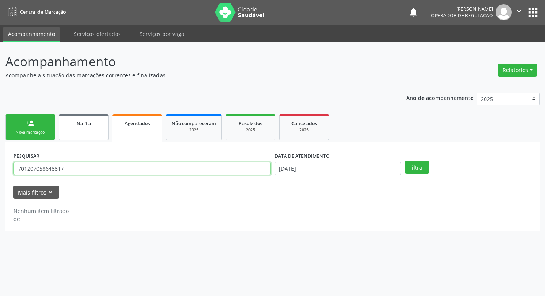
click at [67, 170] on input "701207058648817" at bounding box center [142, 168] width 258 height 13
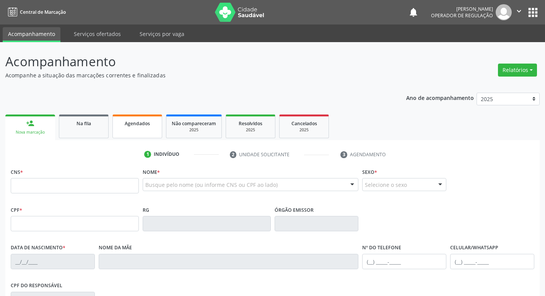
click at [124, 138] on link "Agendados" at bounding box center [138, 126] width 50 height 24
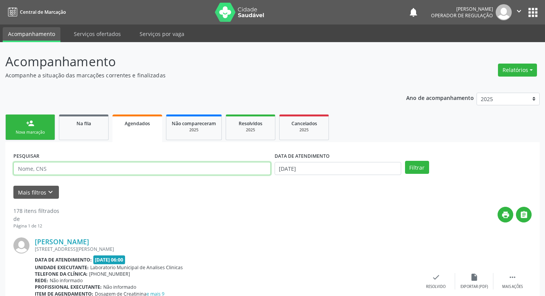
click at [130, 170] on input "text" at bounding box center [142, 168] width 258 height 13
type input "708204655987349"
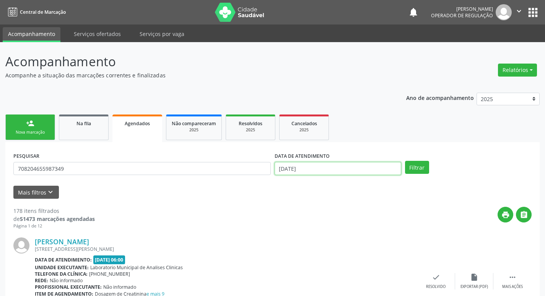
click at [320, 169] on input "[DATE]" at bounding box center [338, 168] width 127 height 13
click at [416, 167] on button "Filtrar" at bounding box center [417, 167] width 24 height 13
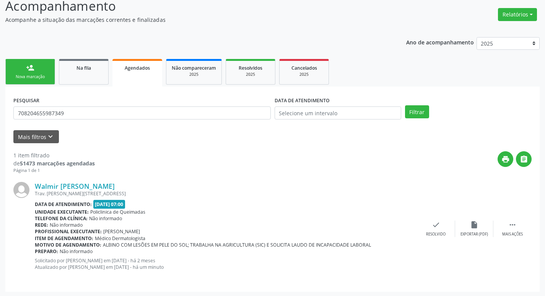
scroll to position [57, 0]
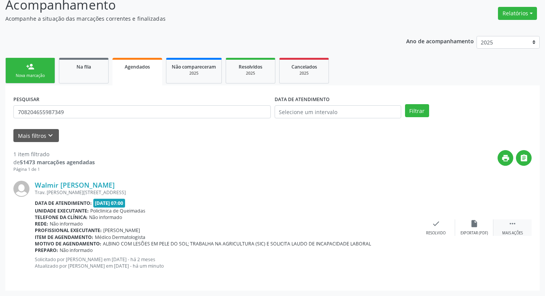
click at [512, 222] on icon "" at bounding box center [513, 223] width 8 height 8
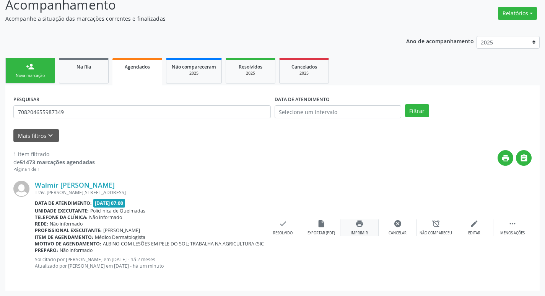
click at [365, 224] on div "print Imprimir" at bounding box center [360, 227] width 38 height 16
click at [67, 68] on div "Na fila" at bounding box center [84, 66] width 38 height 8
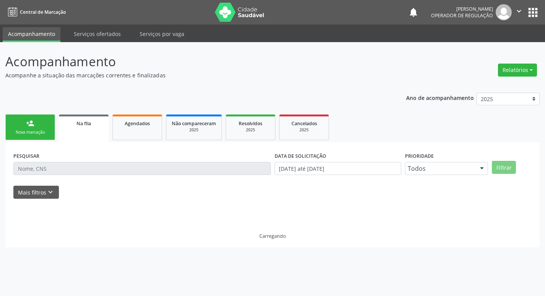
scroll to position [0, 0]
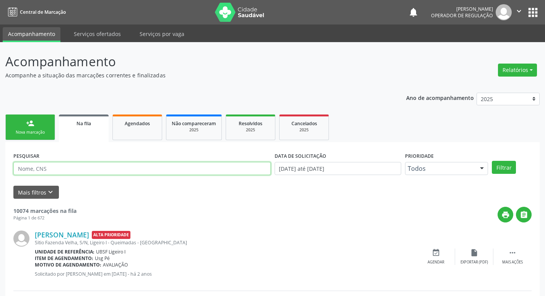
click at [104, 174] on input "text" at bounding box center [142, 168] width 258 height 13
type input "706205060559361"
click at [492, 161] on button "Filtrar" at bounding box center [504, 167] width 24 height 13
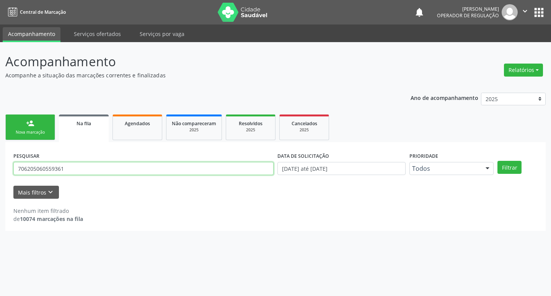
click at [91, 171] on input "706205060559361" at bounding box center [143, 168] width 260 height 13
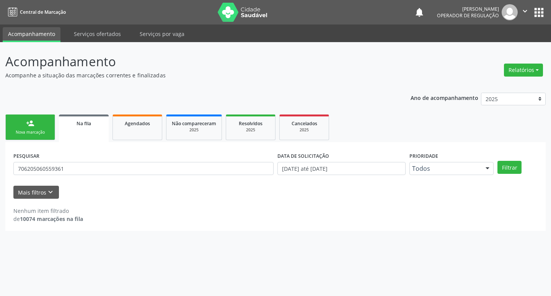
click at [88, 106] on div "Ano de acompanhamento 2025 2024 2023 2022 2021 person_add Nova marcação Na fila…" at bounding box center [275, 159] width 540 height 144
click at [84, 123] on span "Na fila" at bounding box center [84, 123] width 15 height 7
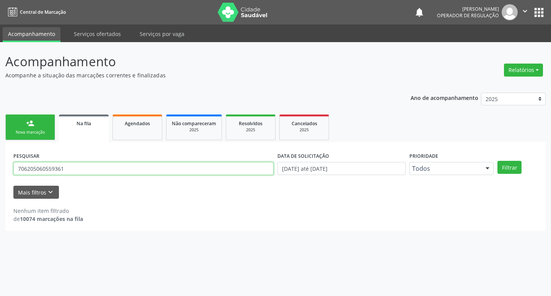
click at [89, 173] on input "706205060559361" at bounding box center [143, 168] width 260 height 13
paste input "706205060559361"
type input "706205060559361"
click at [498, 161] on button "Filtrar" at bounding box center [510, 167] width 24 height 13
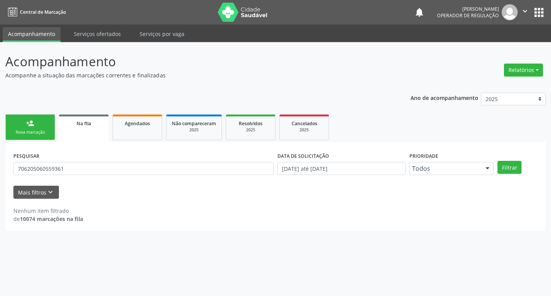
click at [36, 119] on link "person_add Nova marcação" at bounding box center [30, 127] width 50 height 26
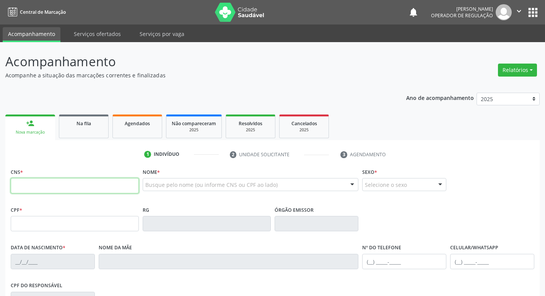
click at [91, 181] on input "text" at bounding box center [75, 185] width 128 height 15
paste input "706 2050 6055 9361"
type input "706 2050 6055 9361"
type input "008.861.144-20"
type input "12/12/1943"
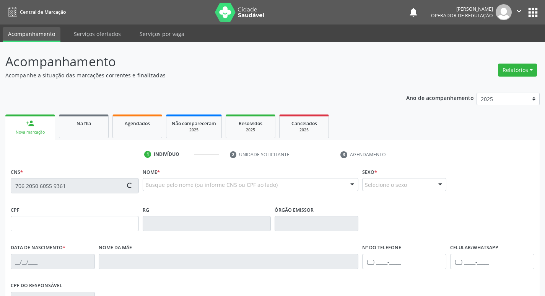
type input "Maria Francisca da Conceião"
type input "(83) 99119-0666"
type input "66"
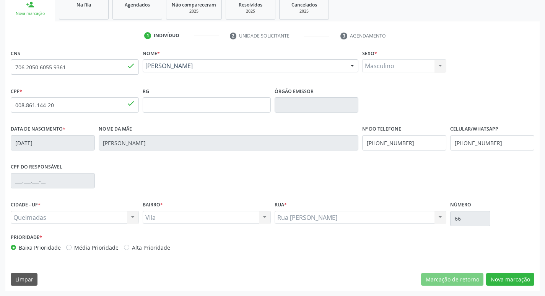
scroll to position [119, 0]
click at [501, 274] on button "Nova marcação" at bounding box center [510, 278] width 48 height 13
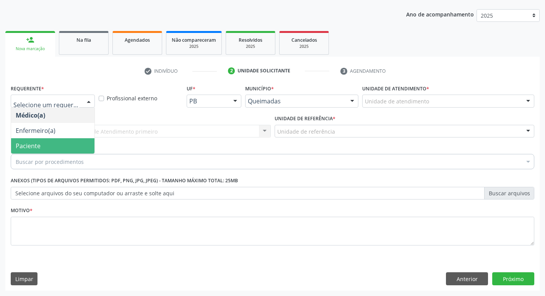
click at [50, 148] on span "Paciente" at bounding box center [52, 145] width 83 height 15
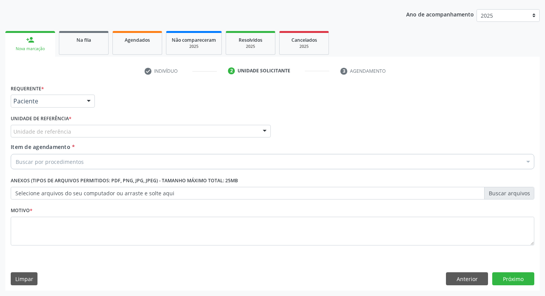
click at [74, 131] on div "Unidade de referência" at bounding box center [141, 131] width 260 height 13
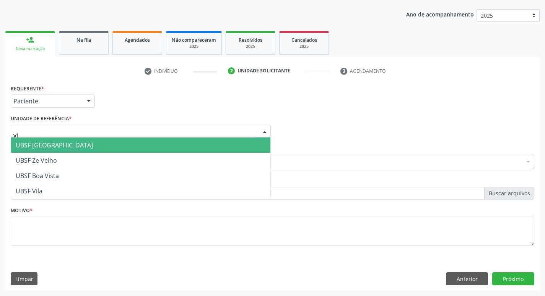
type input "vil"
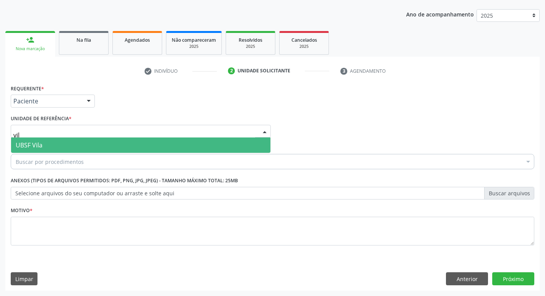
click at [96, 139] on span "UBSF Vila" at bounding box center [140, 144] width 259 height 15
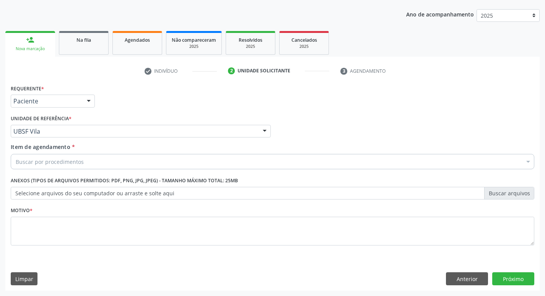
click at [134, 165] on div "Buscar por procedimentos" at bounding box center [273, 161] width 524 height 15
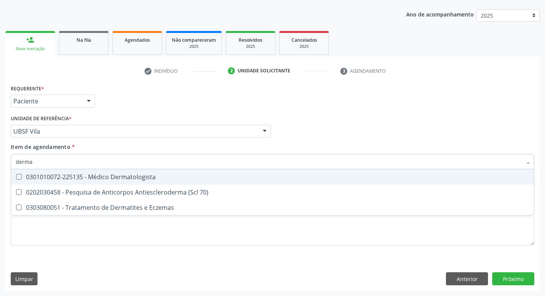
type input "dermat"
click at [138, 178] on div "0301010072-225135 - Médico Dermatologista" at bounding box center [273, 177] width 514 height 6
checkbox Dermatologista "true"
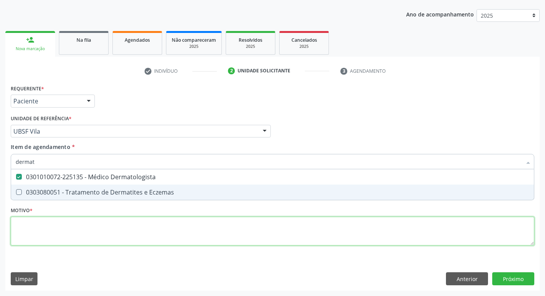
click at [65, 240] on div "Requerente * Paciente Médico(a) Enfermeiro(a) Paciente Nenhum resultado encontr…" at bounding box center [273, 169] width 524 height 173
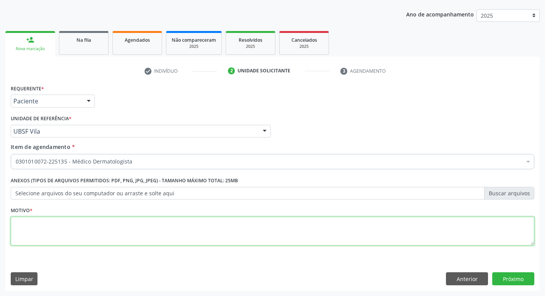
click at [65, 240] on textarea at bounding box center [273, 231] width 524 height 29
type textarea "p"
type textarea "P"
type textarea "Paciente com HP de carcinoma"
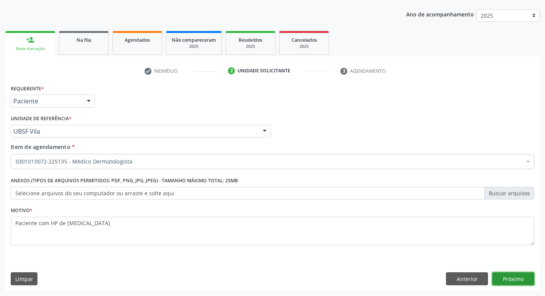
click at [510, 279] on button "Próximo" at bounding box center [514, 278] width 42 height 13
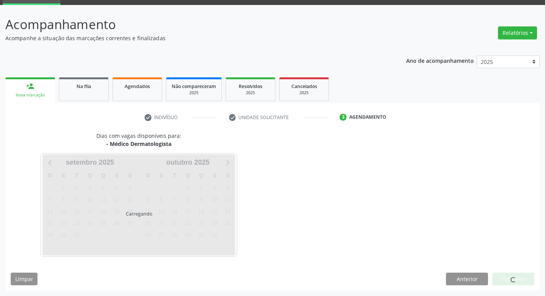
scroll to position [37, 0]
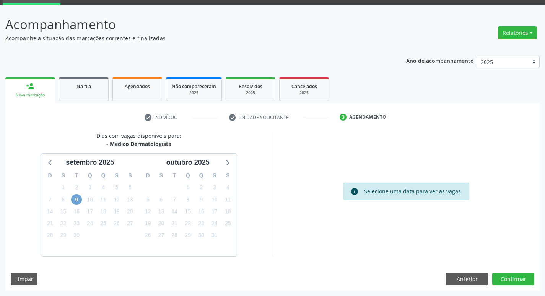
click at [76, 197] on span "9" at bounding box center [76, 199] width 11 height 11
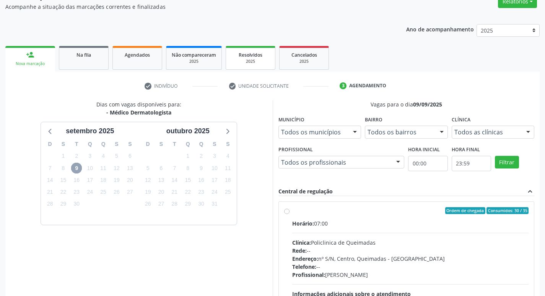
scroll to position [114, 0]
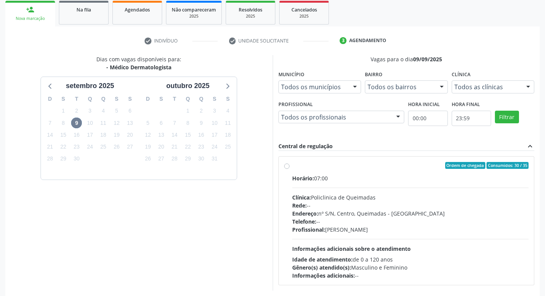
click at [425, 171] on label "Ordem de chegada Consumidos: 30 / 35 Horário: 07:00 Clínica: Policlinica de Que…" at bounding box center [410, 220] width 237 height 117
click at [290, 169] on input "Ordem de chegada Consumidos: 30 / 35 Horário: 07:00 Clínica: Policlinica de Que…" at bounding box center [286, 165] width 5 height 7
radio input "true"
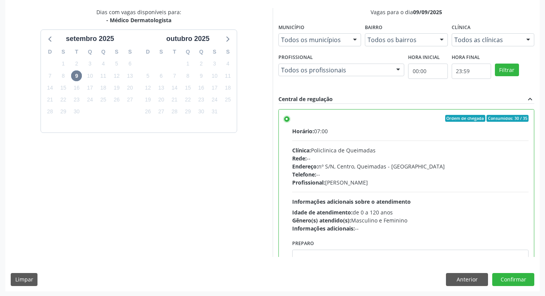
scroll to position [161, 0]
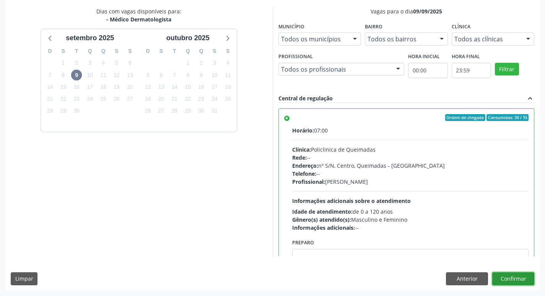
click at [512, 274] on button "Confirmar" at bounding box center [514, 278] width 42 height 13
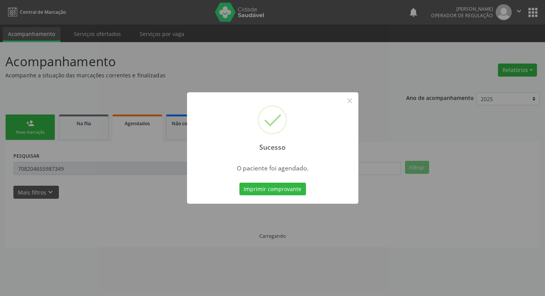
scroll to position [0, 0]
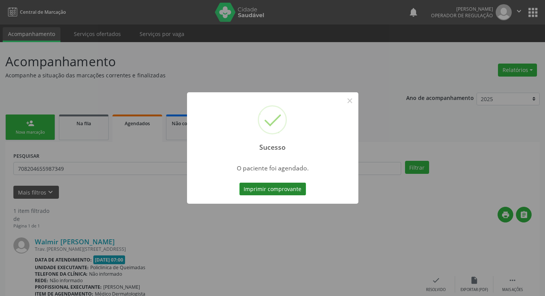
click at [278, 188] on button "Imprimir comprovante" at bounding box center [273, 189] width 67 height 13
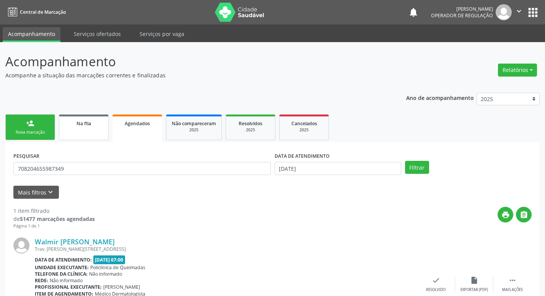
click at [85, 124] on span "Na fila" at bounding box center [84, 123] width 15 height 7
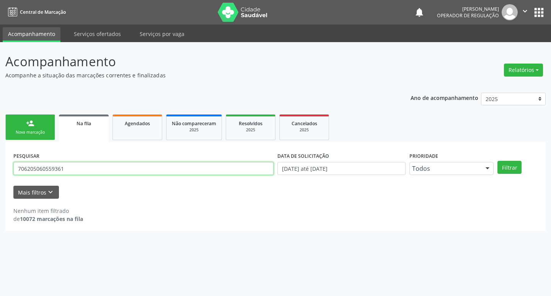
click at [84, 166] on input "706205060559361" at bounding box center [143, 168] width 260 height 13
click at [84, 165] on input "706205060559361" at bounding box center [143, 168] width 260 height 13
type input "700005037936203"
click at [498, 161] on button "Filtrar" at bounding box center [510, 167] width 24 height 13
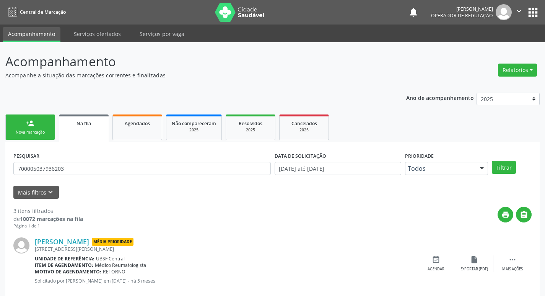
scroll to position [152, 0]
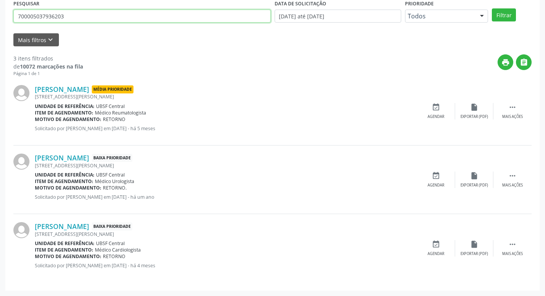
click at [72, 17] on input "700005037936203" at bounding box center [142, 16] width 258 height 13
click at [70, 17] on input "700005037936203" at bounding box center [142, 16] width 258 height 13
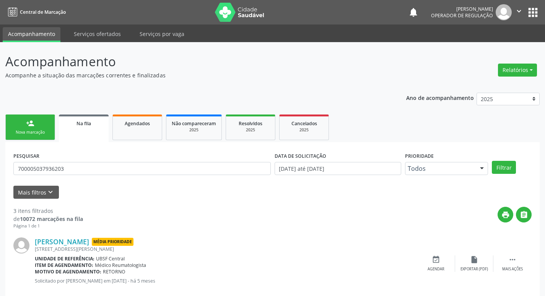
click at [37, 137] on link "person_add Nova marcação" at bounding box center [30, 127] width 50 height 26
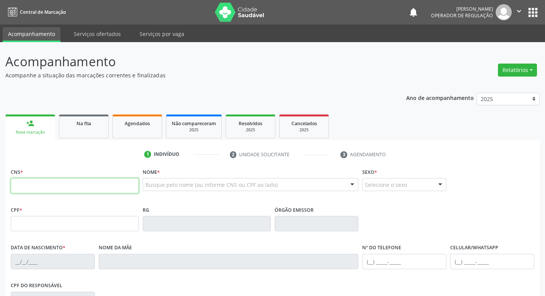
click at [83, 183] on input "text" at bounding box center [75, 185] width 128 height 15
paste input "700 0050 3793 6203"
type input "700 0050 3793 6203"
type input "395.201.104-53"
type input "13/03/1946"
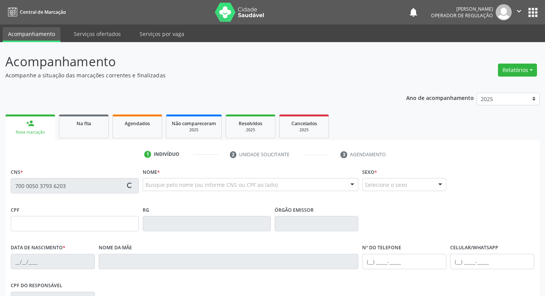
type input "Amélia Justina da Conceição"
type input "(83) 99309-4449"
type input "021.802.234-47"
type input "947"
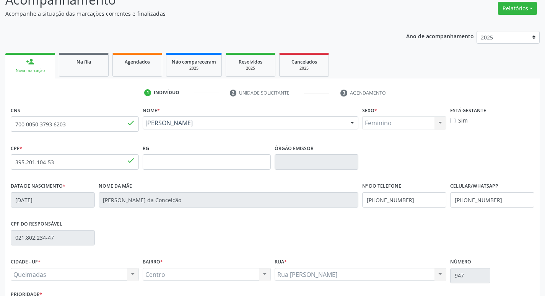
scroll to position [119, 0]
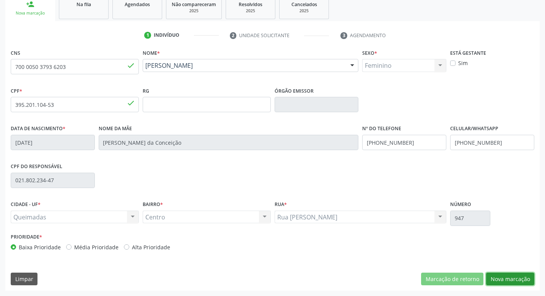
click at [523, 279] on button "Nova marcação" at bounding box center [510, 278] width 48 height 13
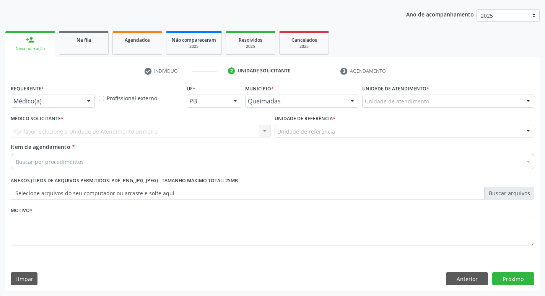
scroll to position [83, 0]
click at [82, 108] on div "Requerente * Médico(a) Médico(a) Enfermeiro(a) Paciente Nenhum resultado encont…" at bounding box center [53, 98] width 88 height 30
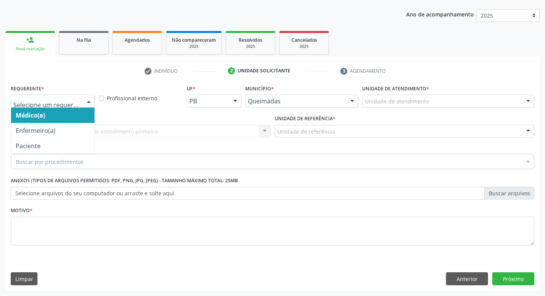
click at [83, 102] on div at bounding box center [88, 101] width 11 height 13
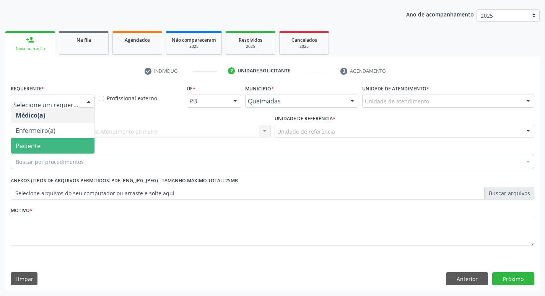
click at [64, 149] on span "Paciente" at bounding box center [52, 145] width 83 height 15
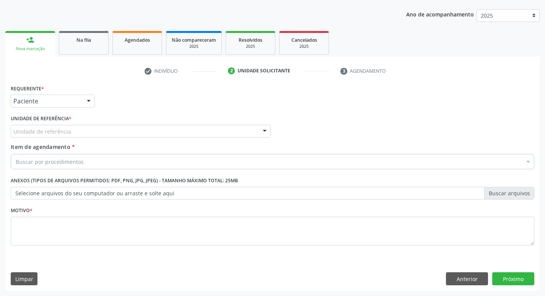
click at [71, 129] on div "Unidade de referência" at bounding box center [141, 131] width 260 height 13
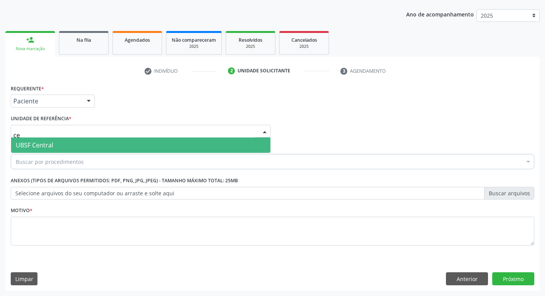
type input "cen"
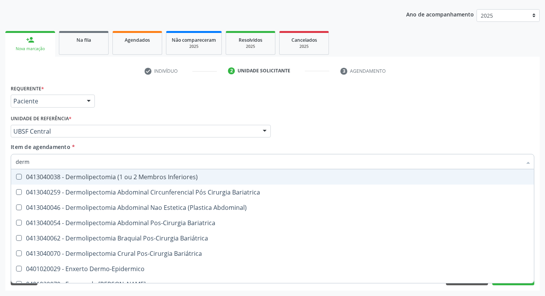
type input "derma"
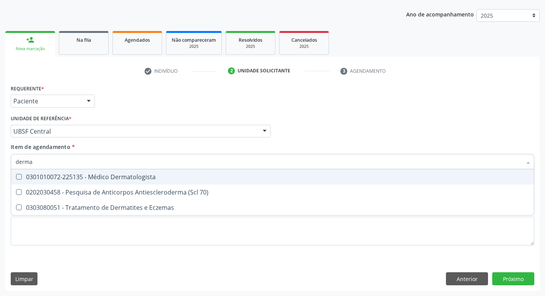
click at [70, 174] on div "0301010072-225135 - Médico Dermatologista" at bounding box center [273, 177] width 514 height 6
checkbox Dermatologista "true"
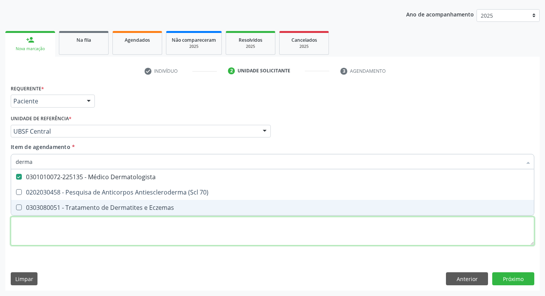
click at [51, 227] on div "Requerente * Paciente Médico(a) Enfermeiro(a) Paciente Nenhum resultado encontr…" at bounding box center [273, 169] width 524 height 173
checkbox 70\) "true"
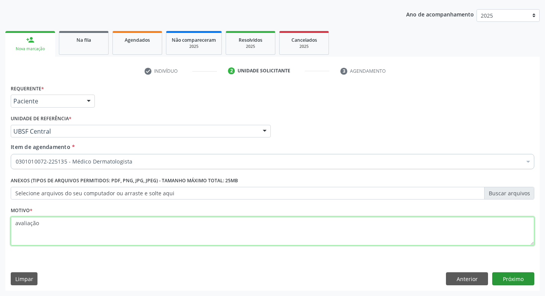
type textarea "avaliação"
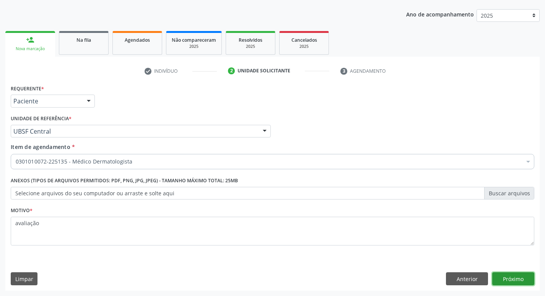
click at [523, 273] on button "Próximo" at bounding box center [514, 278] width 42 height 13
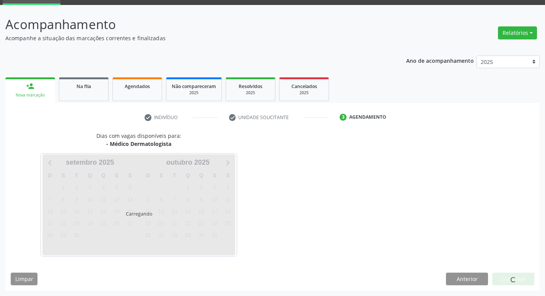
scroll to position [37, 0]
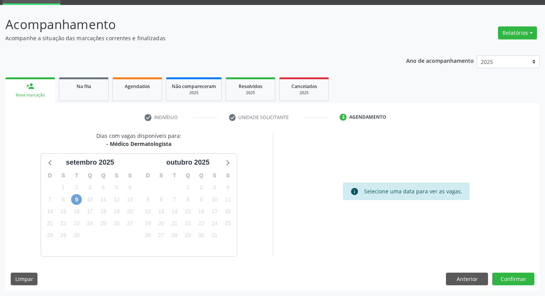
click at [79, 201] on span "9" at bounding box center [76, 199] width 11 height 11
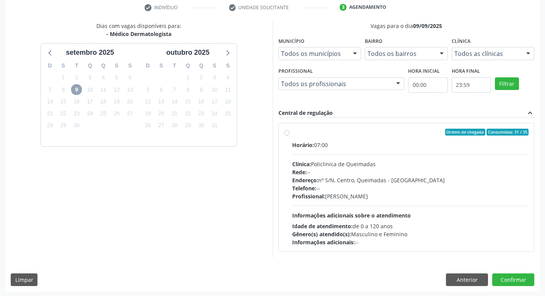
scroll to position [148, 0]
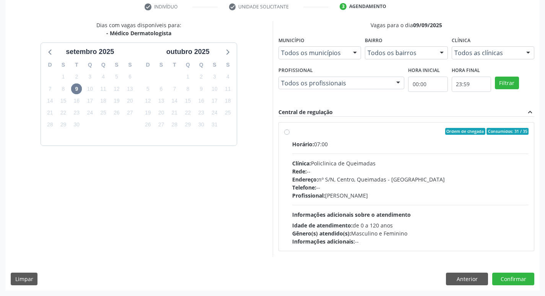
click at [377, 132] on div "Ordem de chegada Consumidos: 31 / 35" at bounding box center [410, 131] width 237 height 7
click at [290, 132] on input "Ordem de chegada Consumidos: 31 / 35 Horário: 07:00 Clínica: Policlinica de Que…" at bounding box center [286, 131] width 5 height 7
radio input "true"
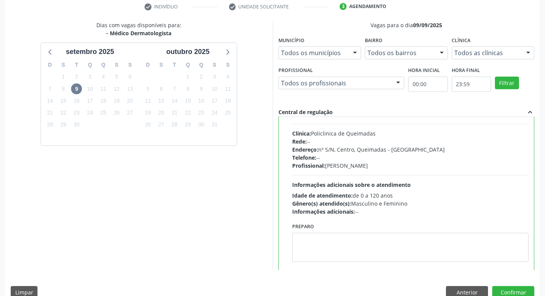
scroll to position [38, 0]
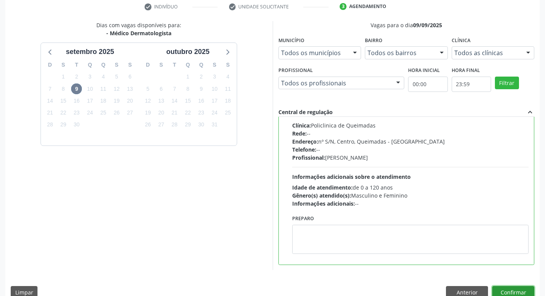
click at [508, 290] on button "Confirmar" at bounding box center [514, 292] width 42 height 13
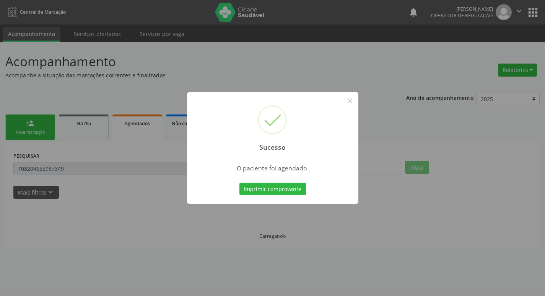
scroll to position [0, 0]
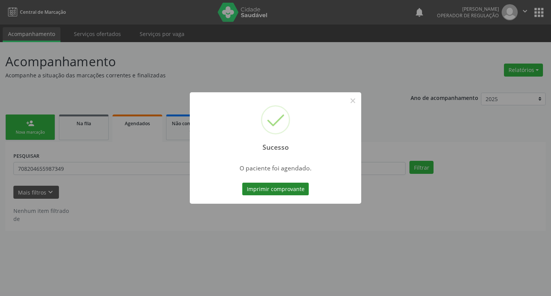
click at [270, 192] on button "Imprimir comprovante" at bounding box center [275, 189] width 67 height 13
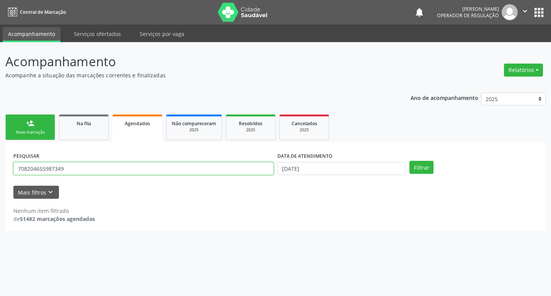
click at [87, 167] on input "708204655987349" at bounding box center [143, 168] width 260 height 13
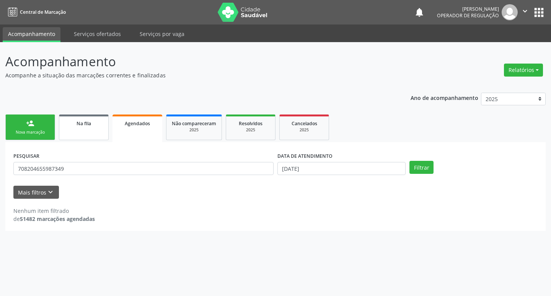
click at [80, 123] on span "Na fila" at bounding box center [84, 123] width 15 height 7
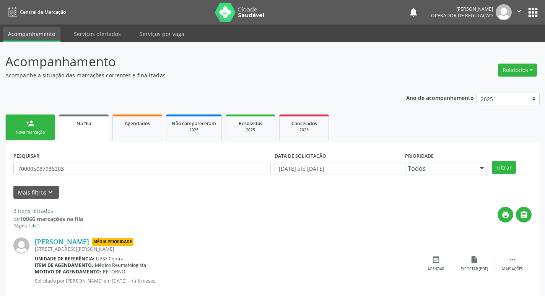
click at [20, 132] on div "Nova marcação" at bounding box center [30, 132] width 38 height 6
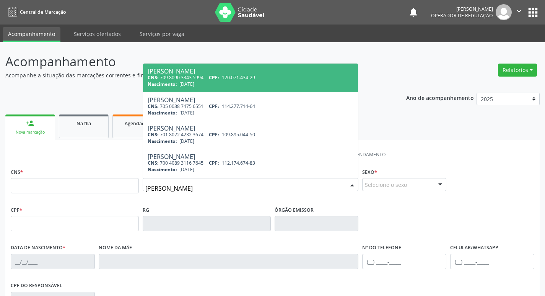
type input "erica beatriz"
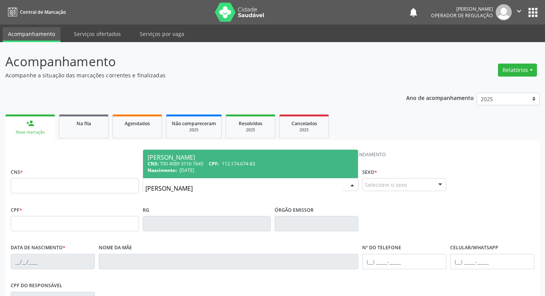
click at [272, 155] on div "Erica Beatriz da Silva" at bounding box center [251, 157] width 206 height 6
type input "700 4089 3116 7645"
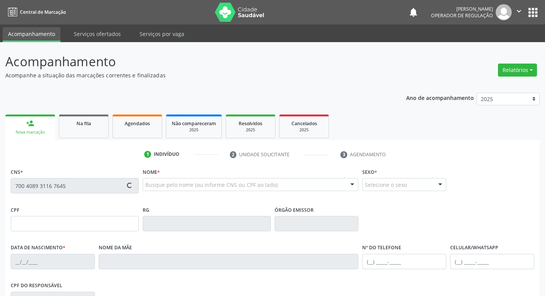
type input "112.174.674-83"
type input "09/11/2006"
type input "Maria José da Silva Costa"
type input "(83) 99132-5506"
type input "085.094.784-73"
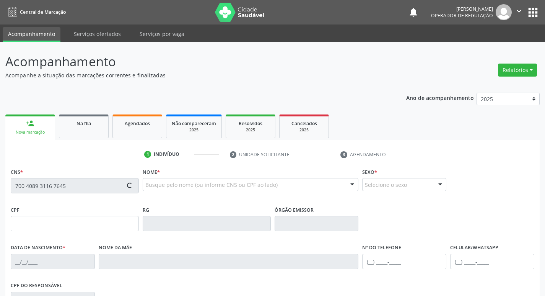
type input "9"
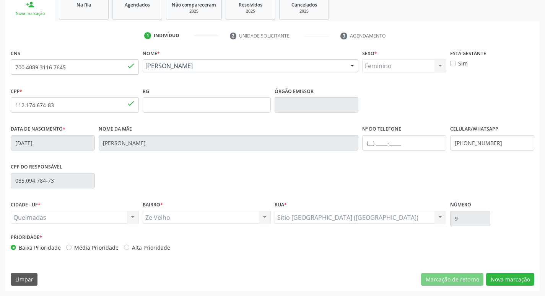
scroll to position [119, 0]
click at [513, 285] on div "CNS 700 4089 3116 7645 done Nome * Erica Beatriz da Silva Erica Beatriz da Silv…" at bounding box center [272, 168] width 535 height 243
click at [517, 278] on button "Nova marcação" at bounding box center [510, 278] width 48 height 13
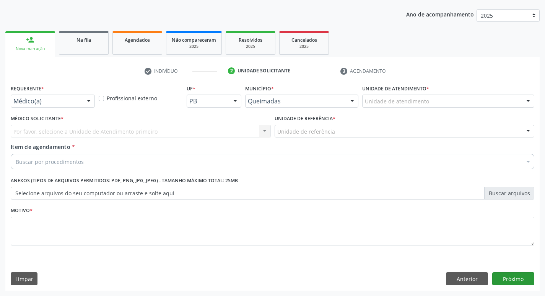
scroll to position [83, 0]
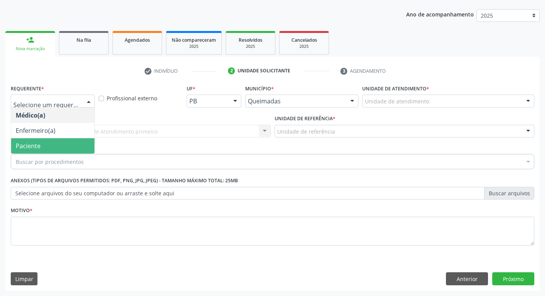
click at [53, 142] on span "Paciente" at bounding box center [52, 145] width 83 height 15
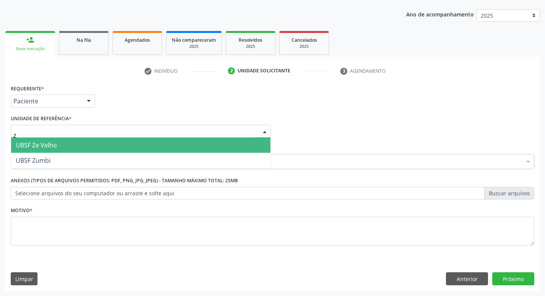
type input "ze"
click at [57, 141] on span "UBSF Ze Velho" at bounding box center [140, 144] width 259 height 15
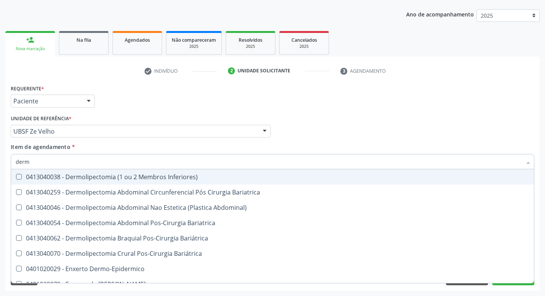
type input "derma"
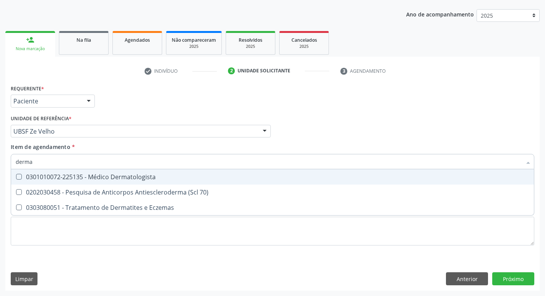
click at [54, 180] on div "0301010072-225135 - Médico Dermatologista" at bounding box center [273, 177] width 514 height 6
checkbox Dermatologista "true"
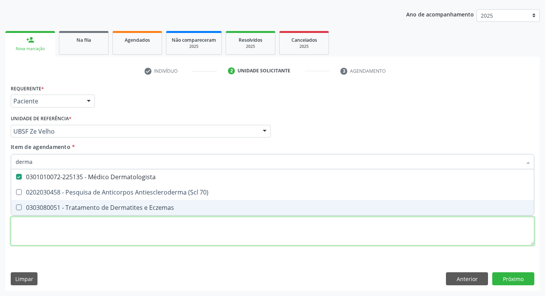
click at [38, 234] on div "Requerente * Paciente Médico(a) Enfermeiro(a) Paciente Nenhum resultado encontr…" at bounding box center [273, 169] width 524 height 173
checkbox 70\) "true"
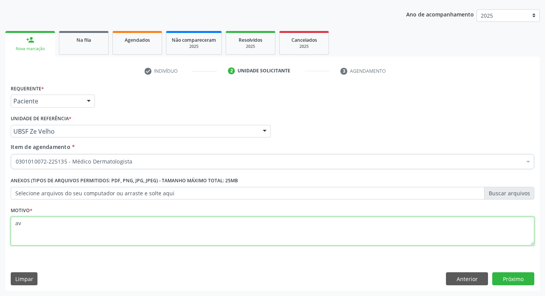
type textarea "a"
type textarea "retorno"
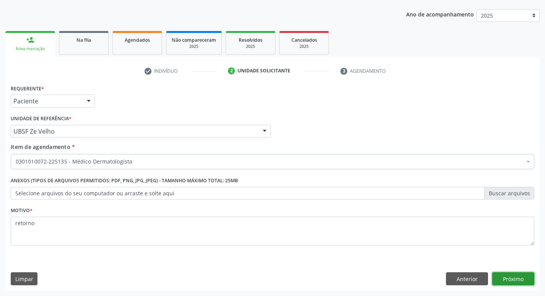
click at [511, 279] on button "Próximo" at bounding box center [514, 278] width 42 height 13
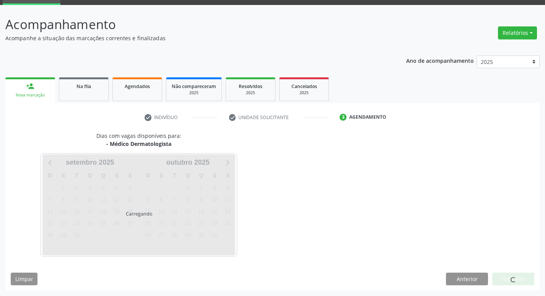
scroll to position [37, 0]
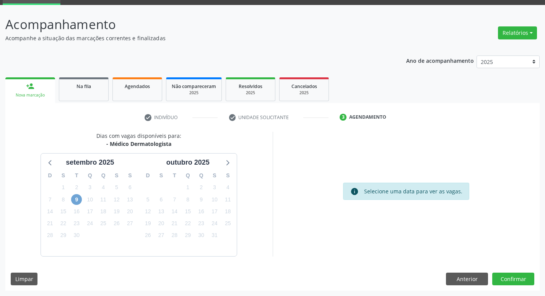
click at [72, 197] on span "9" at bounding box center [76, 199] width 11 height 11
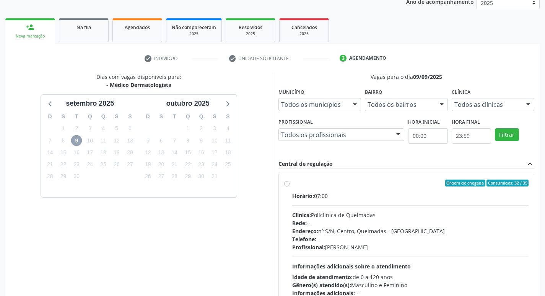
scroll to position [148, 0]
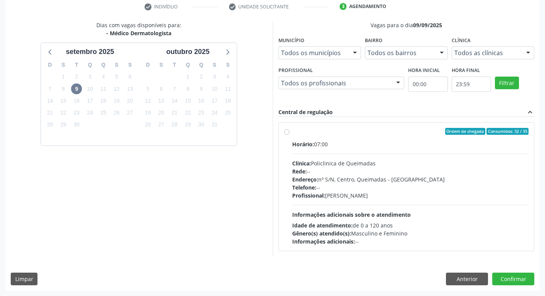
click at [382, 126] on div "Ordem de chegada Consumidos: 32 / 35 Horário: 07:00 Clínica: Policlinica de Que…" at bounding box center [407, 186] width 256 height 128
radio input "true"
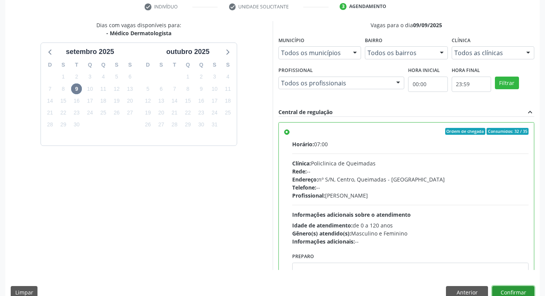
click at [507, 286] on button "Confirmar" at bounding box center [514, 292] width 42 height 13
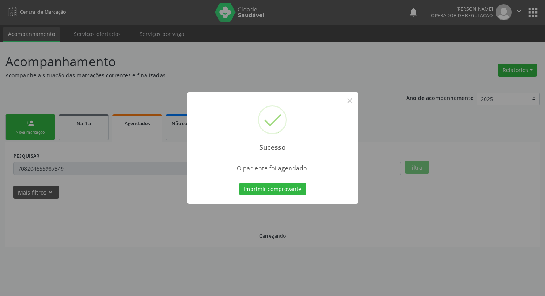
scroll to position [0, 0]
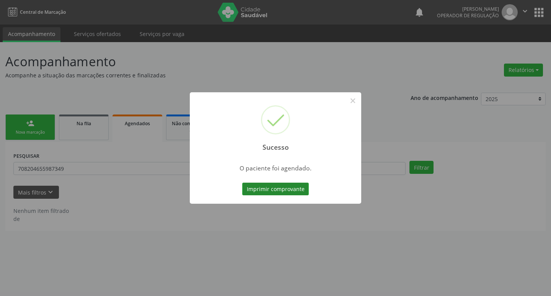
click at [295, 188] on button "Imprimir comprovante" at bounding box center [275, 189] width 67 height 13
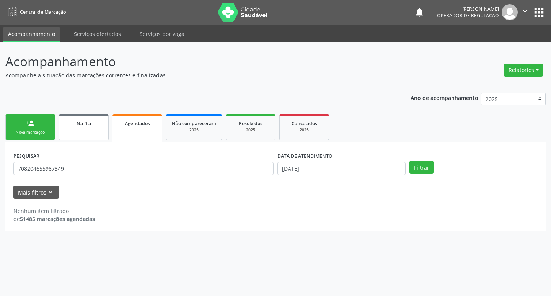
click at [83, 124] on span "Na fila" at bounding box center [84, 123] width 15 height 7
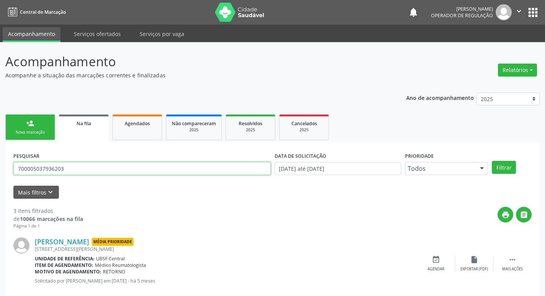
click at [149, 172] on input "700005037936203" at bounding box center [142, 168] width 258 height 13
type input "704701785000331"
click at [492, 161] on button "Filtrar" at bounding box center [504, 167] width 24 height 13
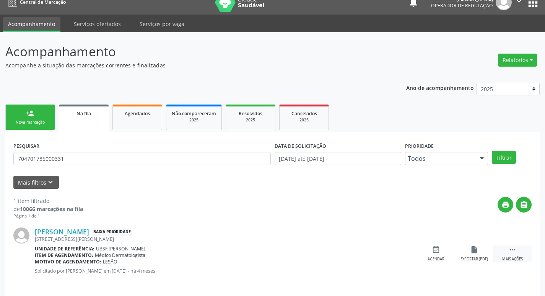
scroll to position [15, 0]
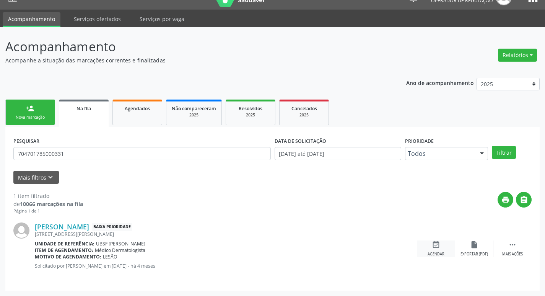
click at [442, 248] on div "event_available Agendar" at bounding box center [436, 248] width 38 height 16
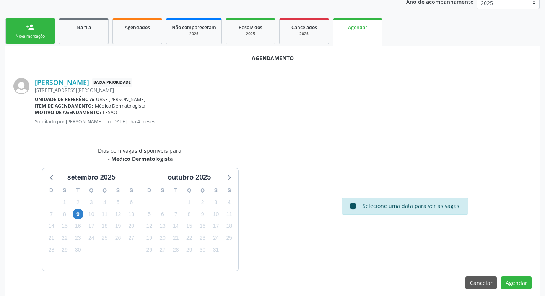
scroll to position [103, 0]
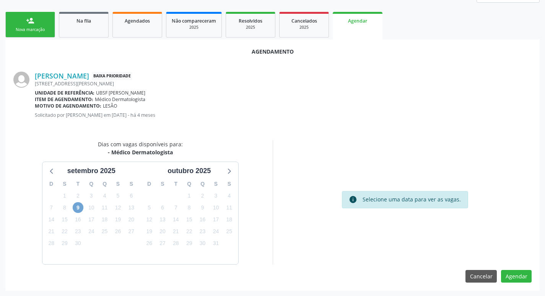
click at [78, 209] on span "9" at bounding box center [78, 207] width 11 height 11
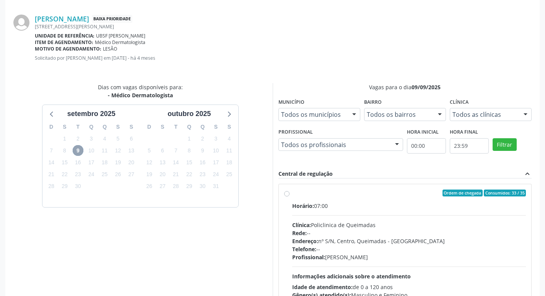
scroll to position [213, 0]
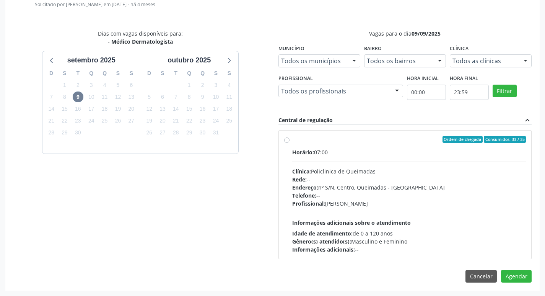
click at [391, 149] on div "Horário: 07:00" at bounding box center [409, 152] width 234 height 8
click at [290, 143] on input "Ordem de chegada Consumidos: 33 / 35 Horário: 07:00 Clínica: Policlinica de Que…" at bounding box center [286, 139] width 5 height 7
radio input "true"
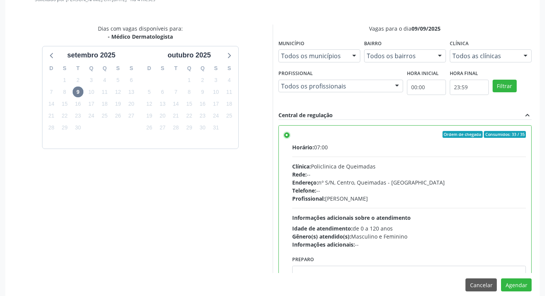
scroll to position [227, 0]
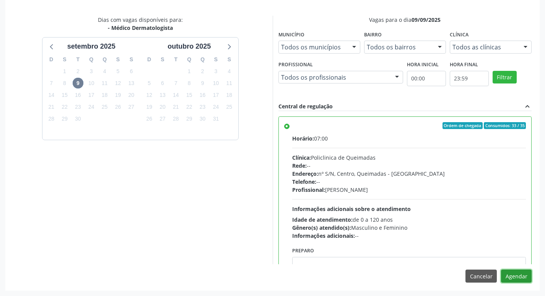
click at [522, 279] on button "Agendar" at bounding box center [516, 275] width 31 height 13
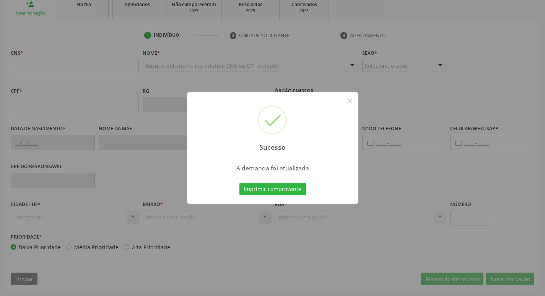
scroll to position [119, 0]
click at [258, 188] on button "Imprimir comprovante" at bounding box center [273, 189] width 67 height 13
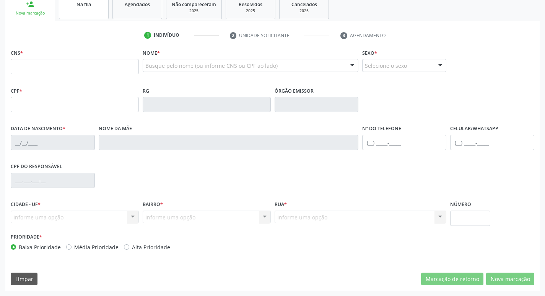
click at [93, 19] on link "Na fila" at bounding box center [84, 7] width 50 height 24
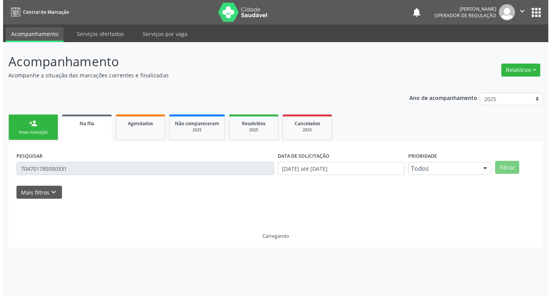
scroll to position [0, 0]
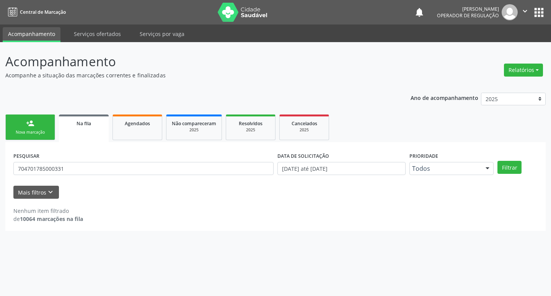
click at [70, 178] on div "PESQUISAR 704701785000331" at bounding box center [143, 165] width 264 height 30
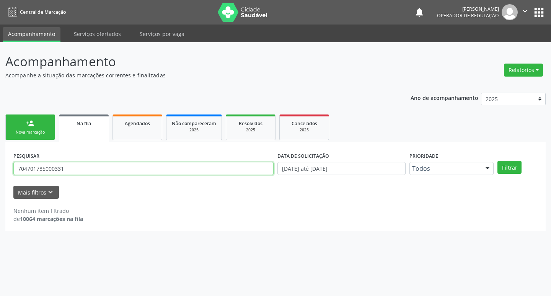
click at [70, 172] on input "704701785000331" at bounding box center [143, 168] width 260 height 13
type input "700505125801151"
click at [498, 161] on button "Filtrar" at bounding box center [510, 167] width 24 height 13
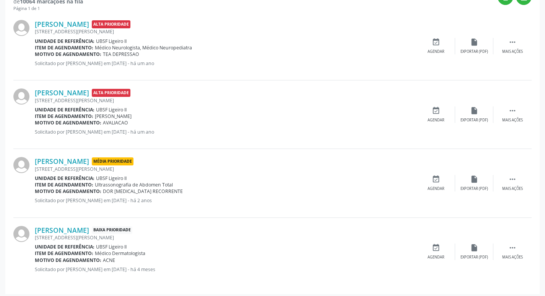
scroll to position [221, 0]
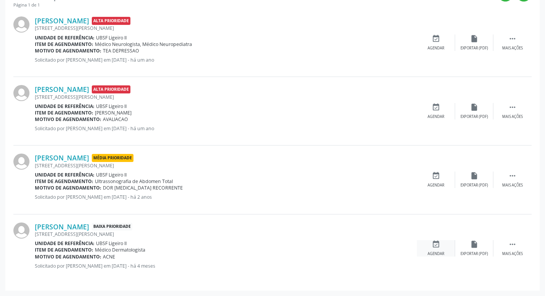
click at [439, 254] on div "Agendar" at bounding box center [436, 253] width 17 height 5
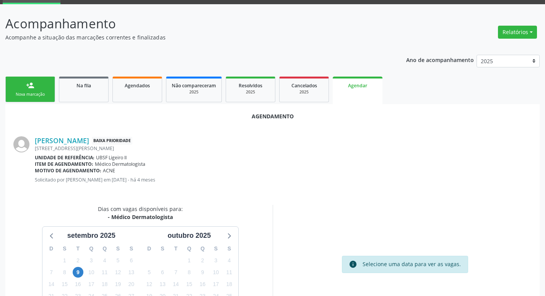
scroll to position [103, 0]
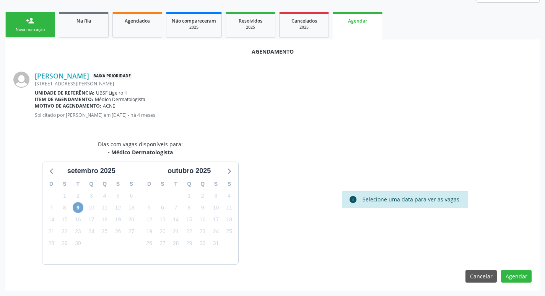
click at [77, 206] on span "9" at bounding box center [78, 207] width 11 height 11
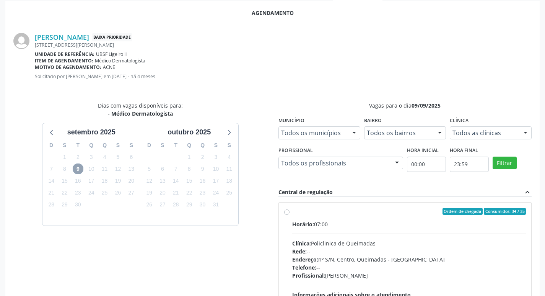
scroll to position [213, 0]
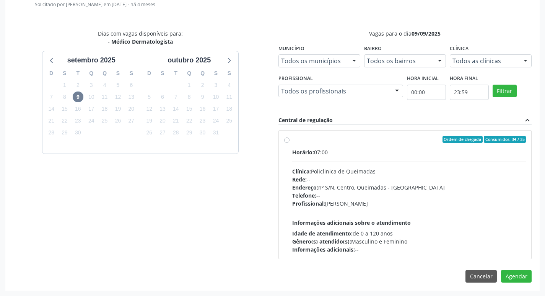
click at [388, 141] on div "Ordem de chegada Consumidos: 34 / 35" at bounding box center [409, 139] width 234 height 7
click at [290, 141] on input "Ordem de chegada Consumidos: 34 / 35 Horário: 07:00 Clínica: Policlinica de Que…" at bounding box center [286, 139] width 5 height 7
radio input "true"
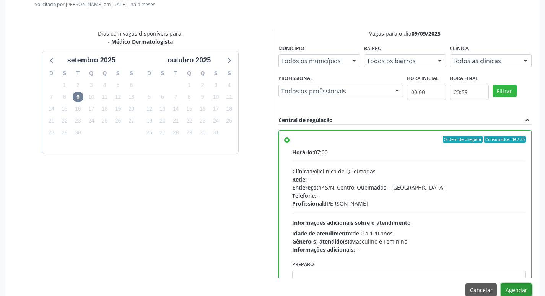
click at [515, 285] on button "Agendar" at bounding box center [516, 289] width 31 height 13
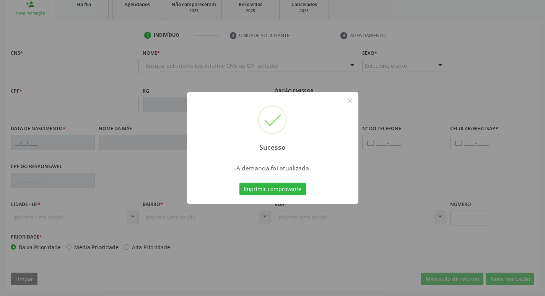
scroll to position [119, 0]
click at [271, 189] on button "Imprimir comprovante" at bounding box center [273, 189] width 67 height 13
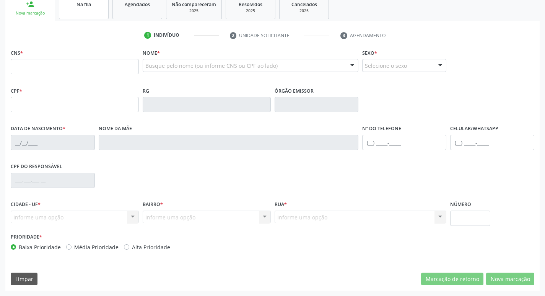
click at [83, 15] on link "Na fila" at bounding box center [84, 7] width 50 height 24
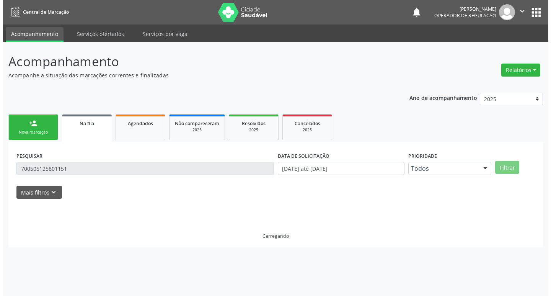
scroll to position [0, 0]
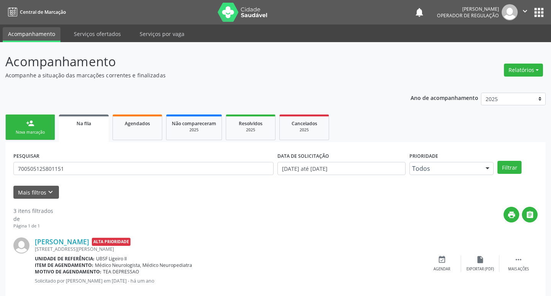
click at [84, 170] on input "700505125801151" at bounding box center [143, 168] width 260 height 13
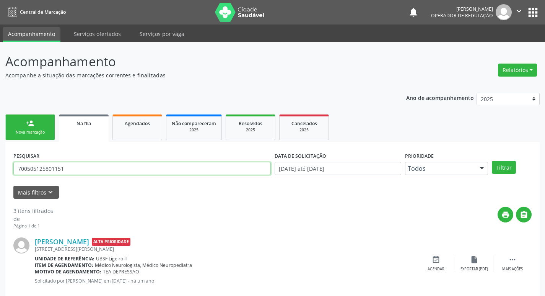
click at [84, 170] on input "700505125801151" at bounding box center [142, 168] width 258 height 13
type input "704001858844468"
click at [492, 161] on button "Filtrar" at bounding box center [504, 167] width 24 height 13
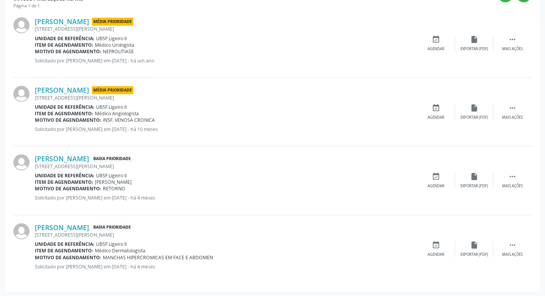
scroll to position [221, 0]
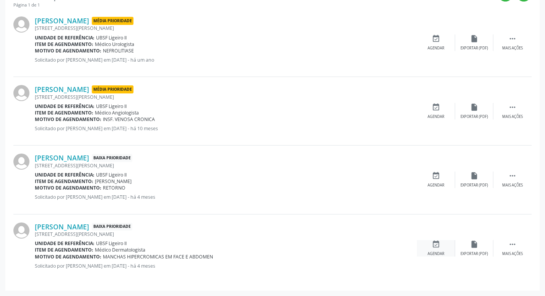
click at [443, 248] on div "event_available Agendar" at bounding box center [436, 248] width 38 height 16
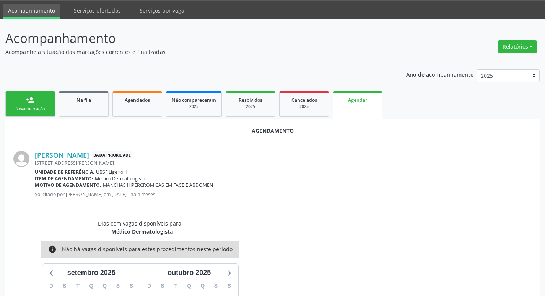
scroll to position [0, 0]
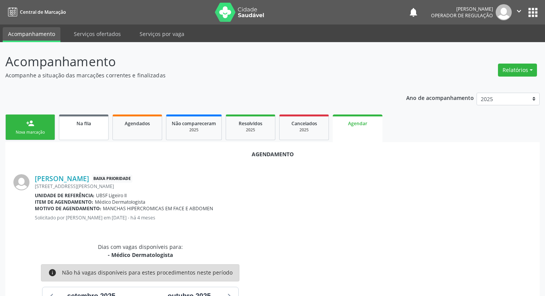
click at [75, 124] on div "Na fila" at bounding box center [84, 123] width 38 height 8
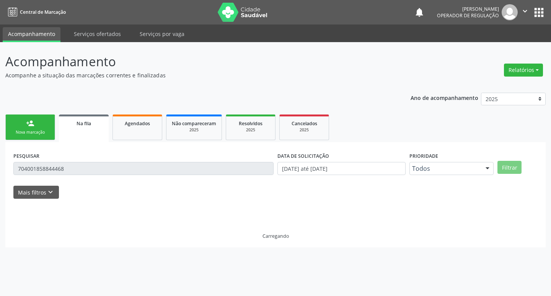
click at [21, 123] on link "person_add Nova marcação" at bounding box center [30, 127] width 50 height 26
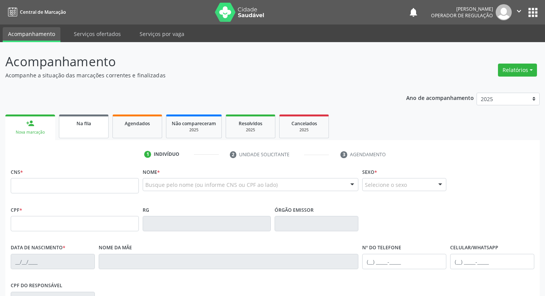
click at [96, 119] on div "Na fila" at bounding box center [84, 123] width 38 height 8
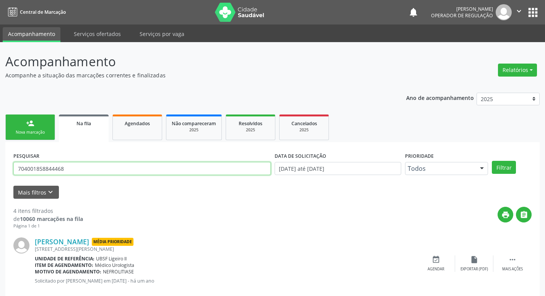
click at [78, 167] on input "704001858844468" at bounding box center [142, 168] width 258 height 13
type input "708203114932442"
click at [492, 161] on button "Filtrar" at bounding box center [504, 167] width 24 height 13
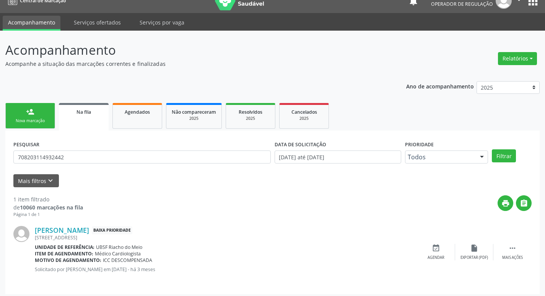
scroll to position [15, 0]
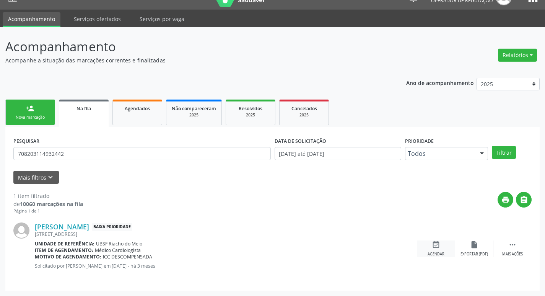
click at [442, 251] on div "Agendar" at bounding box center [436, 253] width 17 height 5
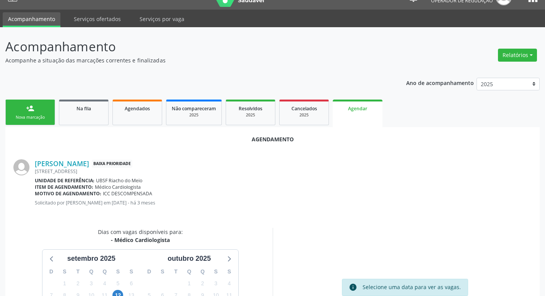
scroll to position [103, 0]
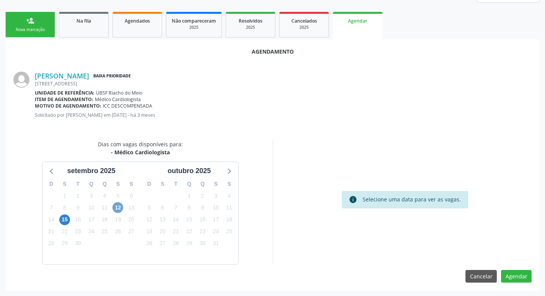
click at [123, 205] on span "12" at bounding box center [118, 207] width 11 height 11
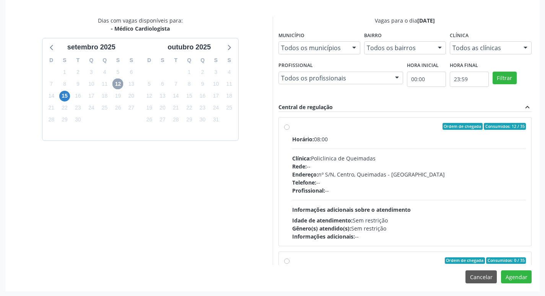
scroll to position [227, 0]
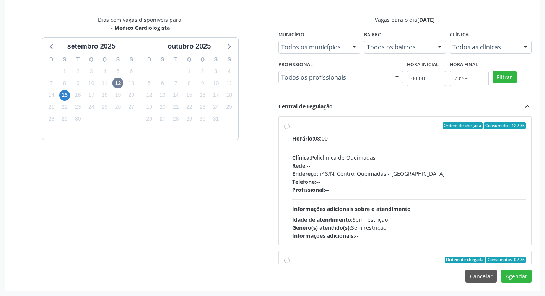
click at [364, 132] on label "Ordem de chegada Consumidos: 12 / 35 Horário: 08:00 Clínica: Policlinica de Que…" at bounding box center [409, 180] width 234 height 117
click at [290, 129] on input "Ordem de chegada Consumidos: 12 / 35 Horário: 08:00 Clínica: Policlinica de Que…" at bounding box center [286, 125] width 5 height 7
radio input "true"
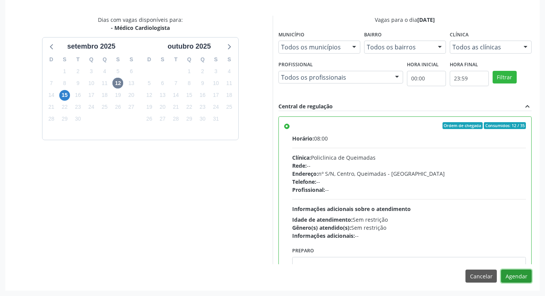
click at [516, 275] on button "Agendar" at bounding box center [516, 275] width 31 height 13
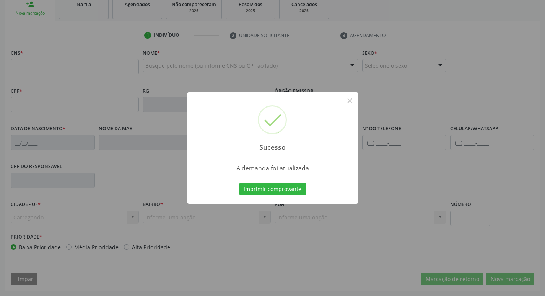
scroll to position [119, 0]
click at [279, 192] on button "Imprimir comprovante" at bounding box center [273, 189] width 67 height 13
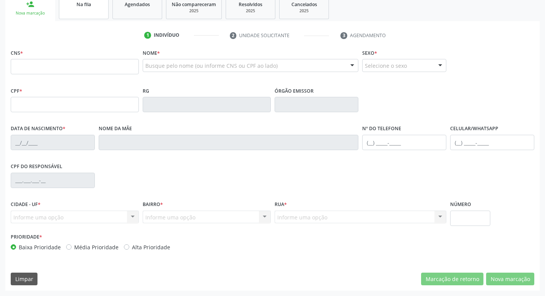
click at [87, 14] on link "Na fila" at bounding box center [84, 7] width 50 height 24
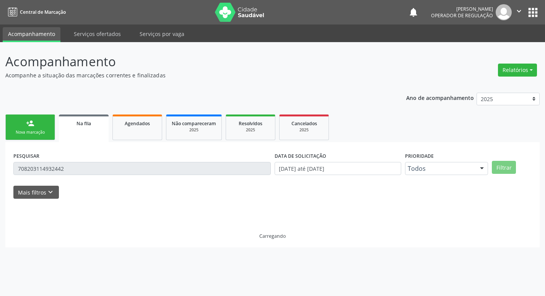
scroll to position [0, 0]
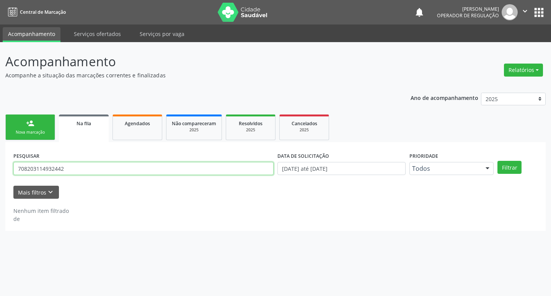
click at [73, 167] on input "708203114932442" at bounding box center [143, 168] width 260 height 13
click at [498, 161] on button "Filtrar" at bounding box center [510, 167] width 24 height 13
click at [59, 165] on input "70820311493244700805948071887" at bounding box center [143, 168] width 260 height 13
click at [63, 168] on input "70820311493244700805948071887" at bounding box center [143, 168] width 260 height 13
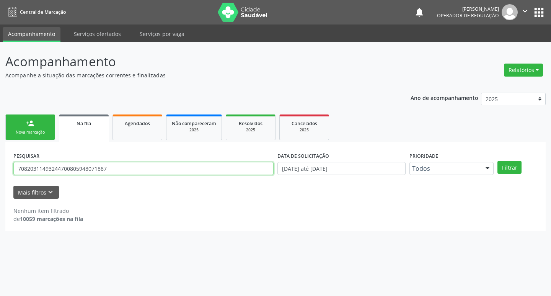
drag, startPoint x: 60, startPoint y: 168, endPoint x: 0, endPoint y: 185, distance: 62.9
click at [0, 185] on div "Acompanhamento Acompanhe a situação das marcações correntes e finalizadas Relat…" at bounding box center [275, 169] width 551 height 254
type input "700805948071887"
click at [498, 161] on button "Filtrar" at bounding box center [510, 167] width 24 height 13
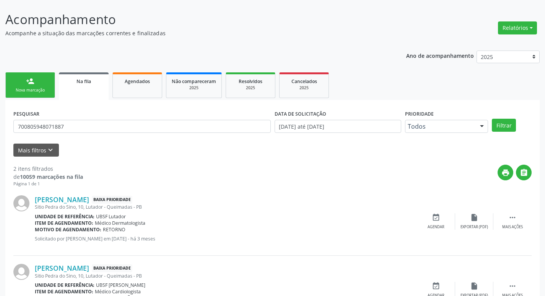
scroll to position [83, 0]
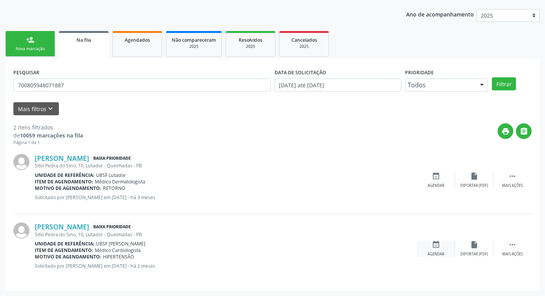
click at [436, 249] on div "event_available Agendar" at bounding box center [436, 248] width 38 height 16
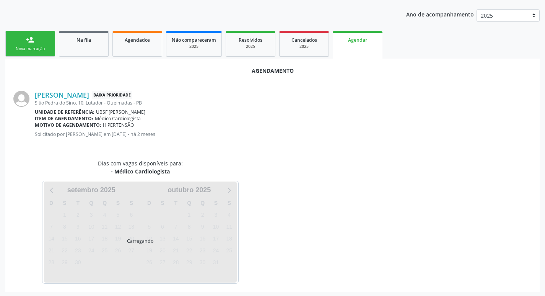
scroll to position [85, 0]
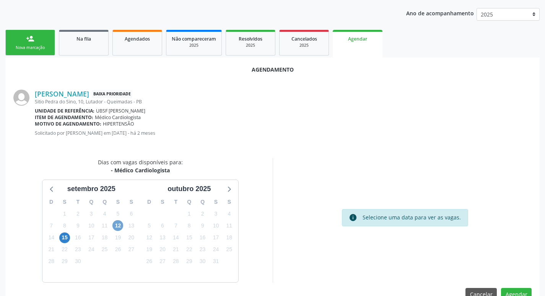
click at [115, 228] on span "12" at bounding box center [118, 225] width 11 height 11
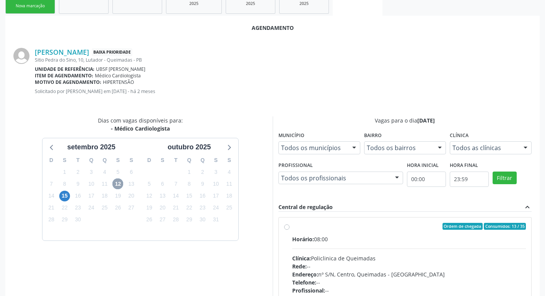
scroll to position [227, 0]
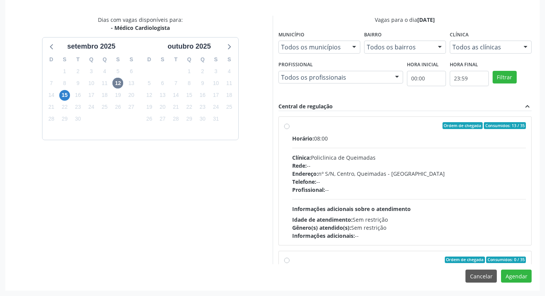
click at [360, 124] on div "Ordem de chegada Consumidos: 13 / 35" at bounding box center [409, 125] width 234 height 7
click at [290, 124] on input "Ordem de chegada Consumidos: 13 / 35 Horário: 08:00 Clínica: Policlinica de Que…" at bounding box center [286, 125] width 5 height 7
radio input "true"
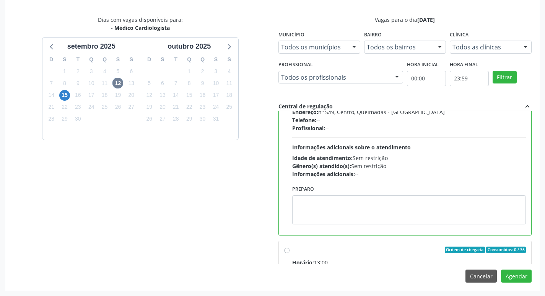
scroll to position [153, 0]
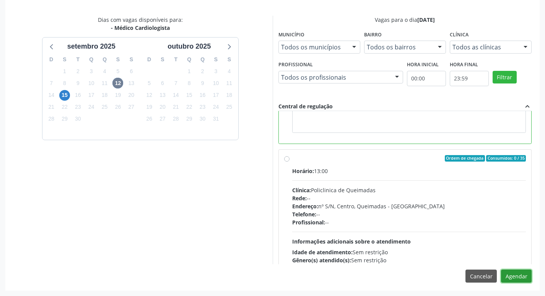
click at [512, 273] on button "Agendar" at bounding box center [516, 275] width 31 height 13
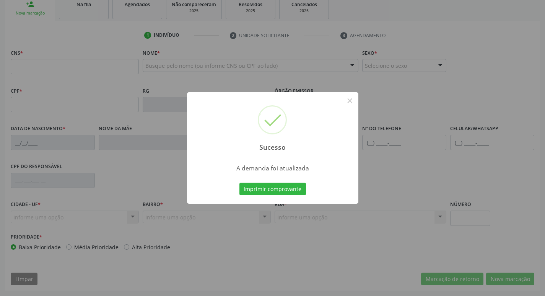
scroll to position [119, 0]
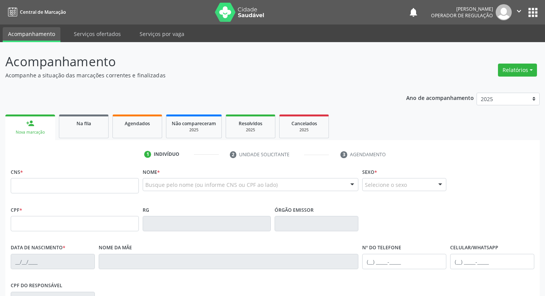
scroll to position [119, 0]
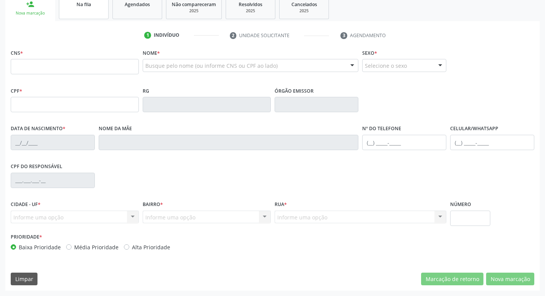
click at [86, 8] on link "Na fila" at bounding box center [84, 7] width 50 height 24
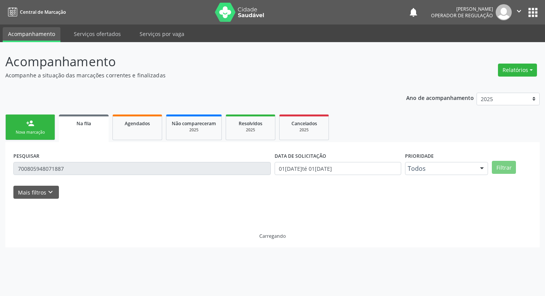
scroll to position [0, 0]
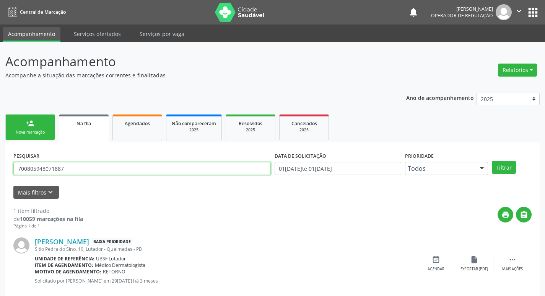
click at [80, 173] on input "700805948071887" at bounding box center [142, 168] width 258 height 13
type input "706002846743049"
click at [492, 161] on button "Filtrar" at bounding box center [504, 167] width 24 height 13
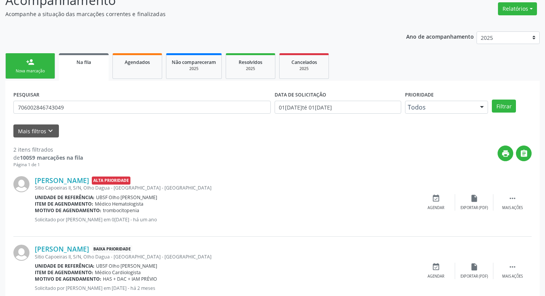
scroll to position [83, 0]
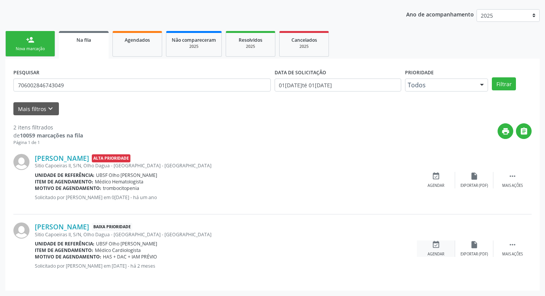
click at [437, 249] on div "event_available Agendar" at bounding box center [436, 248] width 38 height 16
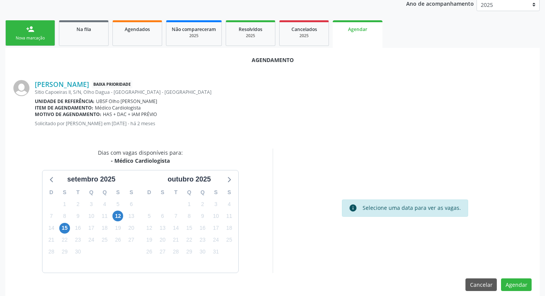
scroll to position [103, 0]
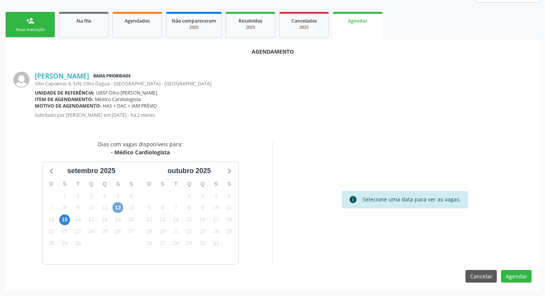
click at [119, 205] on span "12" at bounding box center [118, 207] width 11 height 11
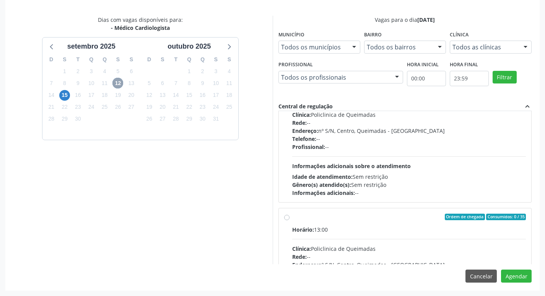
scroll to position [0, 0]
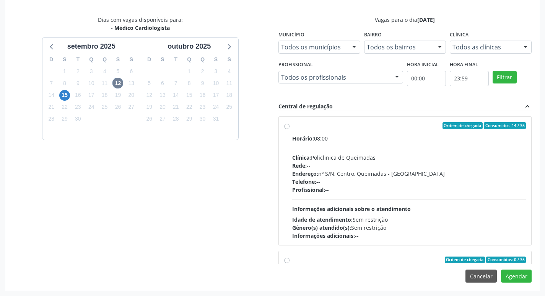
click at [404, 148] on div "Horário: 08:00 Clínica: Policlinica de Queimadas Rede: -- Endereço: nº S/N, Cen…" at bounding box center [409, 186] width 234 height 105
click at [290, 129] on input "Ordem de chegada Consumidos: 14 / 35 Horário: 08:00 Clínica: Policlinica de Que…" at bounding box center [286, 125] width 5 height 7
radio input "true"
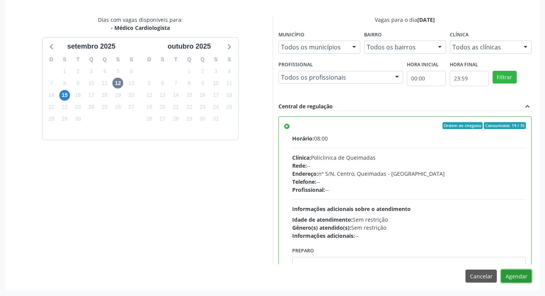
click at [512, 274] on button "Agendar" at bounding box center [516, 275] width 31 height 13
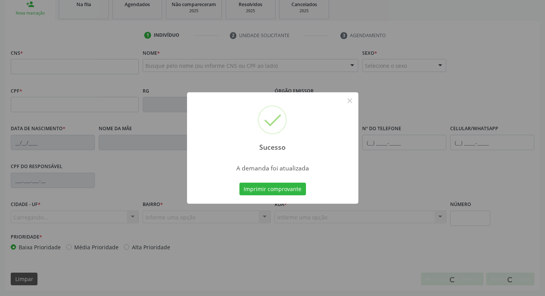
scroll to position [119, 0]
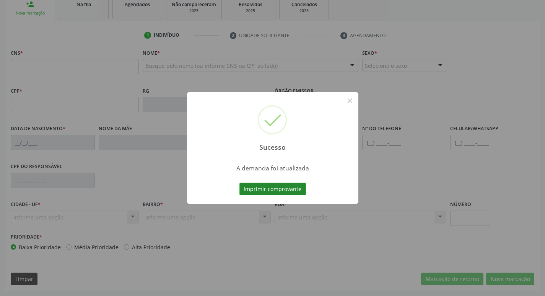
click at [282, 189] on button "Imprimir comprovante" at bounding box center [273, 189] width 67 height 13
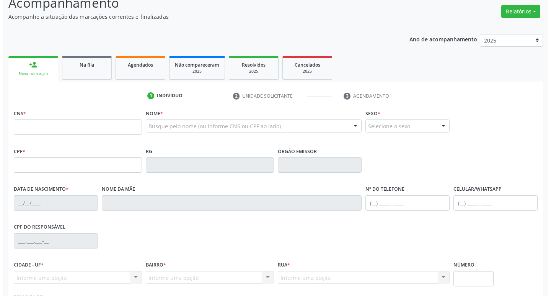
scroll to position [0, 0]
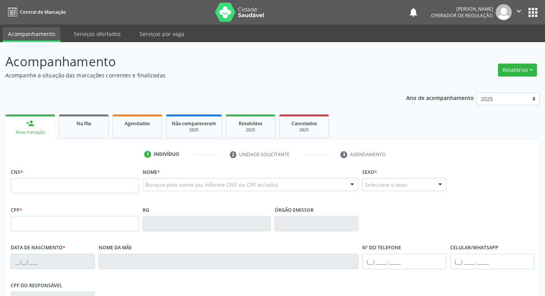
click at [532, 7] on button "apps" at bounding box center [533, 12] width 13 height 13
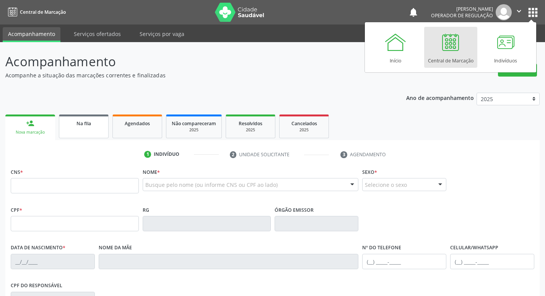
click at [88, 130] on link "Na fila" at bounding box center [84, 126] width 50 height 24
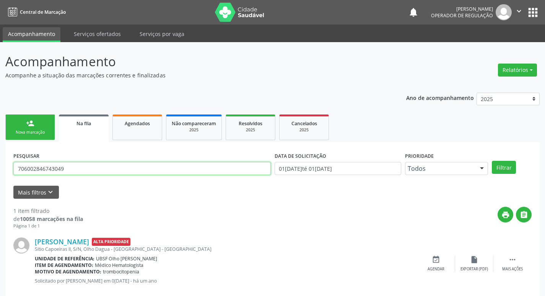
click at [94, 171] on input "706002846743049" at bounding box center [142, 168] width 258 height 13
type input "700001512000102"
click at [492, 161] on button "Filtrar" at bounding box center [504, 167] width 24 height 13
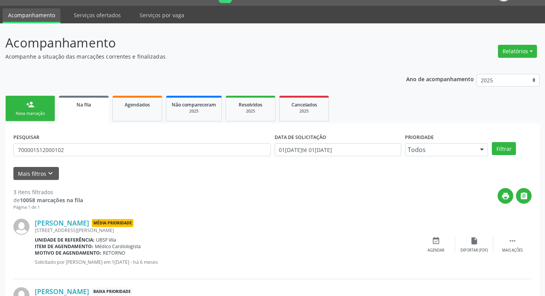
scroll to position [152, 0]
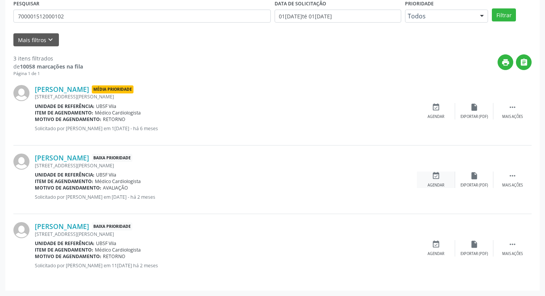
click at [436, 179] on icon "event_available" at bounding box center [436, 175] width 8 height 8
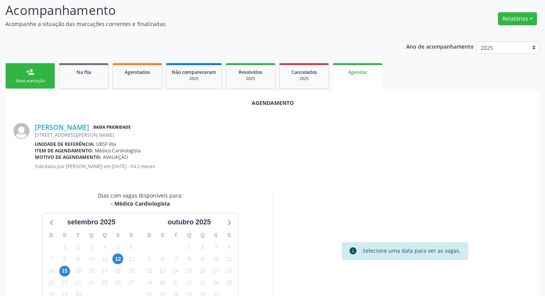
scroll to position [103, 0]
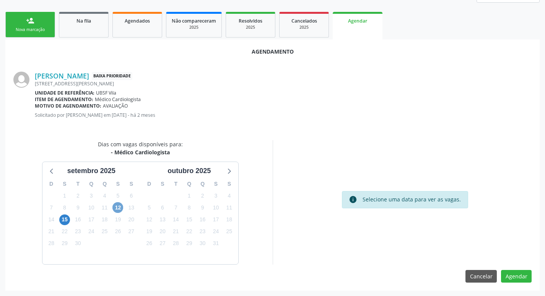
click at [119, 207] on span "12" at bounding box center [118, 207] width 11 height 11
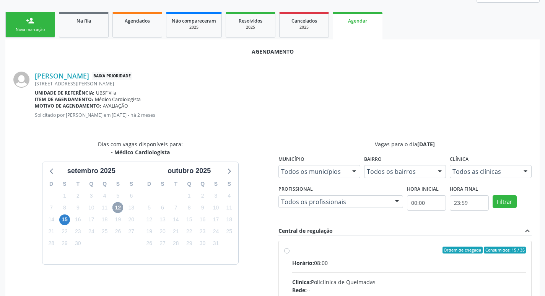
scroll to position [227, 0]
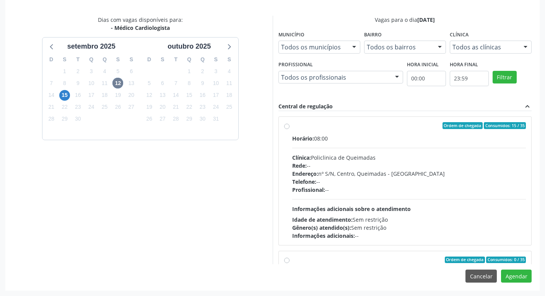
click at [429, 125] on div "Ordem de chegada Consumidos: 15 / 35" at bounding box center [409, 125] width 234 height 7
click at [290, 125] on input "Ordem de chegada Consumidos: 15 / 35 Horário: 08:00 Clínica: Policlinica de Que…" at bounding box center [286, 125] width 5 height 7
radio input "true"
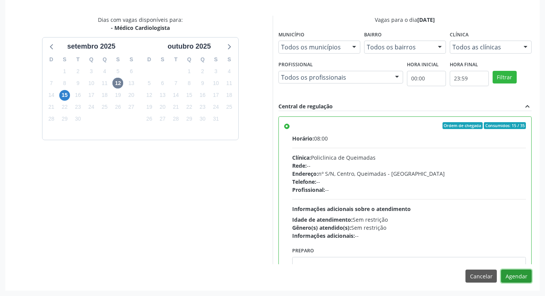
click at [515, 277] on button "Agendar" at bounding box center [516, 275] width 31 height 13
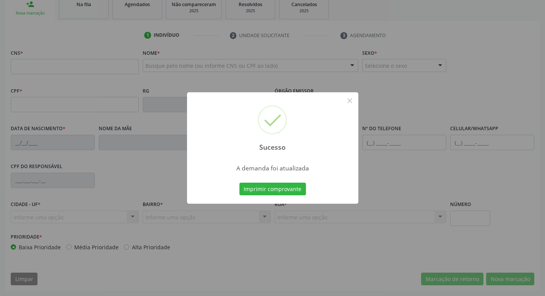
scroll to position [119, 0]
click at [277, 189] on button "Imprimir comprovante" at bounding box center [273, 189] width 67 height 13
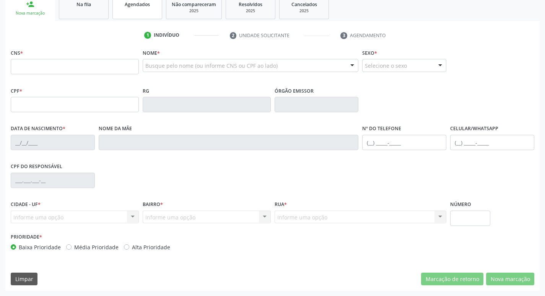
click at [151, 9] on link "Agendados" at bounding box center [138, 7] width 50 height 24
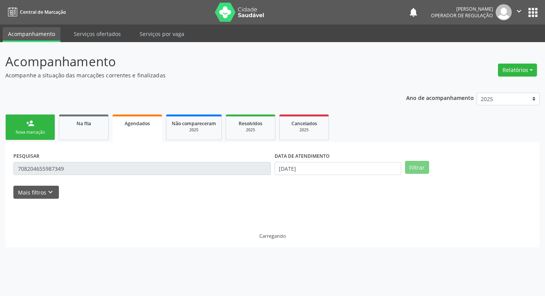
scroll to position [0, 0]
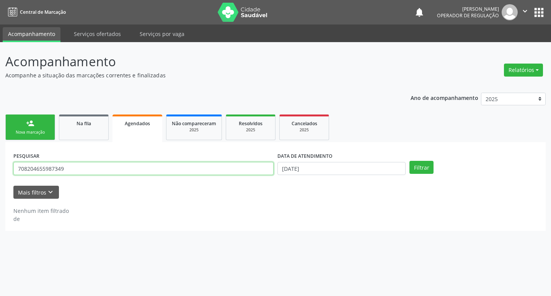
click at [88, 162] on input "708204655987349" at bounding box center [143, 168] width 260 height 13
paste input "700 0015 1200 0102"
type input "700 0015 1200 0102"
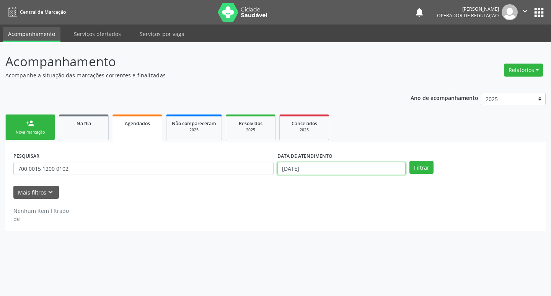
click at [350, 166] on input "[DATE]" at bounding box center [341, 168] width 128 height 13
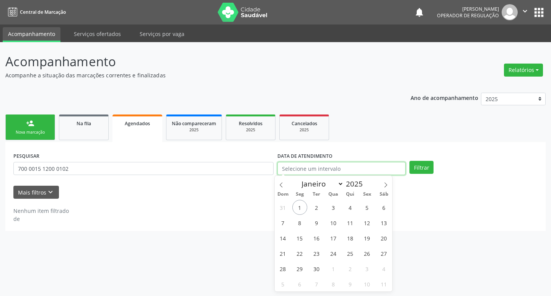
click at [409, 161] on button "Filtrar" at bounding box center [421, 167] width 24 height 13
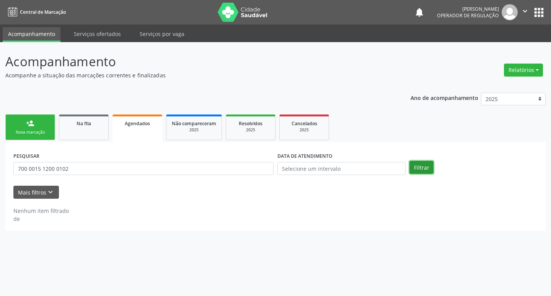
click at [425, 164] on button "Filtrar" at bounding box center [421, 167] width 24 height 13
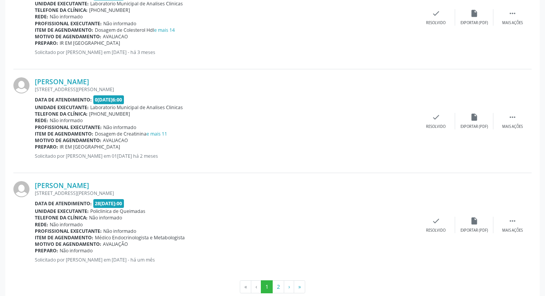
scroll to position [1525, 0]
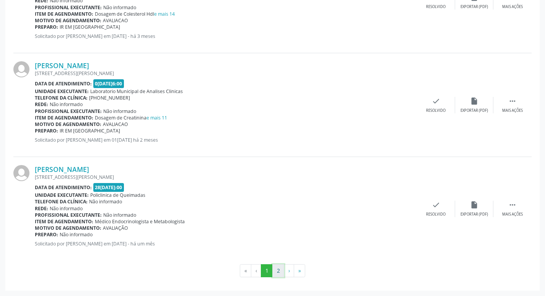
click at [277, 269] on button "2" at bounding box center [278, 270] width 12 height 13
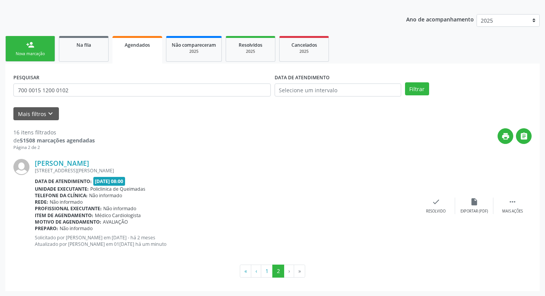
scroll to position [79, 0]
click at [511, 201] on icon "" at bounding box center [513, 201] width 8 height 8
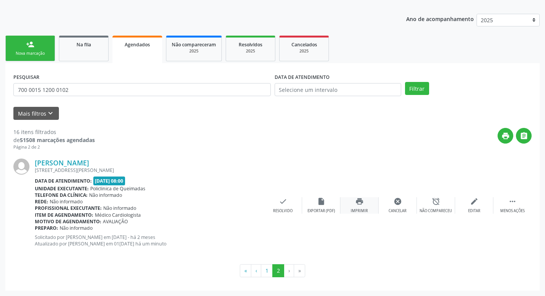
click at [355, 207] on div "print Imprimir" at bounding box center [360, 205] width 38 height 16
click at [72, 40] on div "Na fila" at bounding box center [84, 44] width 38 height 8
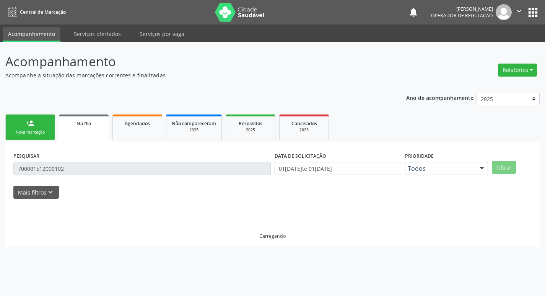
scroll to position [0, 0]
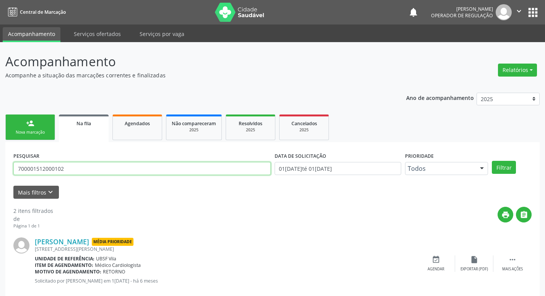
click at [80, 165] on input "700001512000102" at bounding box center [142, 168] width 258 height 13
type input "700301961336636"
click at [492, 161] on button "Filtrar" at bounding box center [504, 167] width 24 height 13
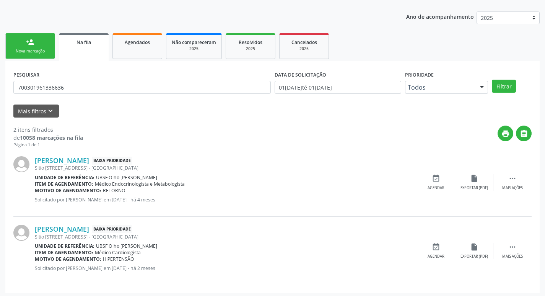
scroll to position [83, 0]
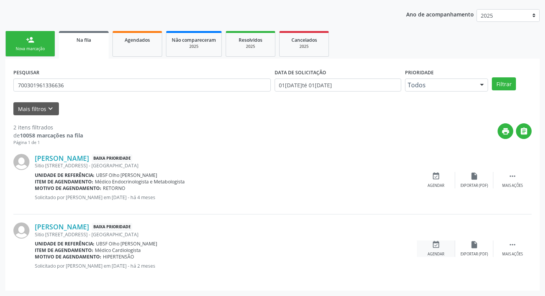
click at [429, 241] on div "event_available Agendar" at bounding box center [436, 248] width 38 height 16
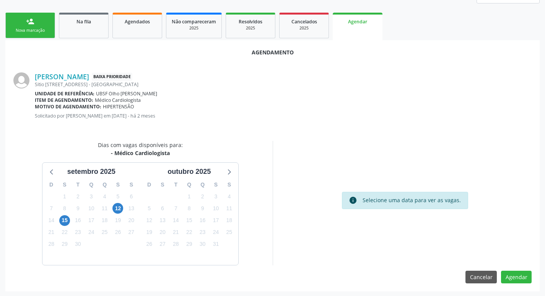
scroll to position [103, 0]
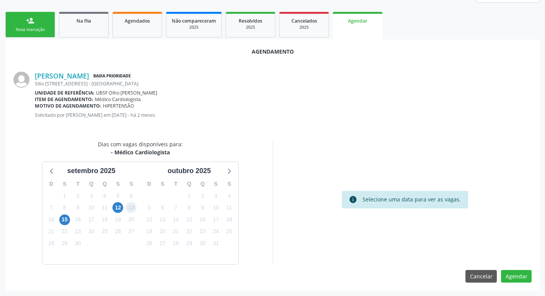
click at [126, 208] on span "13" at bounding box center [131, 207] width 11 height 11
click at [120, 208] on span "12" at bounding box center [118, 207] width 11 height 11
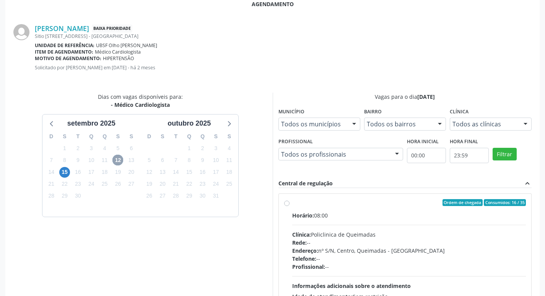
scroll to position [227, 0]
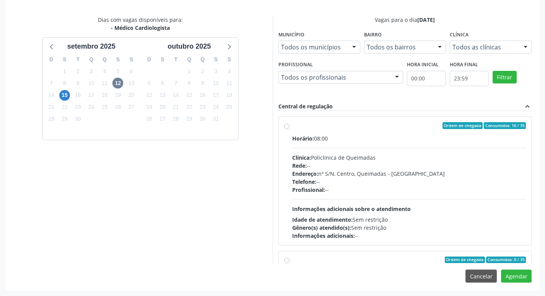
click at [367, 127] on div "Ordem de chegada Consumidos: 16 / 35" at bounding box center [409, 125] width 234 height 7
click at [290, 127] on input "Ordem de chegada Consumidos: 16 / 35 Horário: 08:00 Clínica: Policlinica de Que…" at bounding box center [286, 125] width 5 height 7
radio input "true"
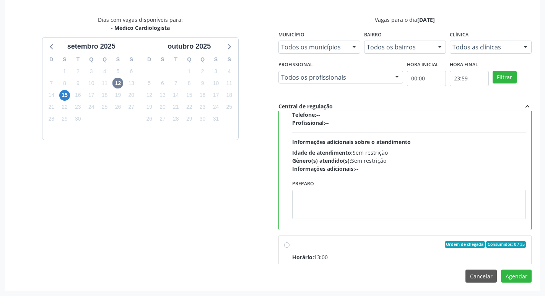
scroll to position [153, 0]
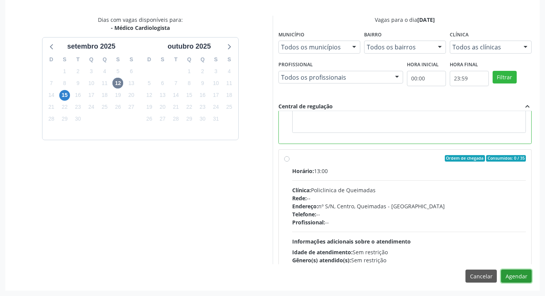
click at [520, 277] on button "Agendar" at bounding box center [516, 275] width 31 height 13
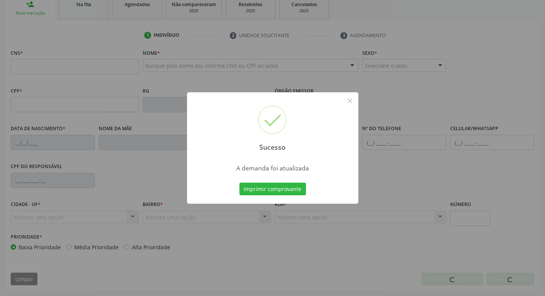
scroll to position [119, 0]
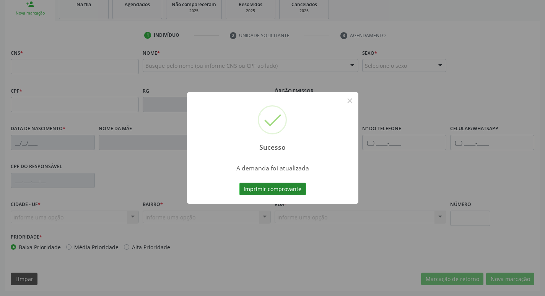
click at [276, 184] on button "Imprimir comprovante" at bounding box center [273, 189] width 67 height 13
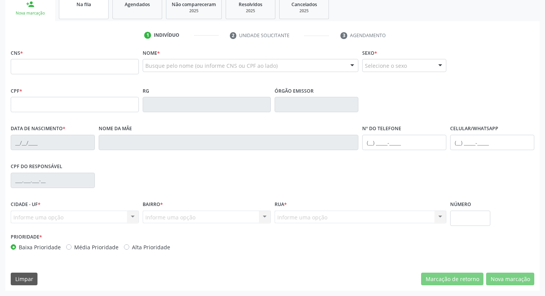
click at [95, 7] on div "Na fila" at bounding box center [84, 4] width 38 height 8
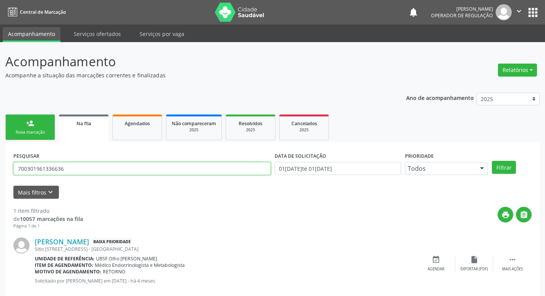
click at [89, 175] on input "700301961336636" at bounding box center [142, 168] width 258 height 13
type input "707804657998719"
click at [492, 161] on button "Filtrar" at bounding box center [504, 167] width 24 height 13
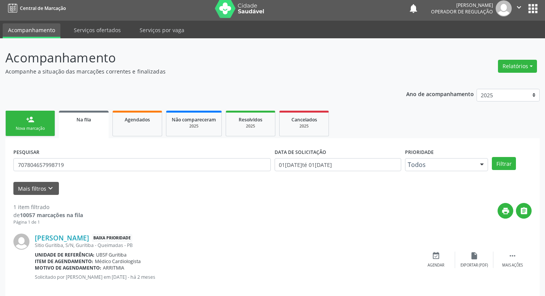
scroll to position [15, 0]
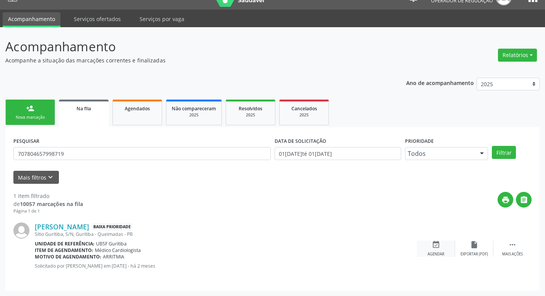
click at [437, 250] on div "event_available Agendar" at bounding box center [436, 248] width 38 height 16
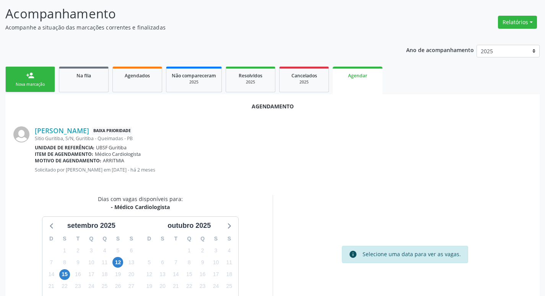
scroll to position [103, 0]
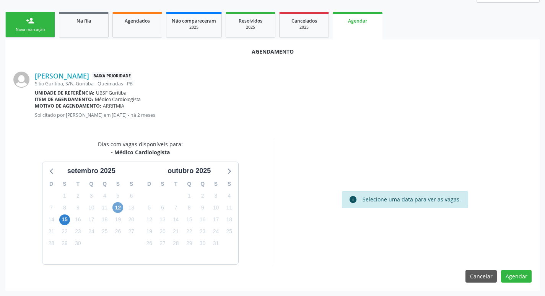
click at [117, 205] on span "12" at bounding box center [118, 207] width 11 height 11
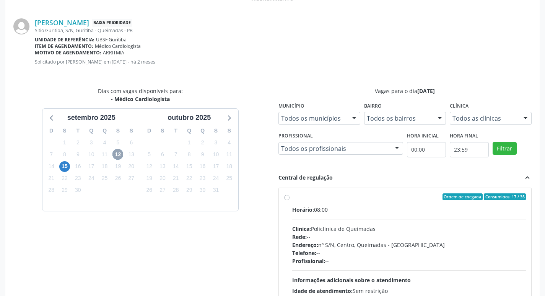
scroll to position [227, 0]
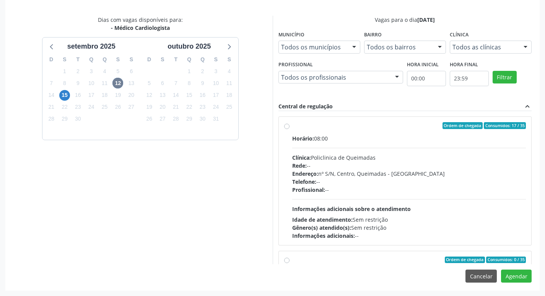
click at [387, 126] on div "Ordem de chegada Consumidos: 17 / 35" at bounding box center [409, 125] width 234 height 7
click at [290, 126] on input "Ordem de chegada Consumidos: 17 / 35 Horário: 08:00 Clínica: Policlinica de Que…" at bounding box center [286, 125] width 5 height 7
radio input "true"
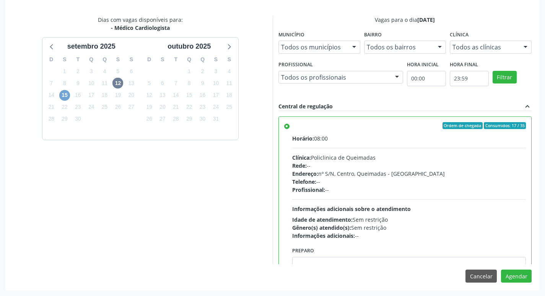
click at [67, 94] on span "15" at bounding box center [64, 95] width 11 height 11
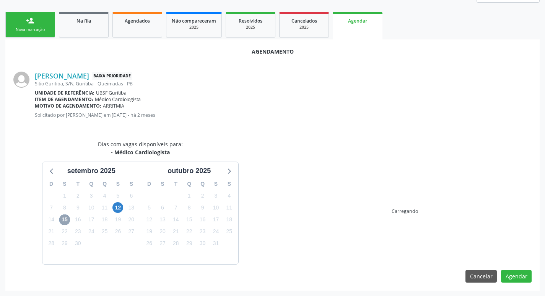
scroll to position [213, 0]
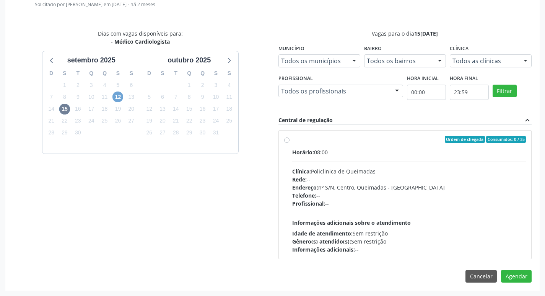
click at [117, 96] on span "12" at bounding box center [118, 96] width 11 height 11
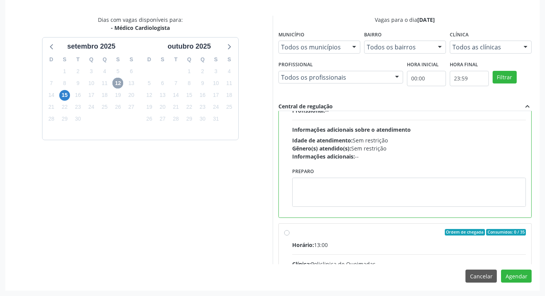
scroll to position [153, 0]
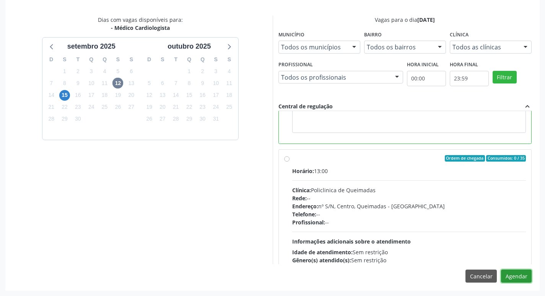
click at [515, 276] on button "Agendar" at bounding box center [516, 275] width 31 height 13
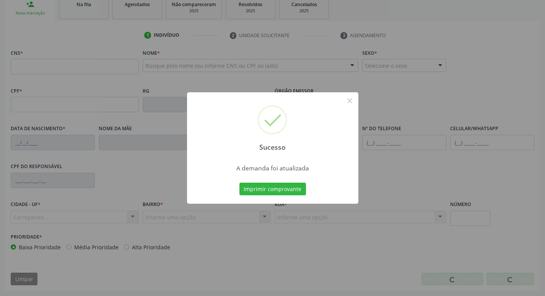
scroll to position [119, 0]
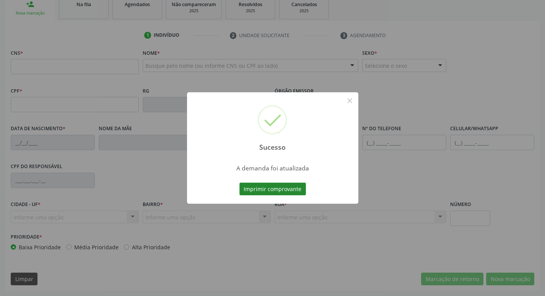
click at [287, 188] on button "Imprimir comprovante" at bounding box center [273, 189] width 67 height 13
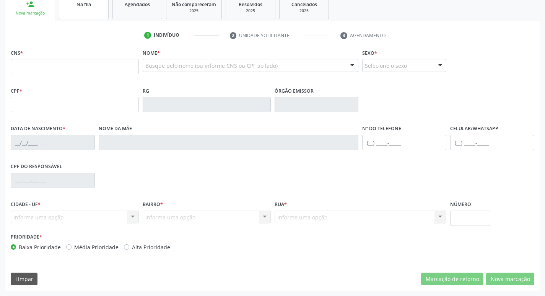
click at [104, 11] on link "Na fila" at bounding box center [84, 7] width 50 height 24
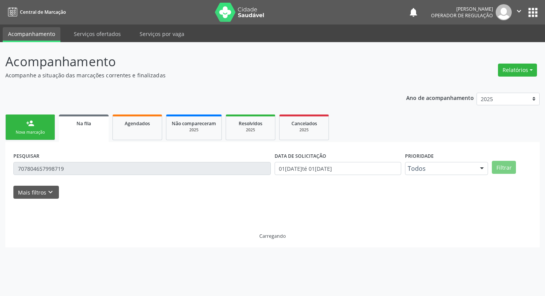
scroll to position [0, 0]
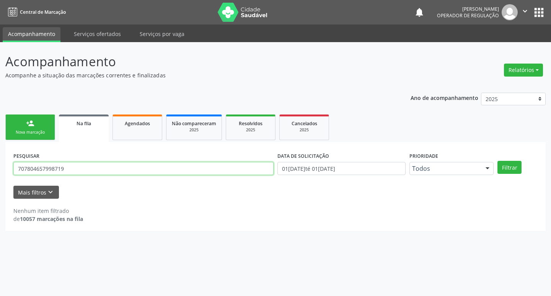
click at [77, 164] on input "707804657998719" at bounding box center [143, 168] width 260 height 13
type input "700300929620331"
click at [498, 161] on button "Filtrar" at bounding box center [510, 167] width 24 height 13
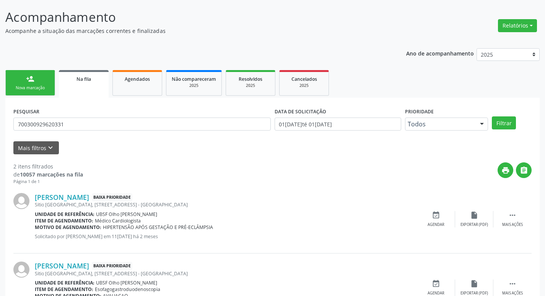
scroll to position [83, 0]
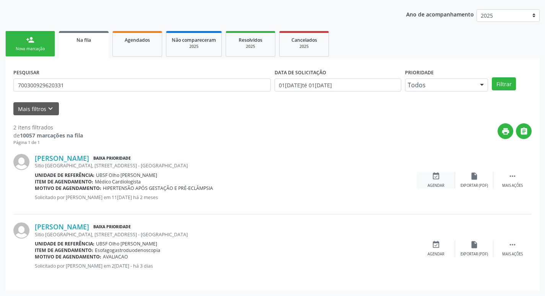
click at [438, 180] on icon "event_available" at bounding box center [436, 176] width 8 height 8
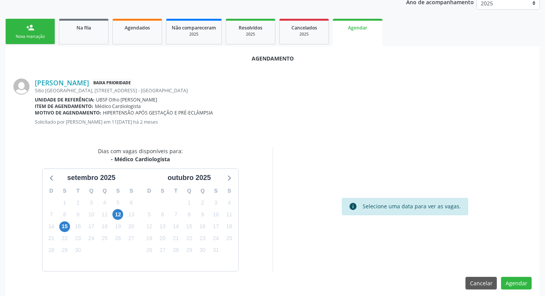
scroll to position [103, 0]
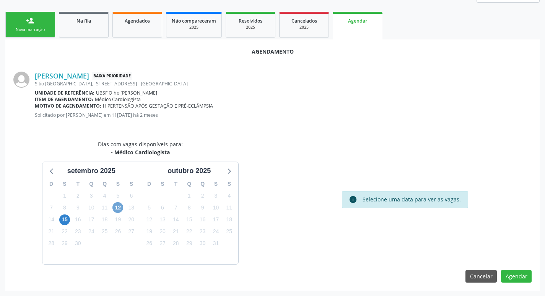
click at [122, 207] on span "12" at bounding box center [118, 207] width 11 height 11
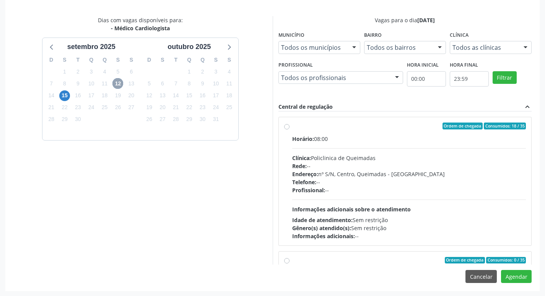
scroll to position [227, 0]
click at [463, 132] on label "Ordem de chegada Consumidos: 18 / 35 Horário: 08:00 Clínica: Policlinica de Que…" at bounding box center [409, 180] width 234 height 117
click at [290, 129] on input "Ordem de chegada Consumidos: 18 / 35 Horário: 08:00 Clínica: Policlinica de Que…" at bounding box center [286, 125] width 5 height 7
radio input "true"
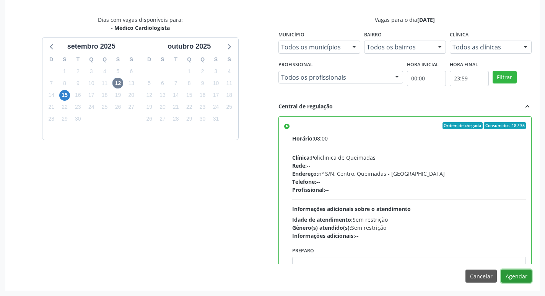
click at [512, 274] on button "Agendar" at bounding box center [516, 275] width 31 height 13
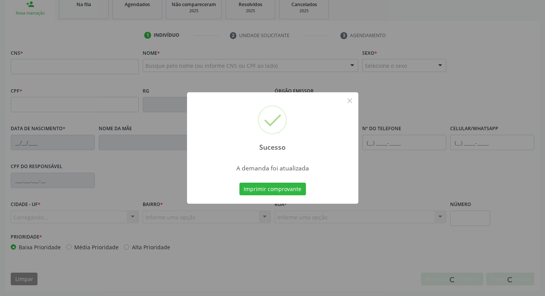
scroll to position [119, 0]
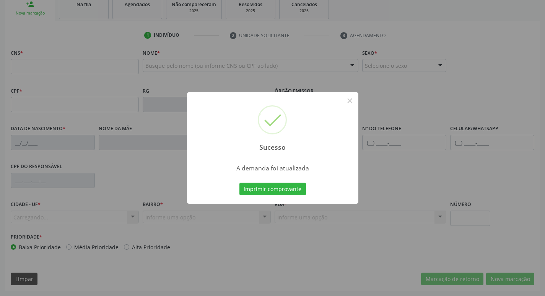
click at [268, 181] on div "Imprimir comprovante Cancel" at bounding box center [273, 189] width 70 height 16
click at [268, 190] on button "Imprimir comprovante" at bounding box center [273, 189] width 67 height 13
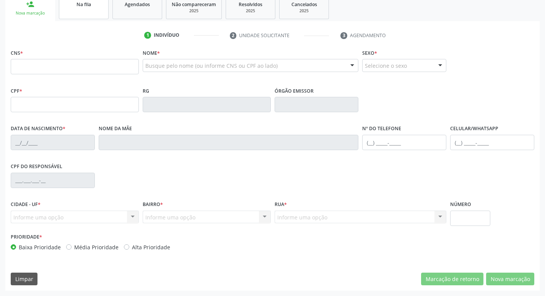
click at [90, 9] on link "Na fila" at bounding box center [84, 7] width 50 height 24
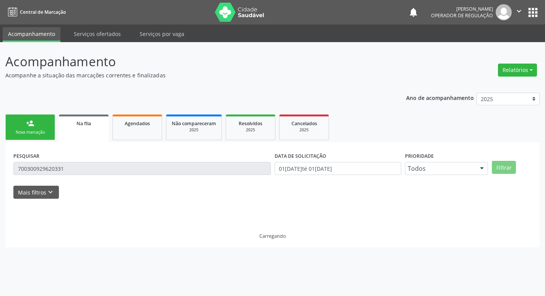
scroll to position [0, 0]
click at [88, 162] on input "700300929620331" at bounding box center [143, 168] width 260 height 13
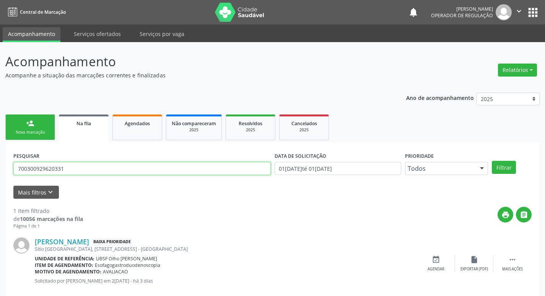
click at [88, 166] on input "700300929620331" at bounding box center [142, 168] width 258 height 13
type input "702005896705388"
click at [492, 161] on button "Filtrar" at bounding box center [504, 167] width 24 height 13
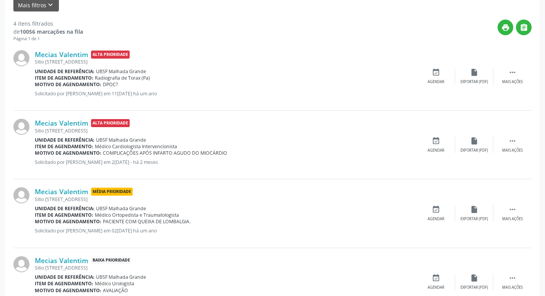
scroll to position [221, 0]
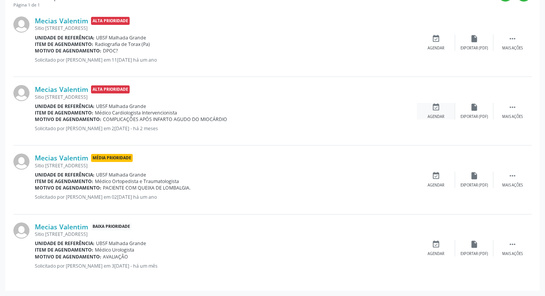
click at [439, 104] on icon "event_available" at bounding box center [436, 107] width 8 height 8
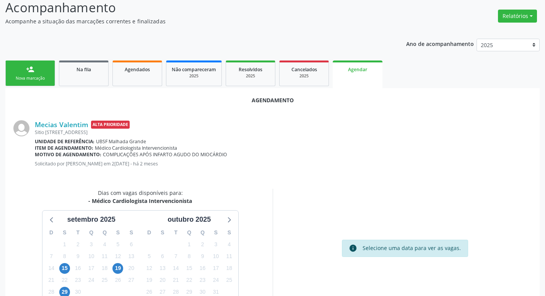
scroll to position [103, 0]
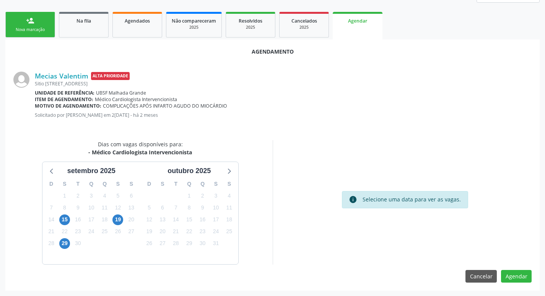
click at [62, 70] on div "Mecias Valentim Alta Prioridade [STREET_ADDRESS] Unidade de referência: UBSF [G…" at bounding box center [272, 98] width 519 height 68
click at [95, 11] on ul "person_add Nova marcação Na fila Agendados Não compareceram 2025 Resolvidos 202…" at bounding box center [272, 24] width 535 height 29
click at [84, 77] on link "Mecias Valentim" at bounding box center [62, 76] width 54 height 8
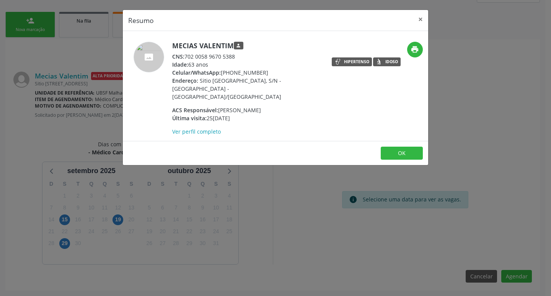
click at [22, 160] on div "Resumo × Mecias Valentim person CNS: 702 0058 9670 5388 Idade: 63 anos Celular/…" at bounding box center [275, 148] width 551 height 296
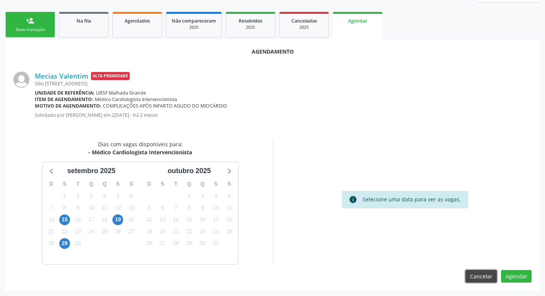
click at [483, 271] on button "Cancelar" at bounding box center [481, 276] width 31 height 13
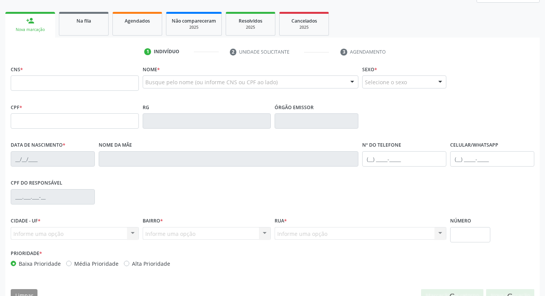
click at [87, 28] on link "Na fila" at bounding box center [84, 24] width 50 height 24
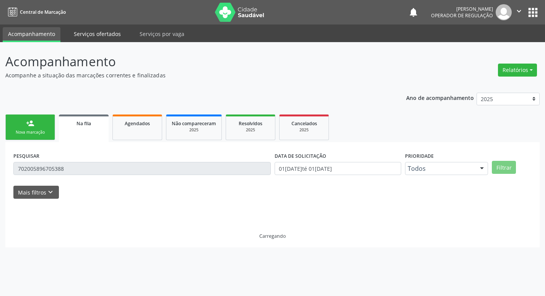
scroll to position [0, 0]
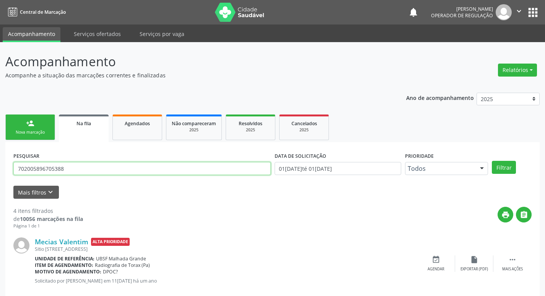
click at [76, 171] on input "702005896705388" at bounding box center [142, 168] width 258 height 13
type input "702005896705388"
click at [492, 161] on button "Filtrar" at bounding box center [504, 167] width 24 height 13
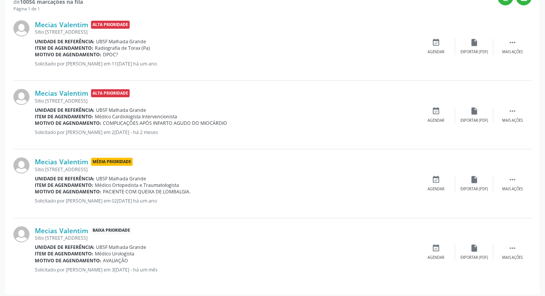
scroll to position [221, 0]
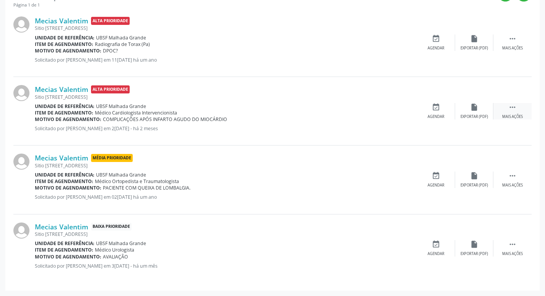
click at [511, 106] on icon "" at bounding box center [513, 107] width 8 height 8
click at [476, 111] on icon "edit" at bounding box center [474, 107] width 8 height 8
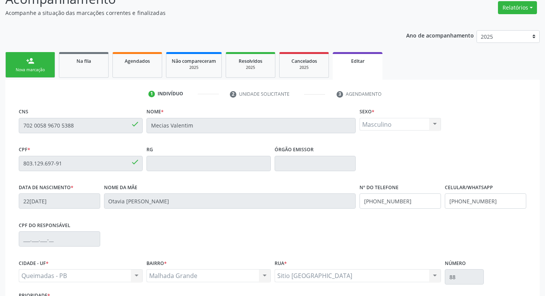
scroll to position [129, 0]
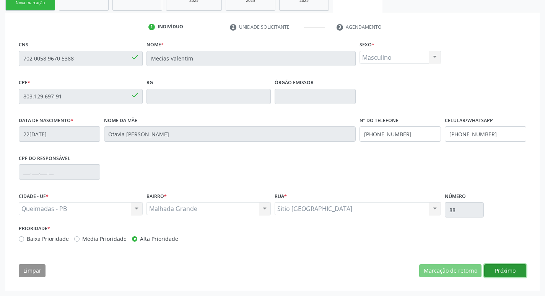
click at [513, 270] on button "Próximo" at bounding box center [505, 270] width 42 height 13
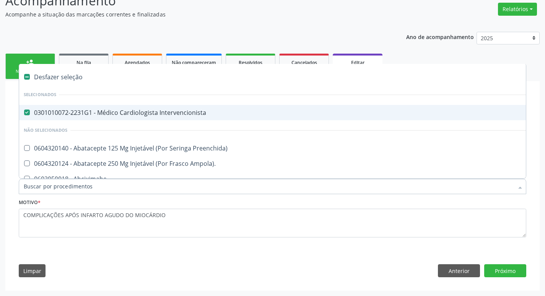
click at [90, 111] on div "0301010072-2231G1 - Médico Cardiologista Intervencionista" at bounding box center [322, 112] width 596 height 6
checkbox Intervencionista "false"
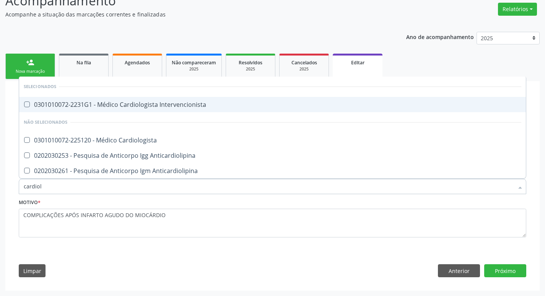
type input "cardiolo"
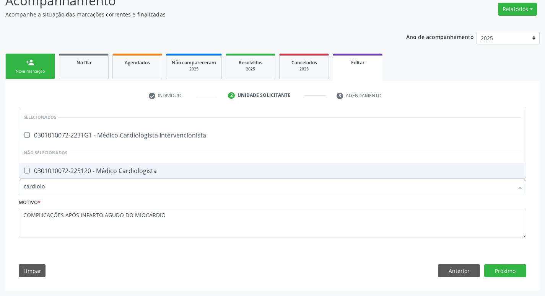
click at [80, 168] on div "0301010072-225120 - Médico Cardiologista" at bounding box center [273, 171] width 498 height 6
checkbox Cardiologista "true"
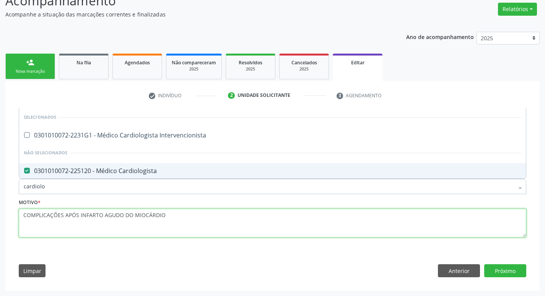
click at [293, 236] on textarea "COMPLICAÇÕES APÓS INFARTO AGUDO DO MIOCÁRDIO" at bounding box center [273, 223] width 508 height 29
checkbox Intervencionista "true"
checkbox Cardiologista "false"
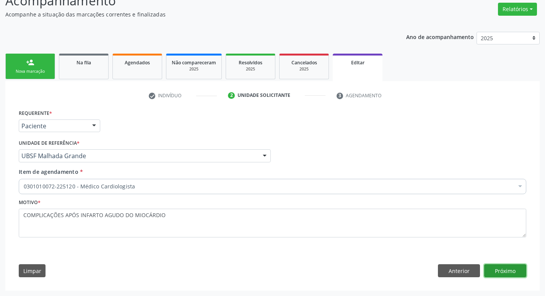
click at [498, 266] on button "Próximo" at bounding box center [505, 270] width 42 height 13
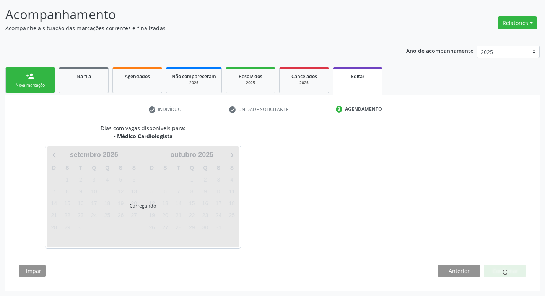
scroll to position [47, 0]
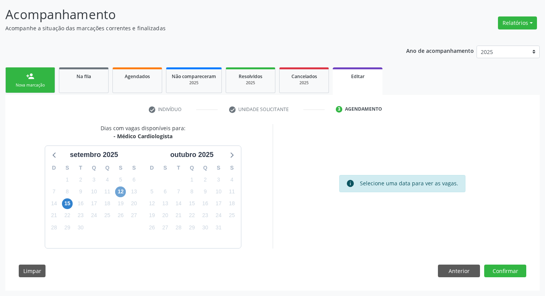
click at [124, 190] on span "12" at bounding box center [120, 191] width 11 height 11
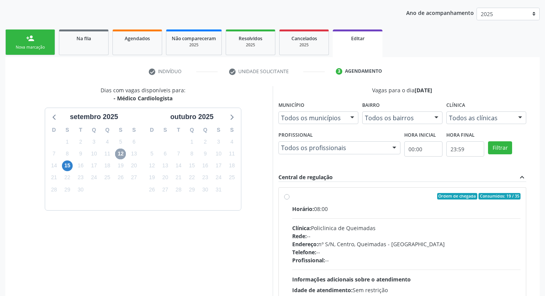
scroll to position [162, 0]
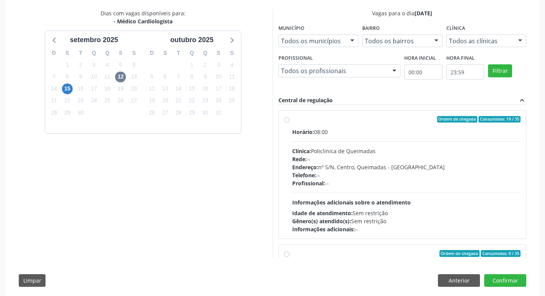
click at [343, 119] on div "Ordem de chegada Consumidos: 19 / 35" at bounding box center [406, 119] width 229 height 7
click at [290, 119] on input "Ordem de chegada Consumidos: 19 / 35 Horário: 08:00 Clínica: Policlinica de Que…" at bounding box center [286, 119] width 5 height 7
radio input "true"
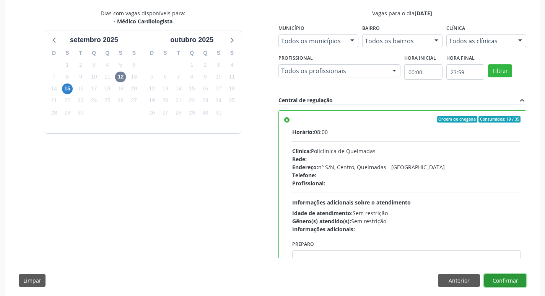
click at [503, 281] on button "Confirmar" at bounding box center [505, 280] width 42 height 13
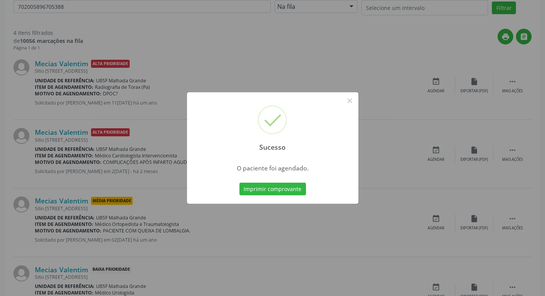
scroll to position [9, 0]
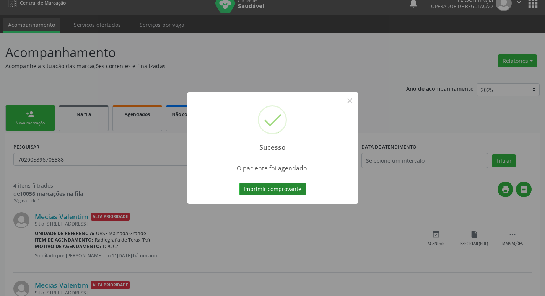
click at [279, 191] on button "Imprimir comprovante" at bounding box center [273, 189] width 67 height 13
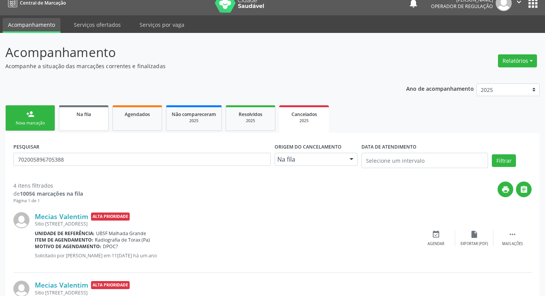
click at [81, 113] on span "Na fila" at bounding box center [84, 114] width 15 height 7
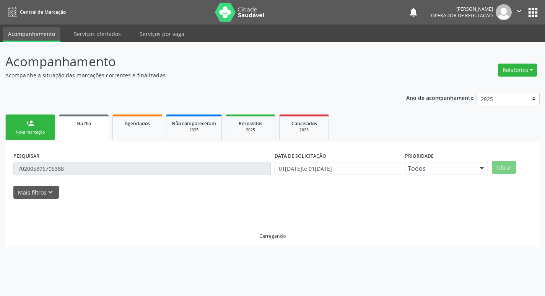
scroll to position [0, 0]
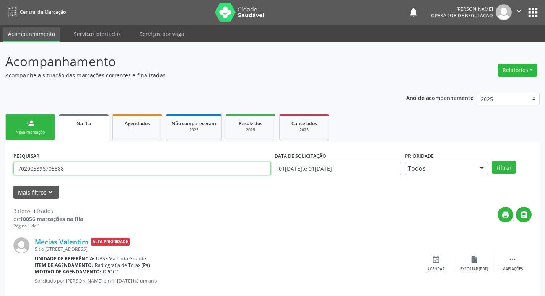
click at [101, 166] on input "702005896705388" at bounding box center [142, 168] width 258 height 13
type input "704305582174995"
click at [492, 161] on button "Filtrar" at bounding box center [504, 167] width 24 height 13
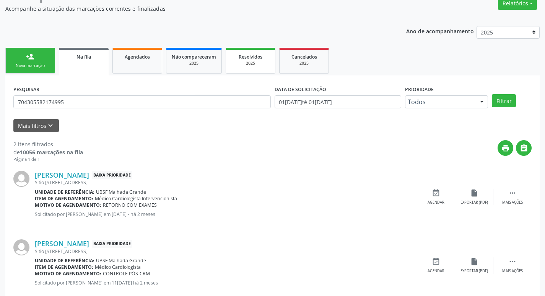
scroll to position [83, 0]
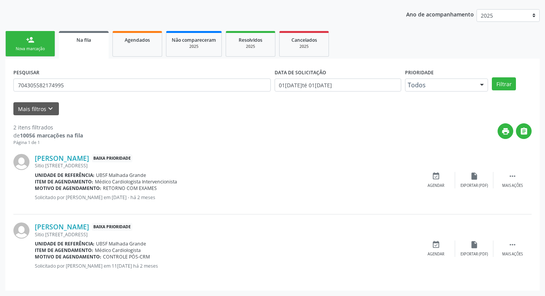
click at [435, 238] on div "[PERSON_NAME] Baixa Prioridade [STREET_ADDRESS] Unidade de referência: UBSF [GE…" at bounding box center [272, 248] width 519 height 68
click at [437, 243] on icon "event_available" at bounding box center [436, 244] width 8 height 8
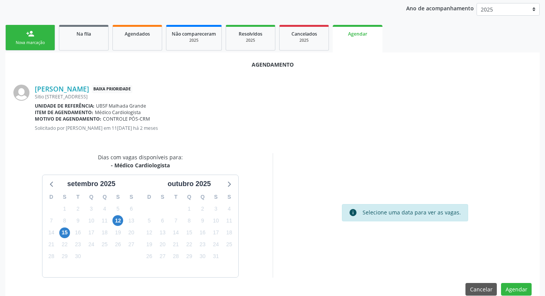
scroll to position [103, 0]
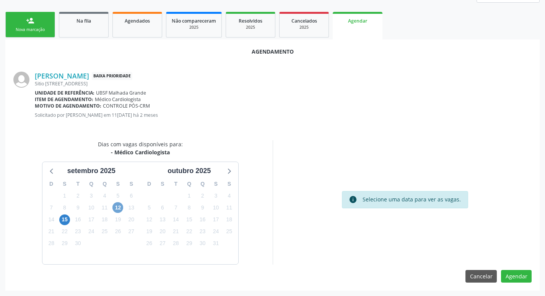
click at [113, 209] on span "12" at bounding box center [118, 207] width 11 height 11
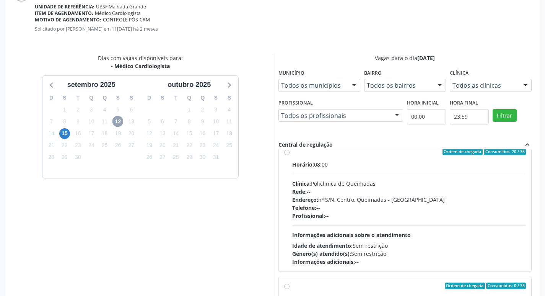
scroll to position [0, 0]
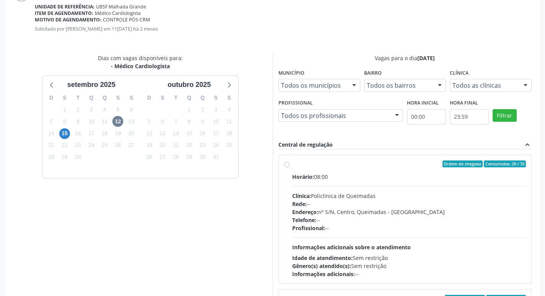
click at [359, 166] on div "Ordem de chegada Consumidos: 20 / 35" at bounding box center [409, 163] width 234 height 7
click at [290, 166] on input "Ordem de chegada Consumidos: 20 / 35 Horário: 08:00 Clínica: Policlinica de Que…" at bounding box center [286, 163] width 5 height 7
radio input "true"
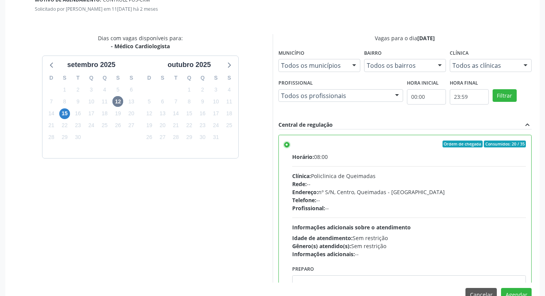
scroll to position [227, 0]
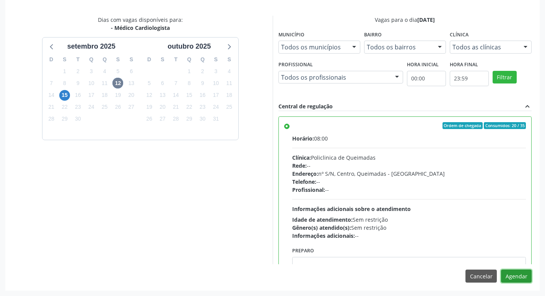
click at [522, 274] on button "Agendar" at bounding box center [516, 275] width 31 height 13
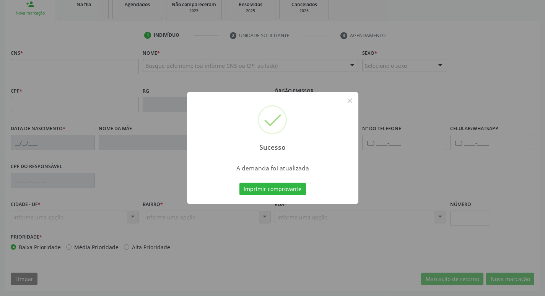
scroll to position [119, 0]
click at [294, 196] on div "Sucesso × A demanda foi atualizada Imprimir comprovante Cancel" at bounding box center [272, 148] width 545 height 296
click at [296, 189] on button "Imprimir comprovante" at bounding box center [273, 189] width 67 height 13
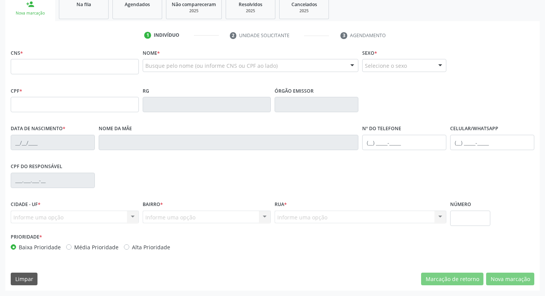
click at [72, 5] on div "Na fila" at bounding box center [84, 4] width 38 height 8
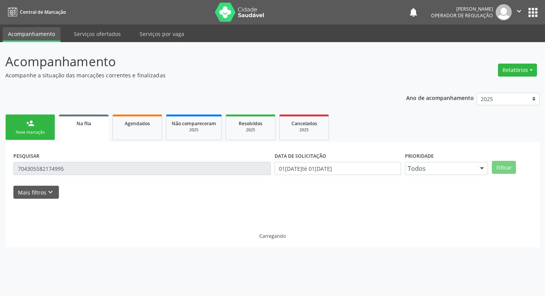
scroll to position [0, 0]
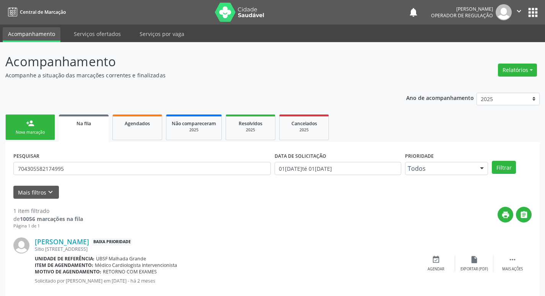
click at [35, 127] on link "person_add Nova marcação" at bounding box center [30, 127] width 50 height 26
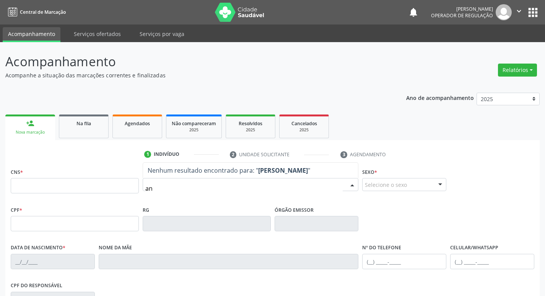
type input "a"
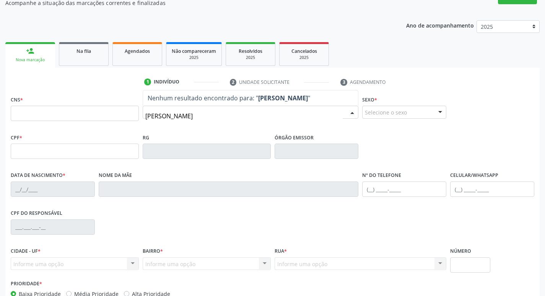
scroll to position [77, 0]
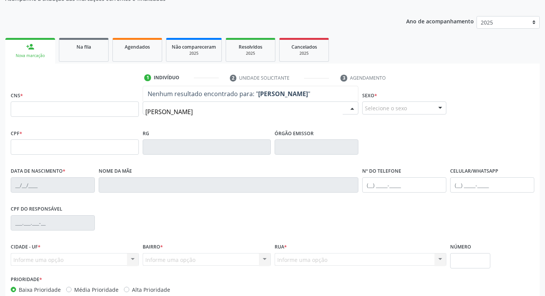
type input "[PERSON_NAME]"
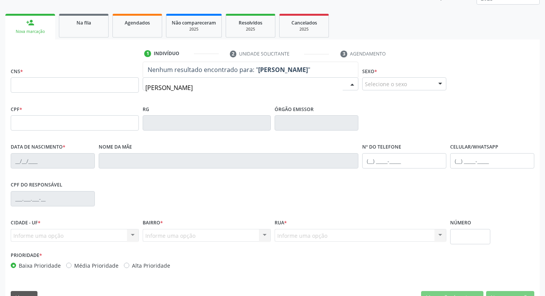
scroll to position [0, 0]
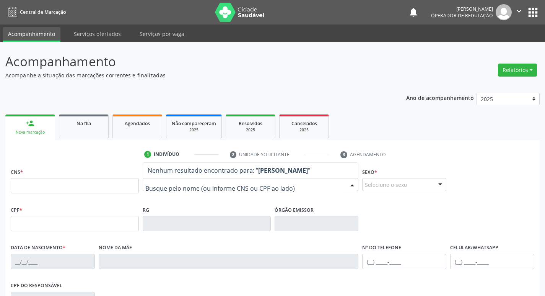
click at [539, 16] on button "apps" at bounding box center [533, 12] width 13 height 13
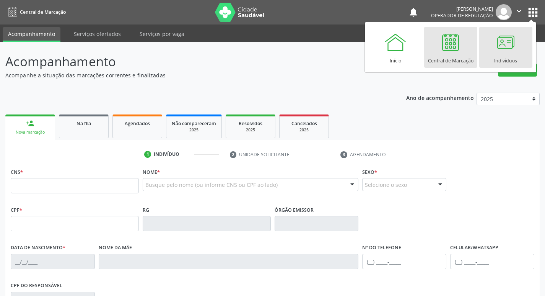
click at [497, 53] on div at bounding box center [505, 42] width 23 height 23
